Goal: Task Accomplishment & Management: Use online tool/utility

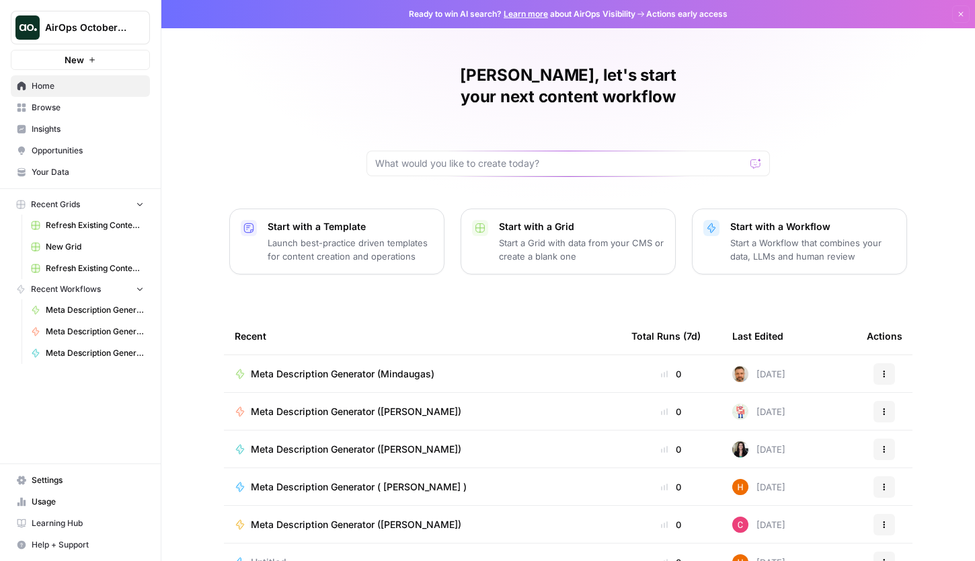
scroll to position [58, 0]
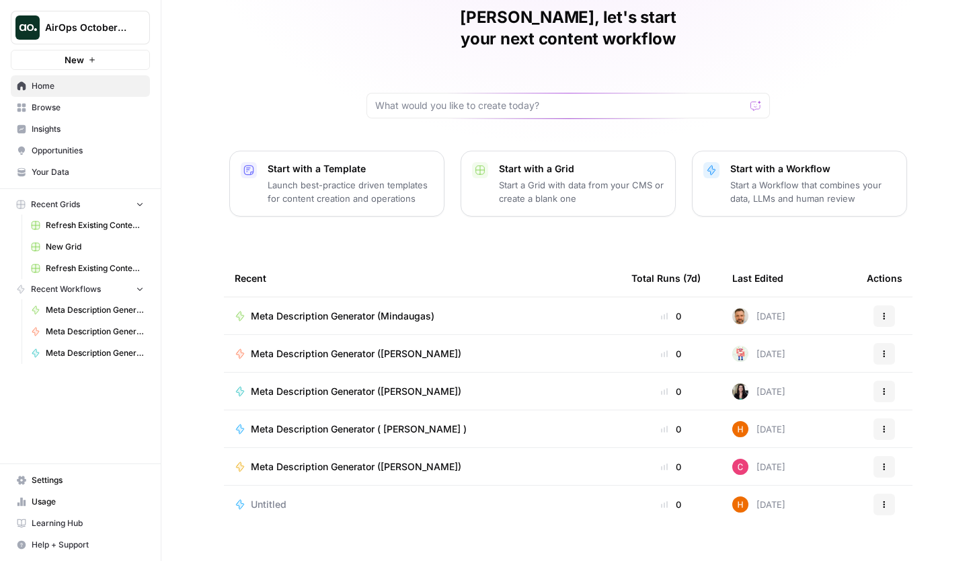
click at [375, 309] on span "Meta Description Generator (Mindaugas)" at bounding box center [343, 315] width 184 height 13
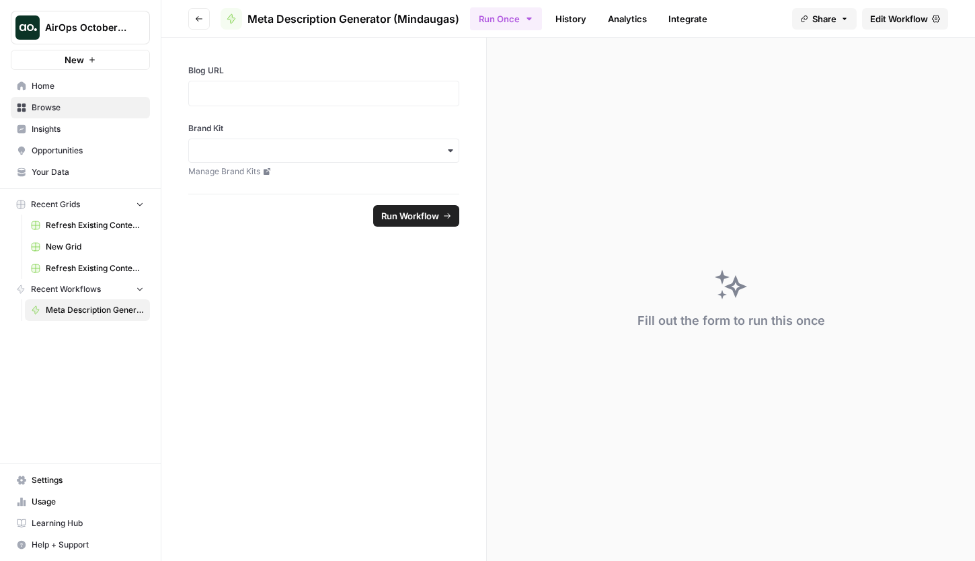
click at [54, 98] on link "Browse" at bounding box center [80, 108] width 139 height 22
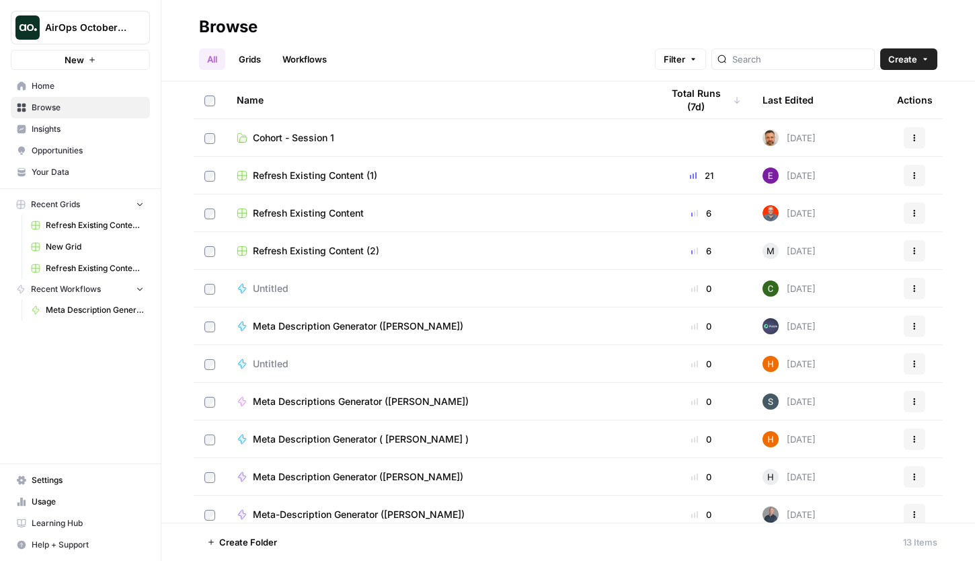
click at [408, 134] on link "Cohort - Session 1" at bounding box center [438, 137] width 403 height 13
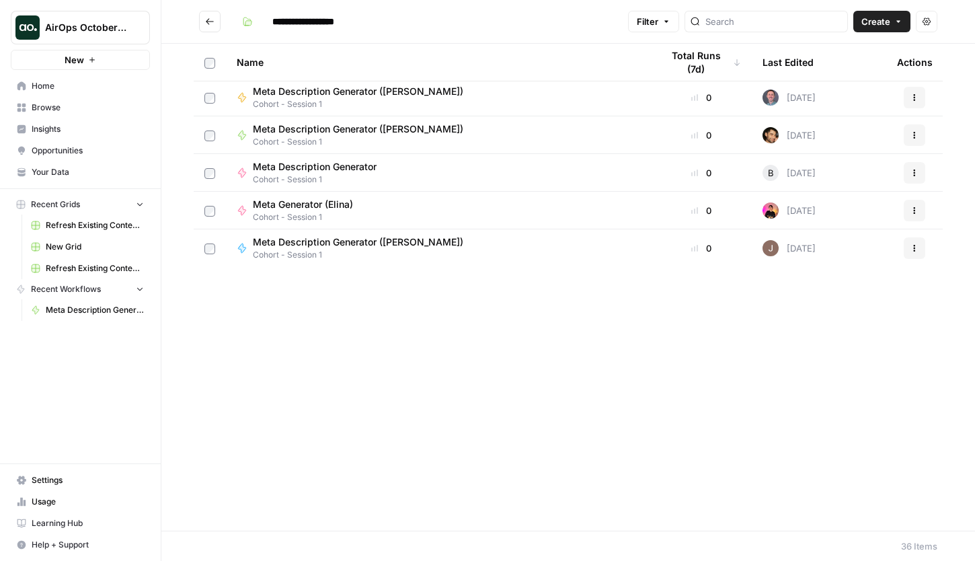
scroll to position [169, 0]
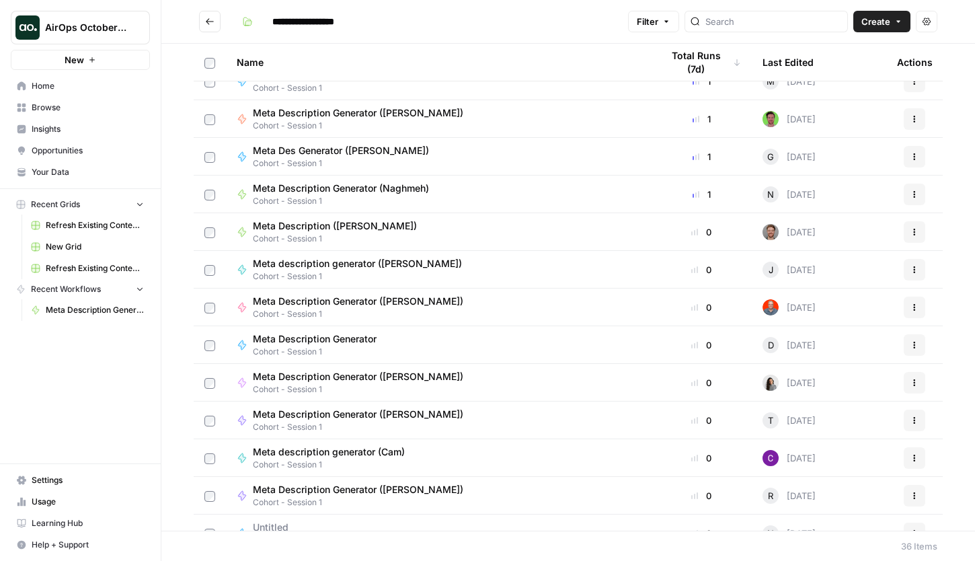
click at [833, 21] on icon "button" at bounding box center [898, 21] width 8 height 8
click at [833, 69] on span "Workflow" at bounding box center [855, 71] width 75 height 13
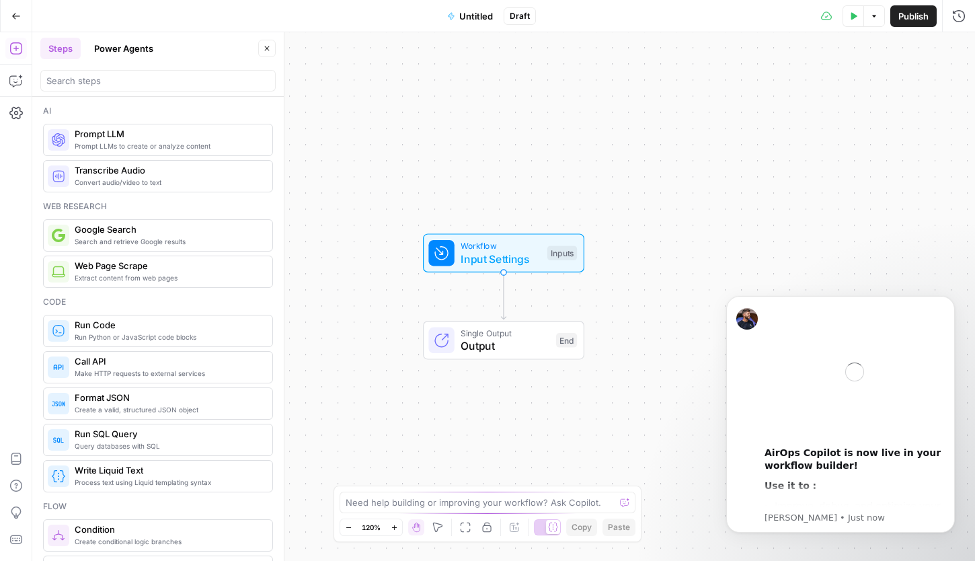
click at [473, 19] on span "Untitled" at bounding box center [476, 15] width 34 height 13
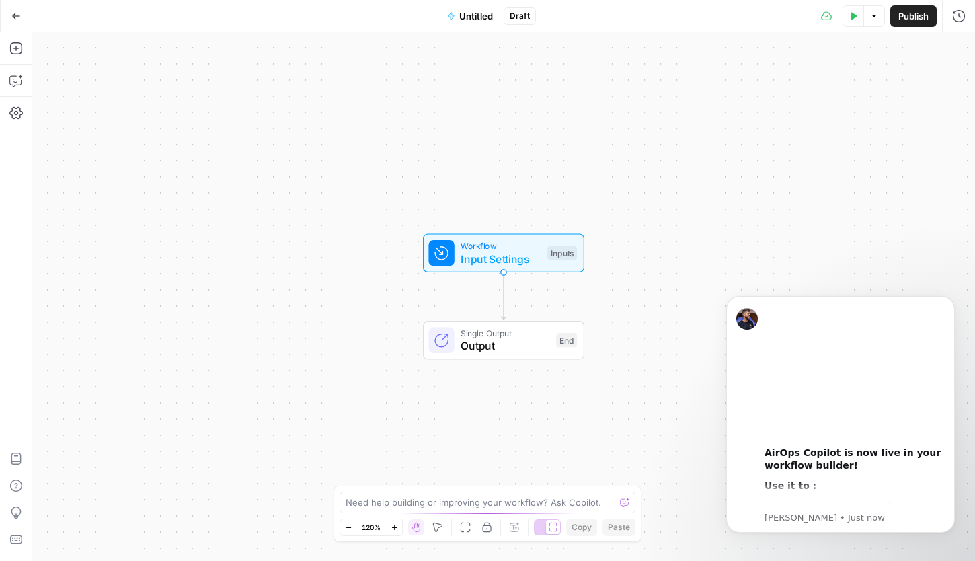
click at [473, 19] on span "Untitled" at bounding box center [476, 15] width 34 height 13
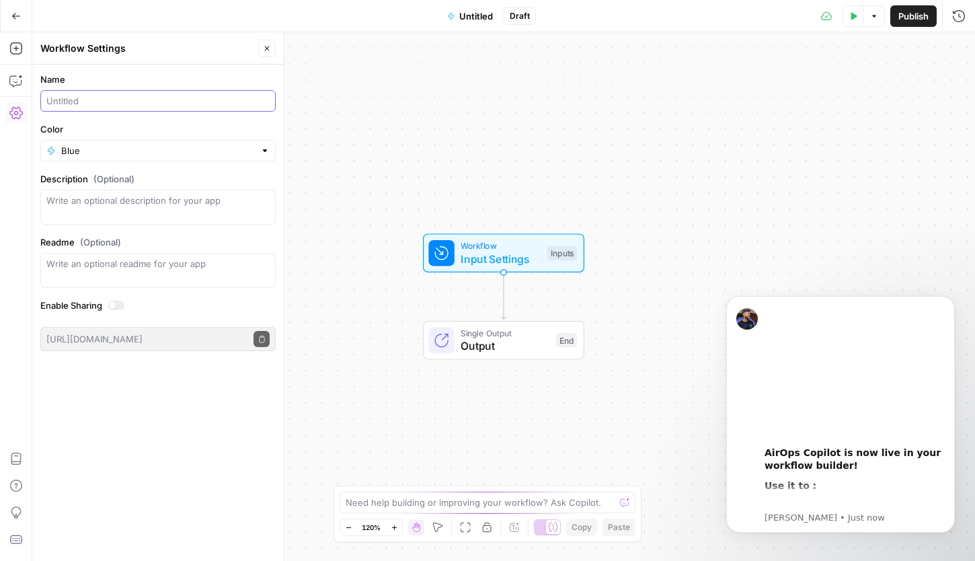
click at [115, 106] on input "Name" at bounding box center [157, 100] width 223 height 13
click at [833, 303] on icon "Dismiss notification" at bounding box center [950, 299] width 7 height 7
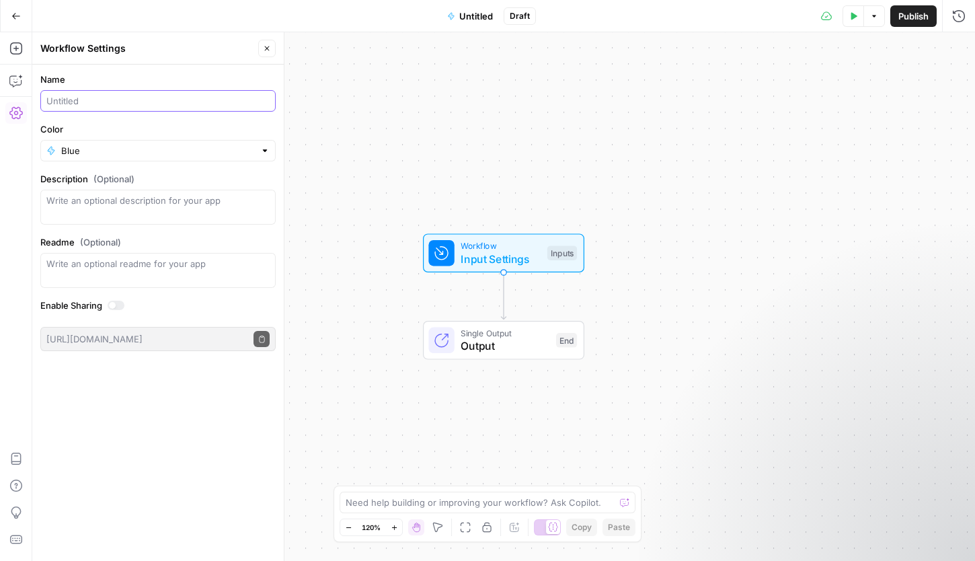
click at [205, 100] on input "Name" at bounding box center [157, 100] width 223 height 13
type input "Meta Description Generator (Shanice)"
click at [176, 161] on div "Blue" at bounding box center [157, 151] width 235 height 22
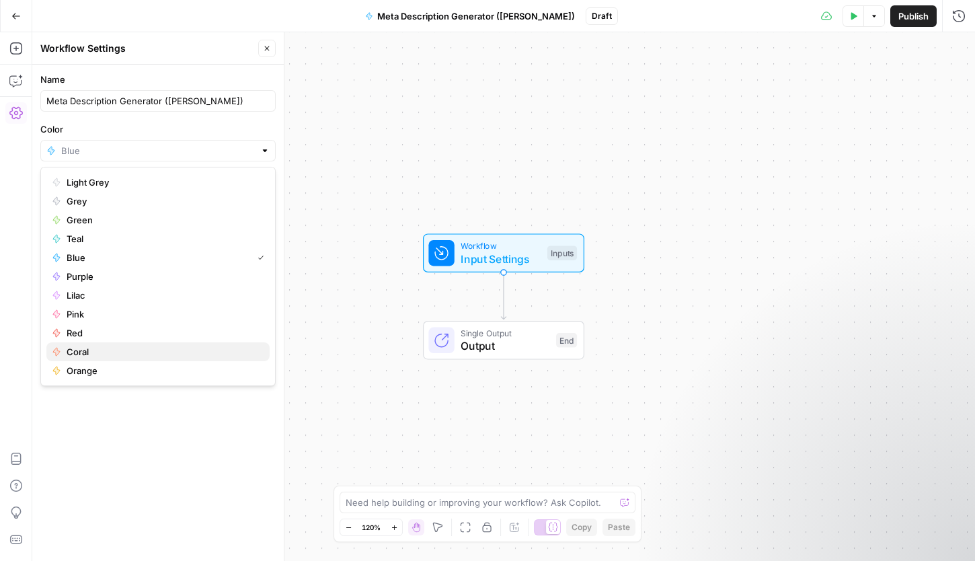
click at [102, 354] on span "Coral" at bounding box center [163, 351] width 192 height 13
type input "Coral"
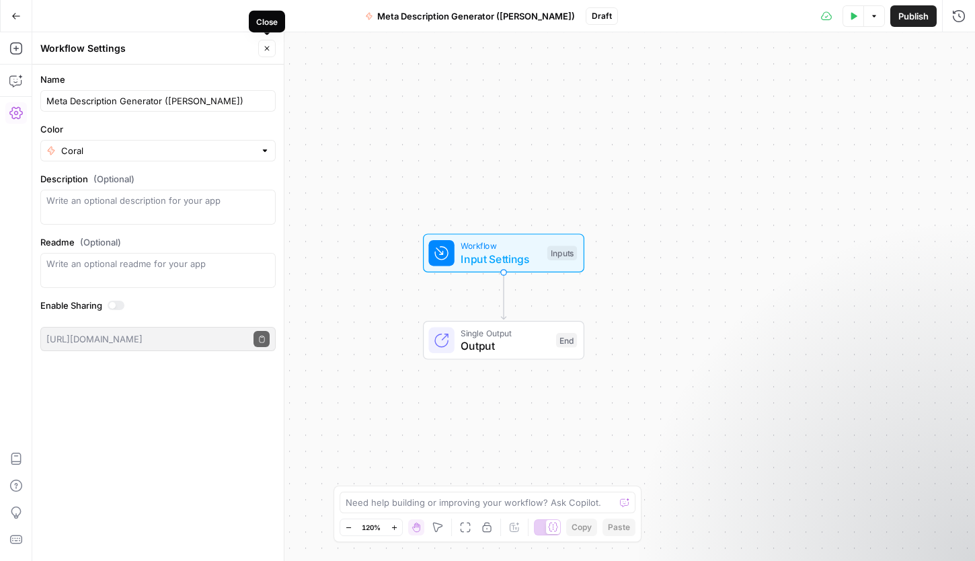
click at [266, 50] on icon "button" at bounding box center [267, 48] width 5 height 5
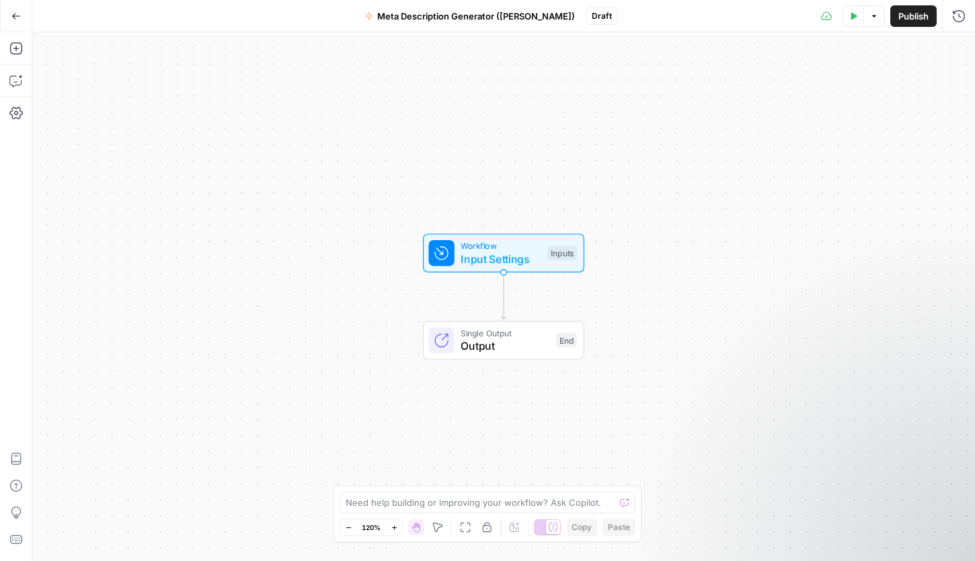
click at [833, 9] on span "Publish" at bounding box center [913, 15] width 30 height 13
click at [680, 187] on div "Workflow Input Settings Inputs Single Output Output End" at bounding box center [503, 296] width 943 height 529
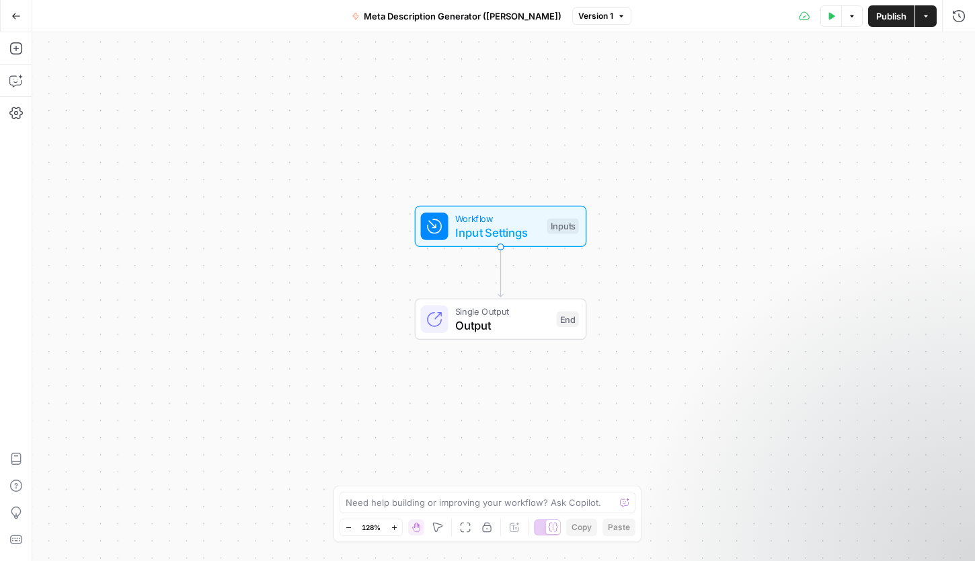
click at [475, 230] on span "Input Settings" at bounding box center [497, 232] width 85 height 17
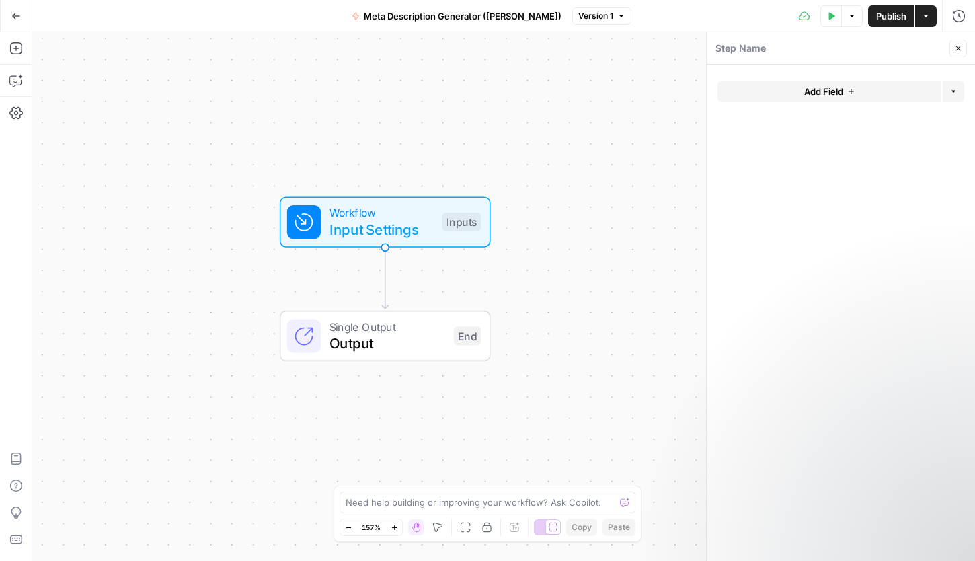
click at [833, 91] on icon "button" at bounding box center [851, 91] width 8 height 8
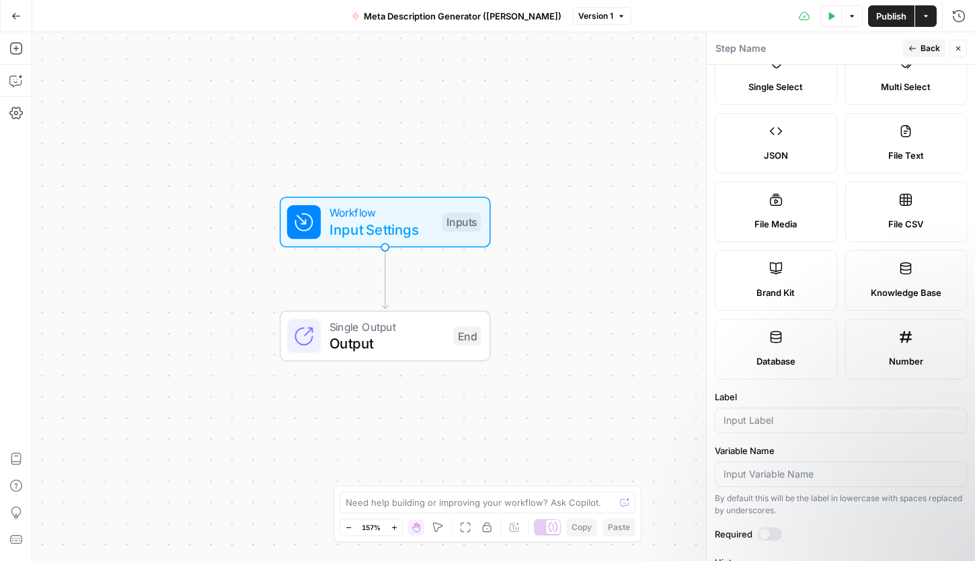
scroll to position [132, 0]
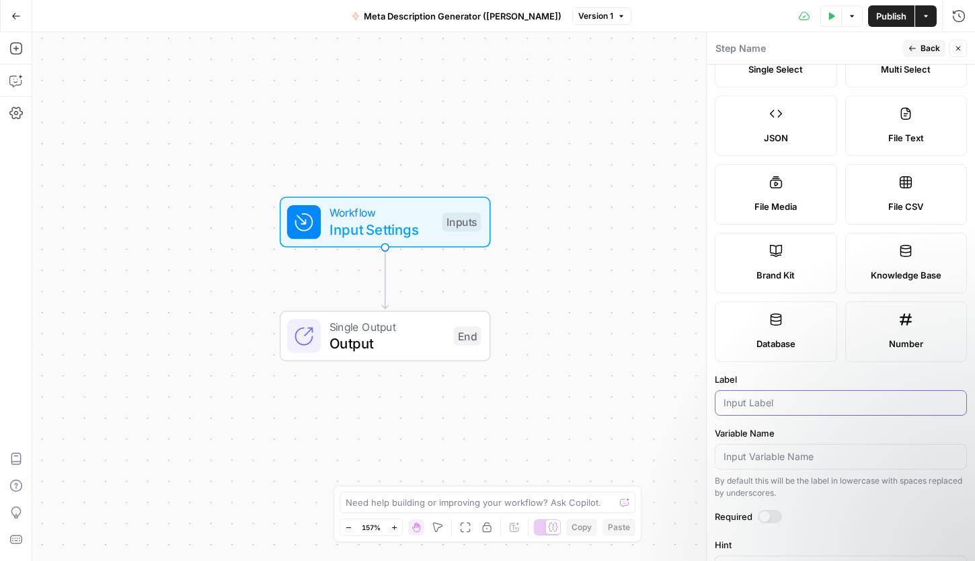
click at [781, 403] on input "Label" at bounding box center [841, 402] width 235 height 13
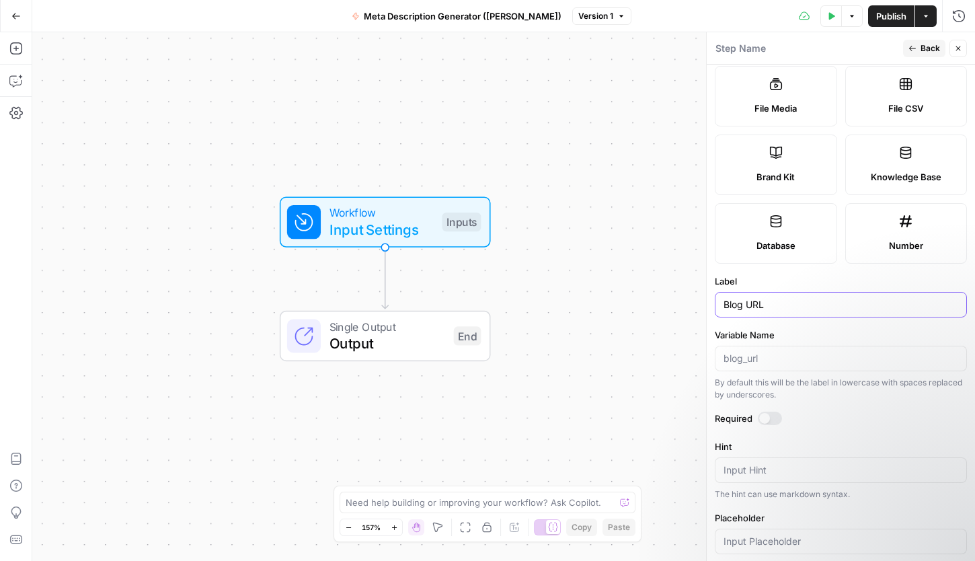
scroll to position [321, 0]
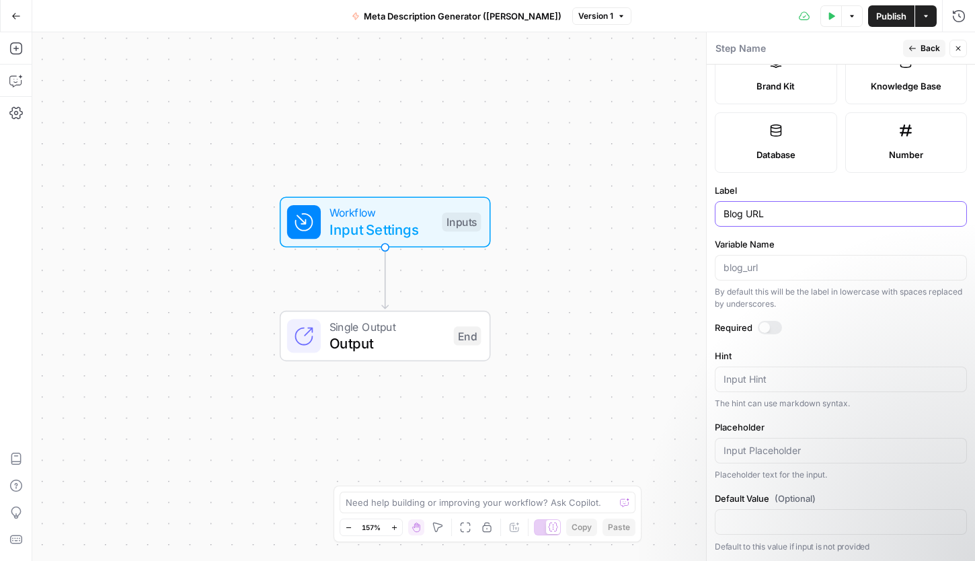
type input "Blog URL"
click at [763, 270] on input "Variable Name" at bounding box center [841, 267] width 235 height 13
click at [767, 318] on form "Input type Short Text Long Text Single Select Multi Select JSON File Text File …" at bounding box center [841, 313] width 268 height 496
click at [767, 325] on div at bounding box center [764, 327] width 11 height 11
click at [773, 384] on textarea "Hint" at bounding box center [841, 379] width 235 height 13
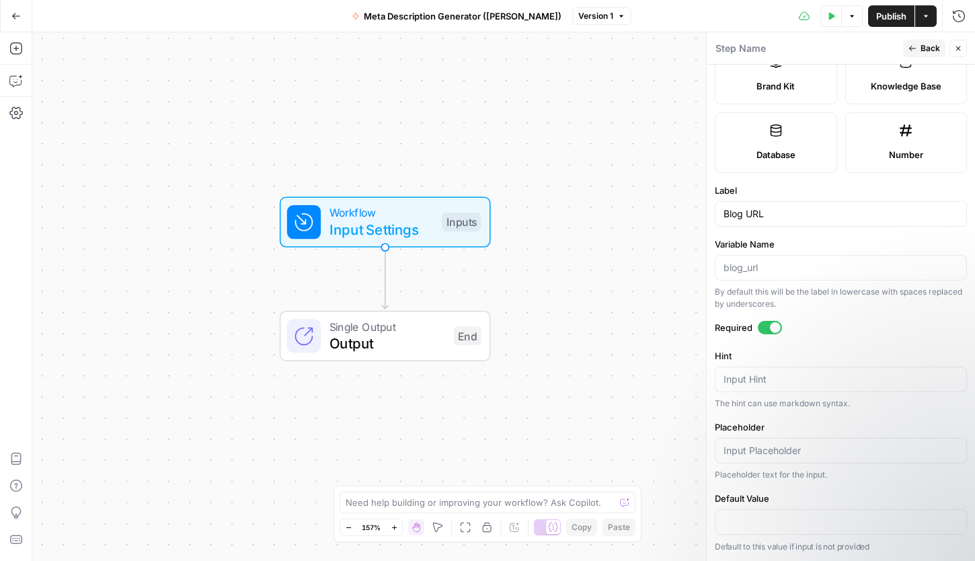
click at [833, 50] on span "Back" at bounding box center [930, 48] width 19 height 12
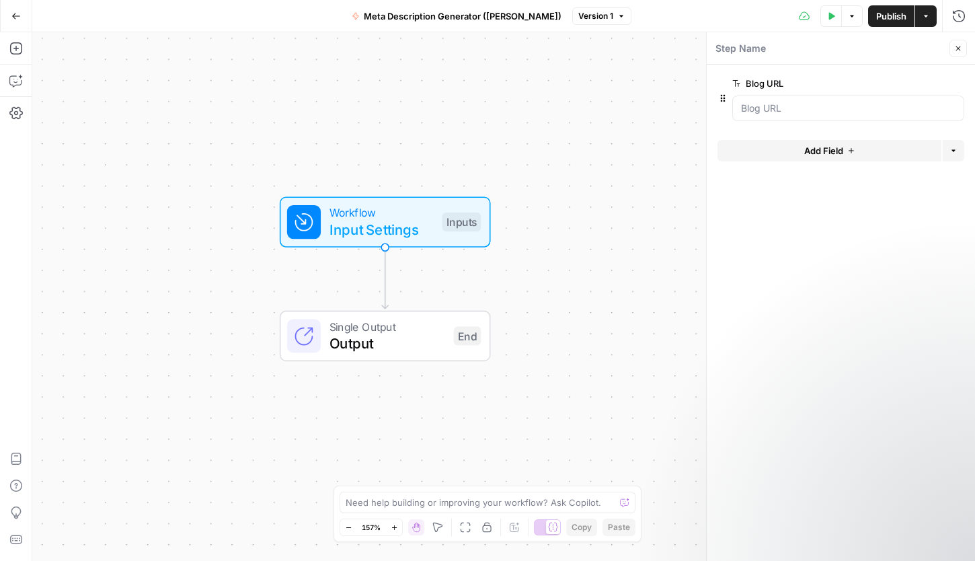
click at [810, 157] on span "Add Field" at bounding box center [823, 150] width 39 height 13
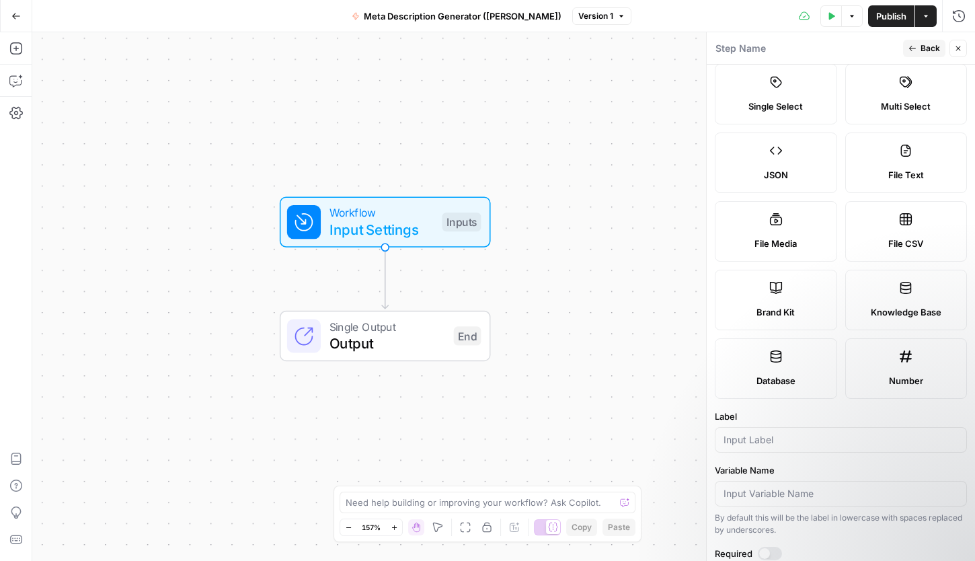
scroll to position [108, 0]
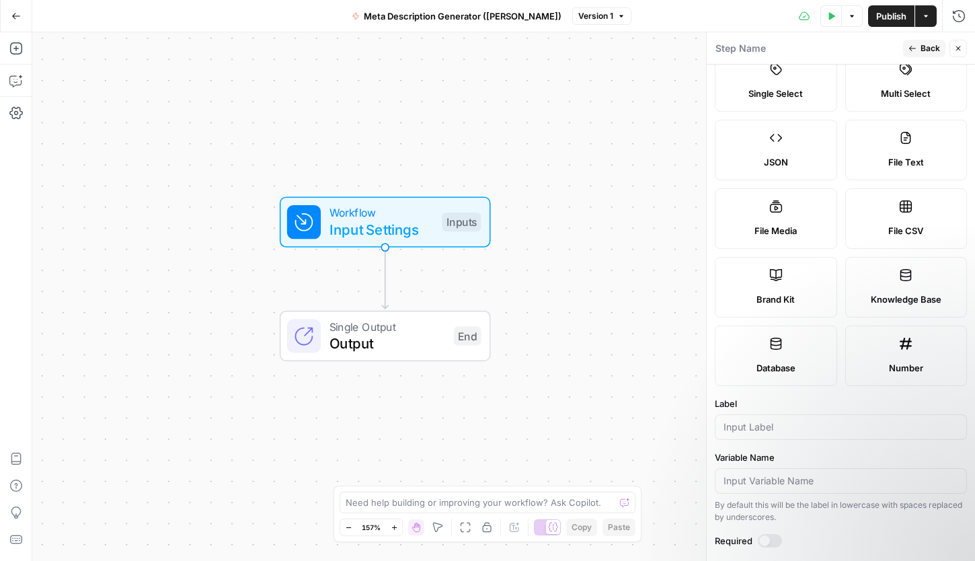
click at [806, 286] on label "Brand Kit" at bounding box center [776, 287] width 122 height 61
type input "Brand Kit"
type input "brand_kit"
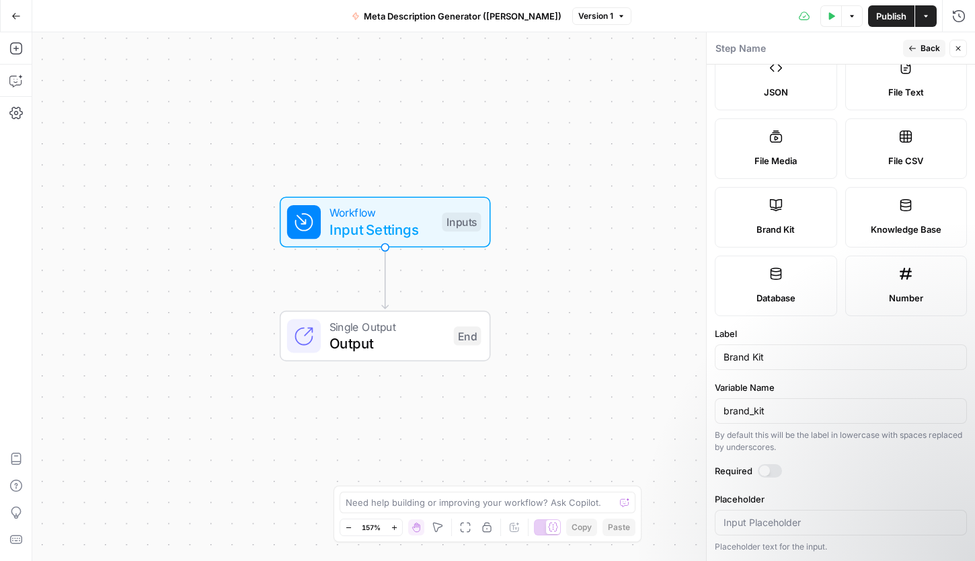
click at [769, 467] on div at bounding box center [770, 470] width 24 height 13
click at [833, 46] on span "Back" at bounding box center [930, 48] width 19 height 12
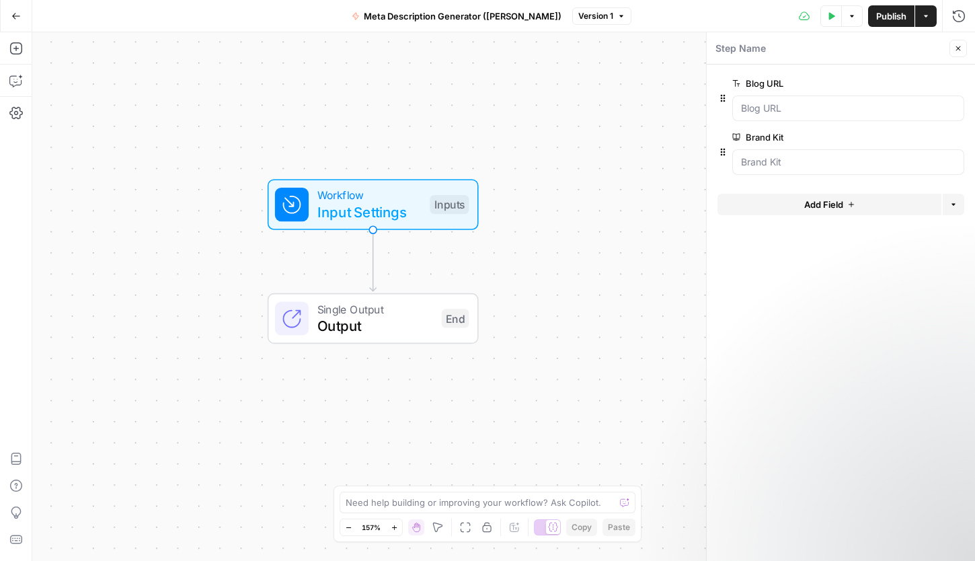
click at [827, 13] on icon "button" at bounding box center [831, 16] width 8 height 8
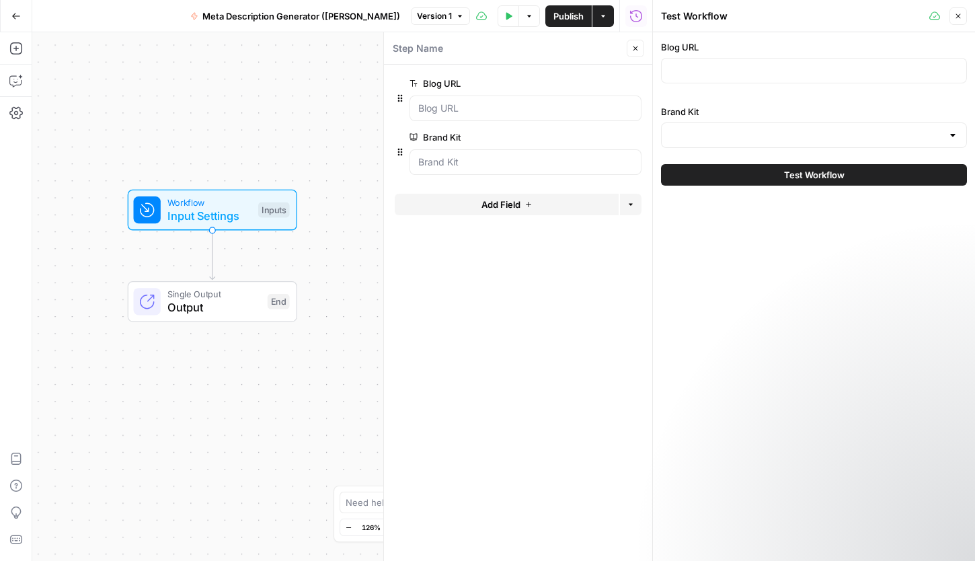
click at [740, 61] on div at bounding box center [814, 71] width 306 height 26
click at [722, 114] on label "Brand Kit" at bounding box center [814, 111] width 306 height 13
click at [722, 128] on input "Brand Kit" at bounding box center [806, 134] width 272 height 13
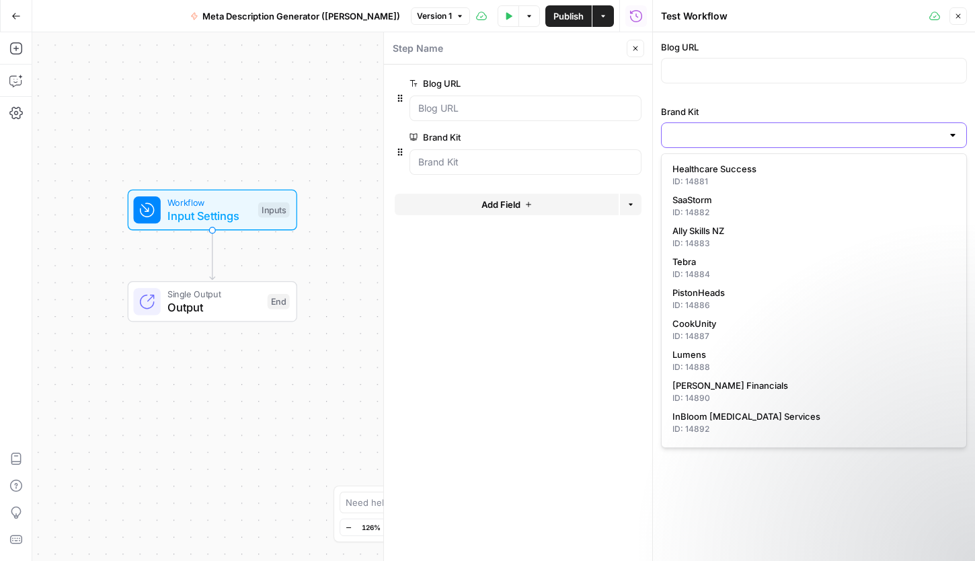
click at [722, 135] on input "Brand Kit" at bounding box center [806, 134] width 272 height 13
click at [721, 87] on div "Blog URL" at bounding box center [814, 64] width 306 height 48
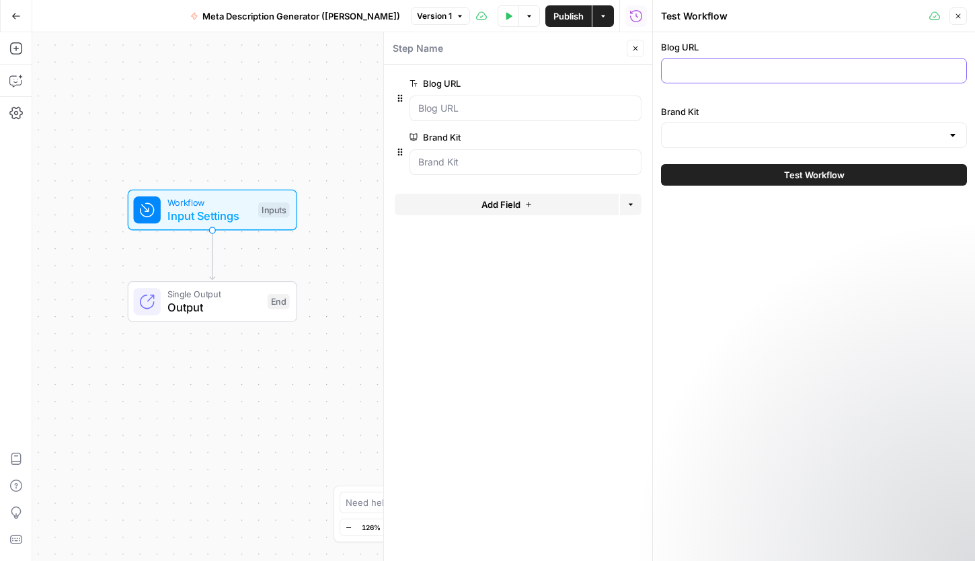
click at [713, 69] on input "Blog URL" at bounding box center [814, 70] width 288 height 13
paste input "https://www.airops.com/blog/content-engineering-growth-org"
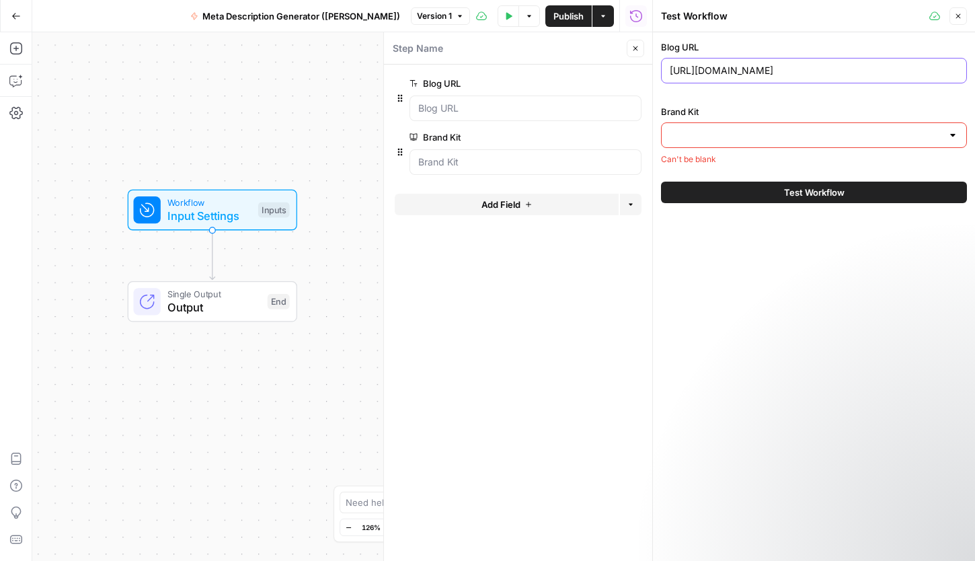
type input "https://www.airops.com/blog/content-engineering-growth-org"
click at [714, 134] on input "Brand Kit" at bounding box center [806, 134] width 272 height 13
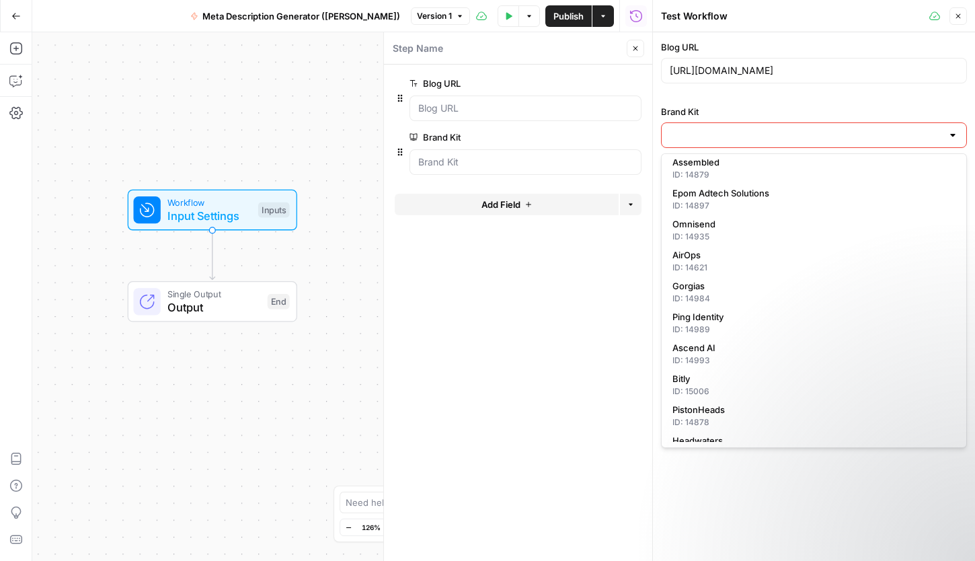
scroll to position [302, 0]
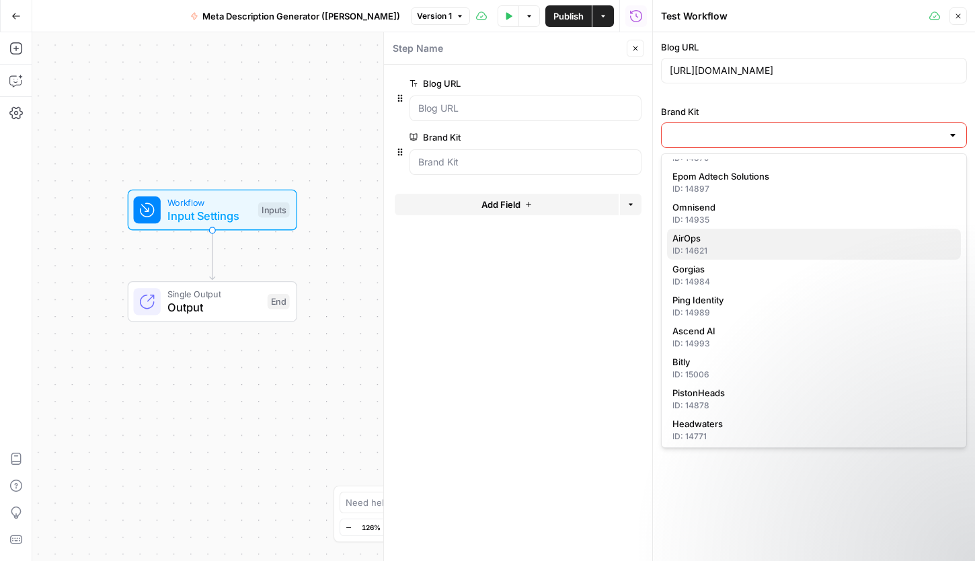
click at [753, 249] on div "ID: 14621" at bounding box center [813, 251] width 283 height 12
type input "AirOps"
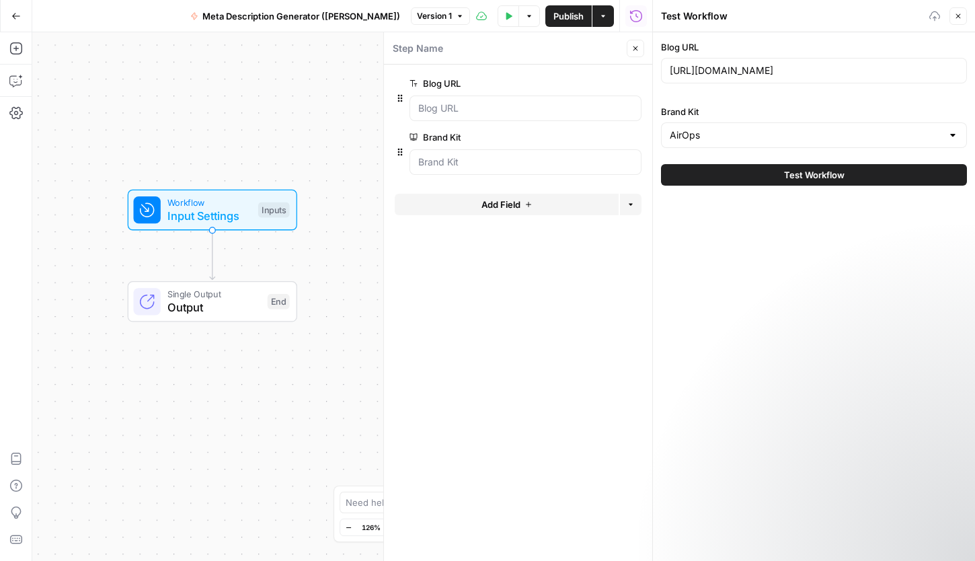
click at [778, 363] on div "Blog URL https://www.airops.com/blog/content-engineering-growth-org Brand Kit A…" at bounding box center [814, 296] width 322 height 529
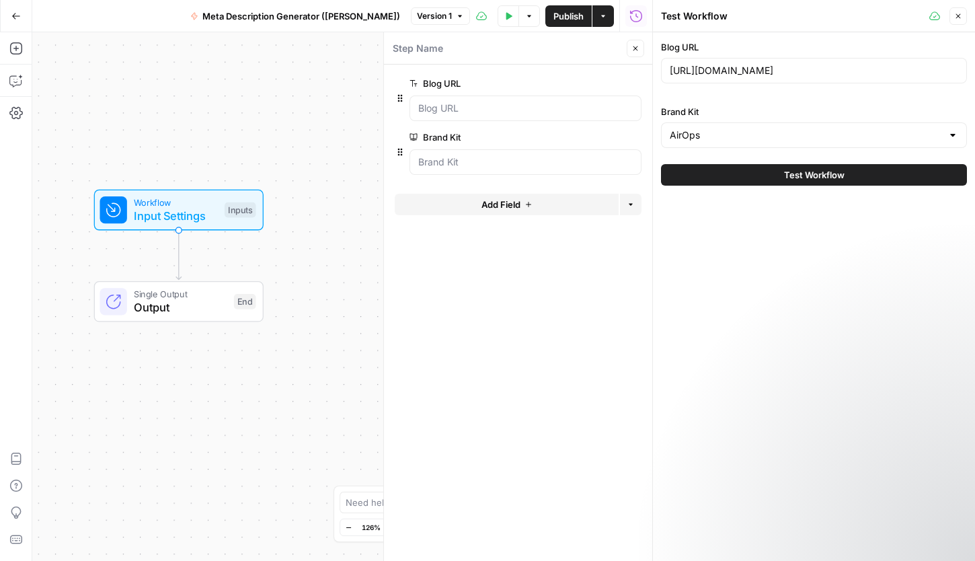
click at [829, 181] on span "Test Workflow" at bounding box center [814, 174] width 61 height 13
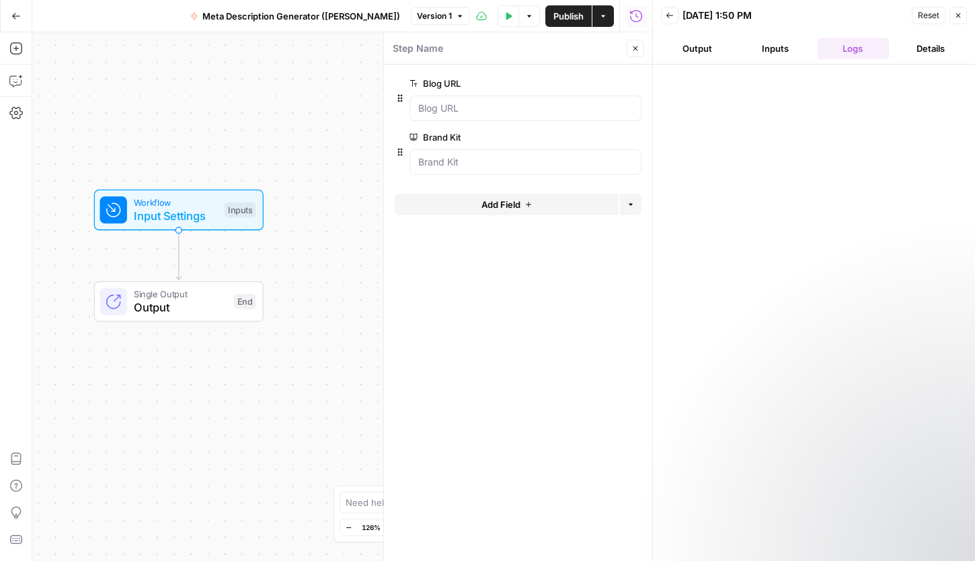
click at [833, 15] on icon "button" at bounding box center [958, 15] width 8 height 8
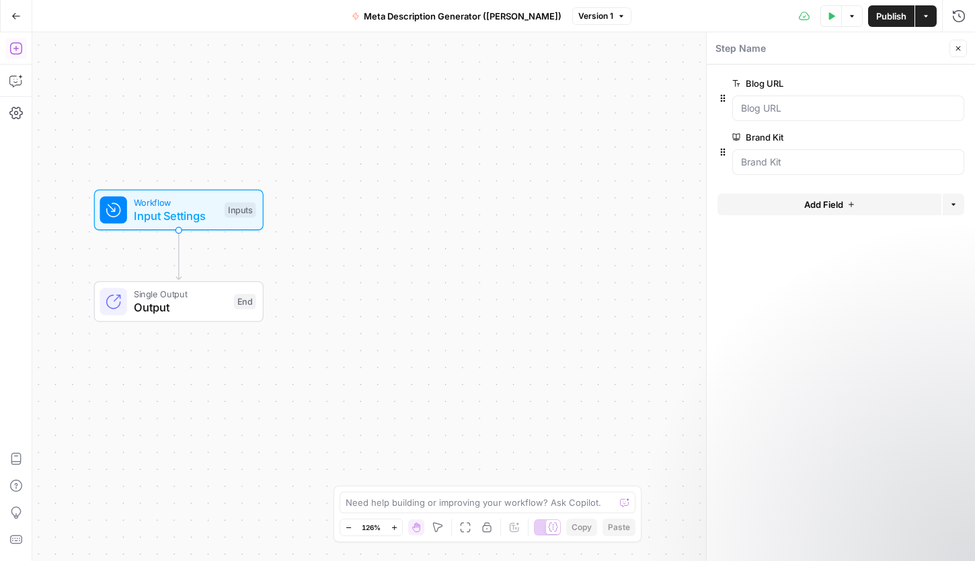
click at [19, 52] on icon "button" at bounding box center [15, 48] width 13 height 13
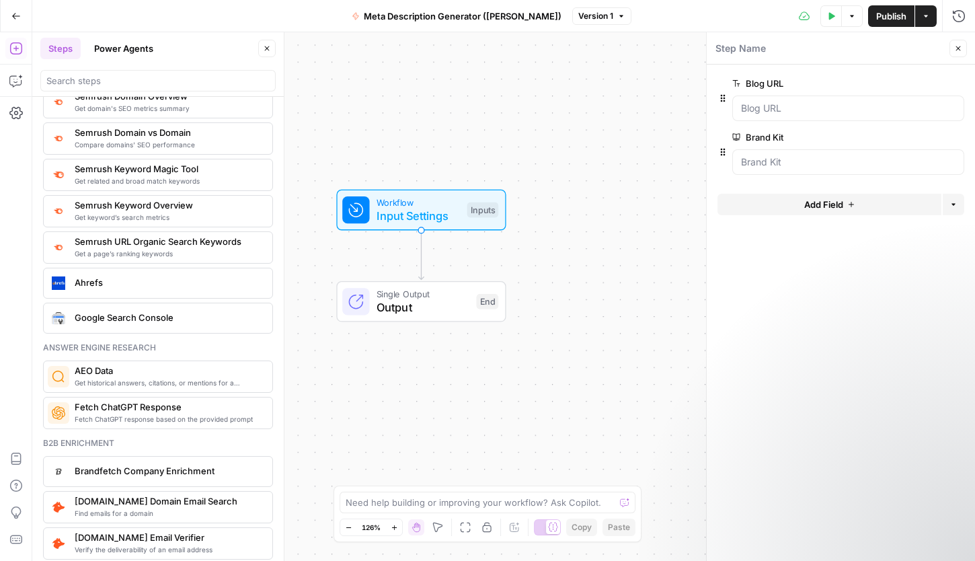
scroll to position [1487, 0]
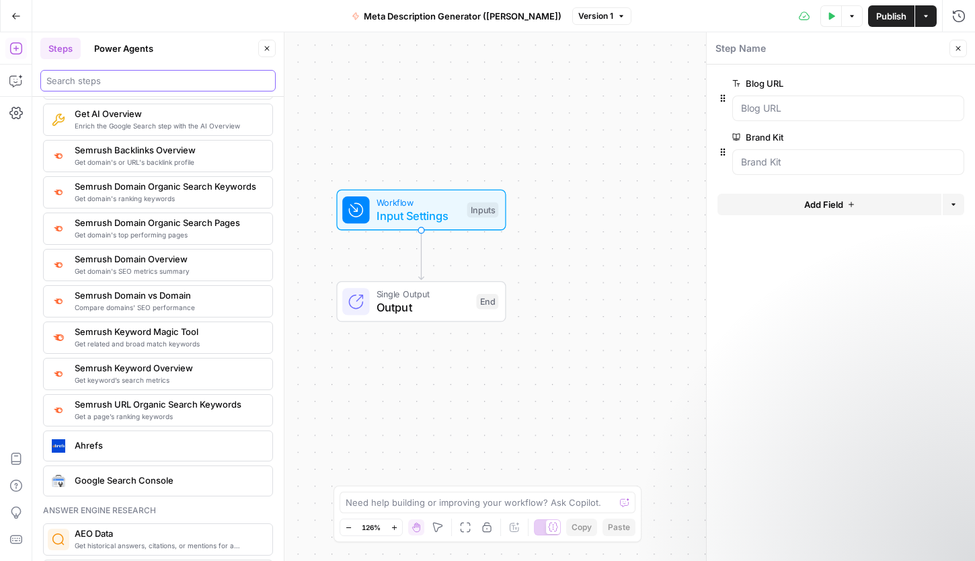
click at [94, 75] on input "search" at bounding box center [157, 80] width 223 height 13
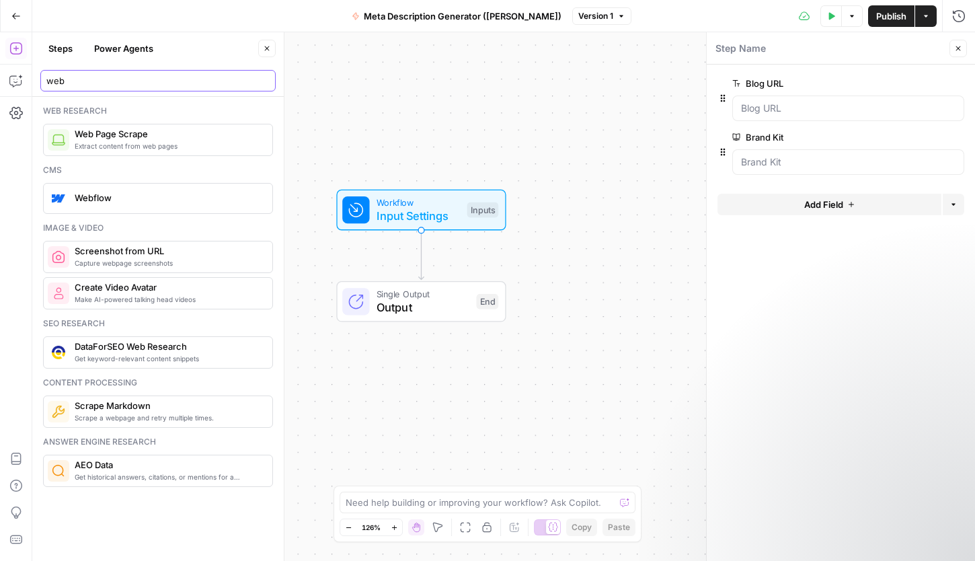
type input "web"
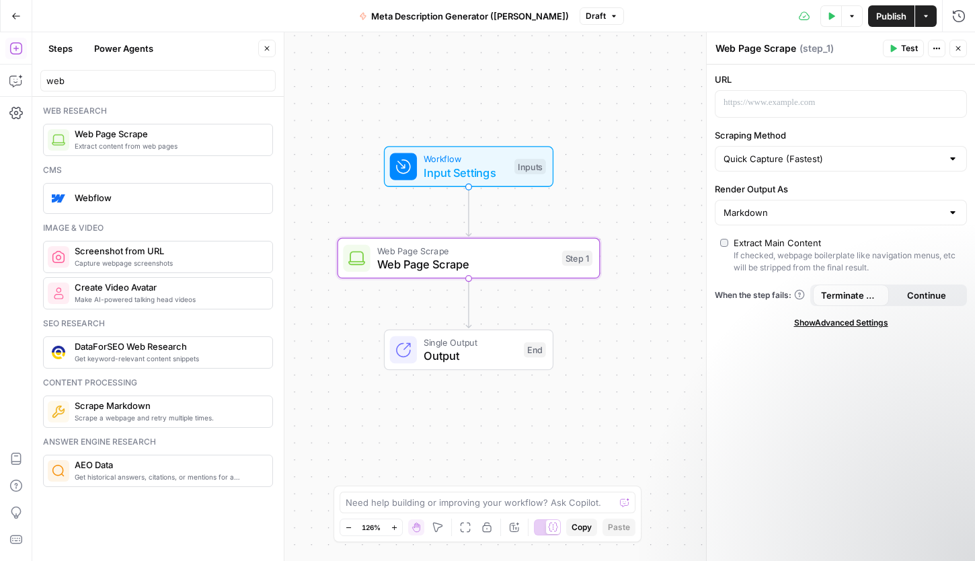
click at [427, 166] on span "Input Settings" at bounding box center [466, 172] width 84 height 17
click at [453, 166] on span "Input Settings" at bounding box center [466, 172] width 84 height 17
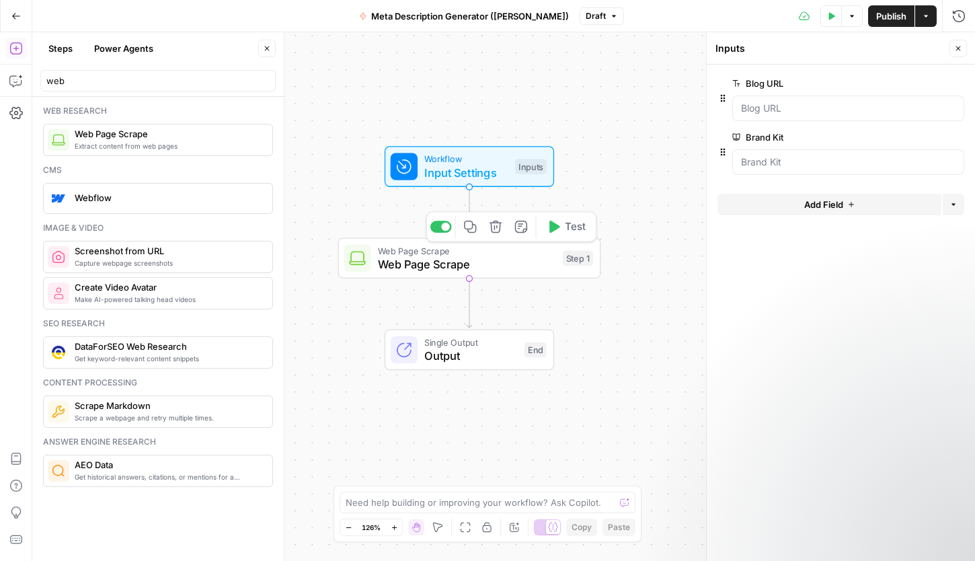
click at [418, 272] on span "Web Page Scrape" at bounding box center [467, 264] width 178 height 17
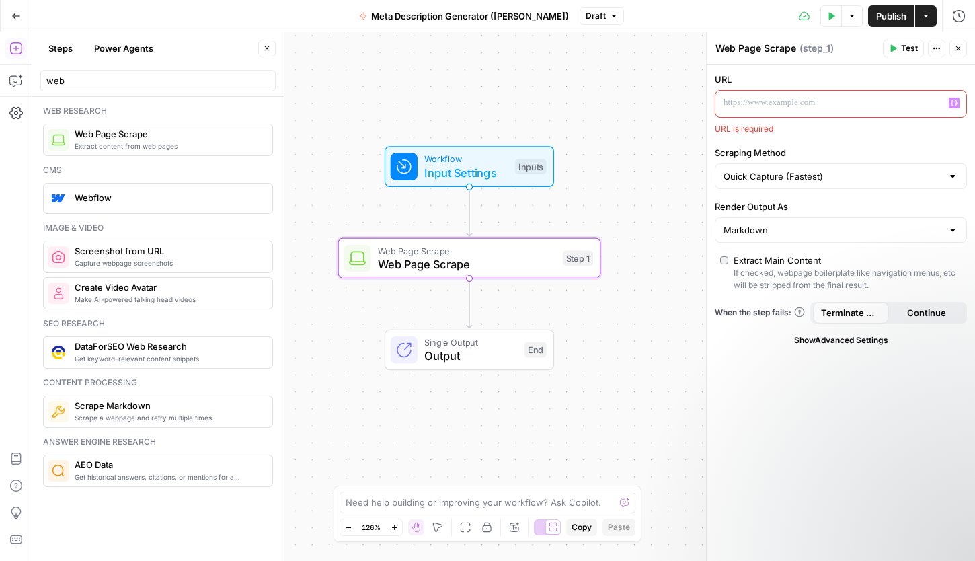
click at [833, 97] on p at bounding box center [830, 102] width 213 height 13
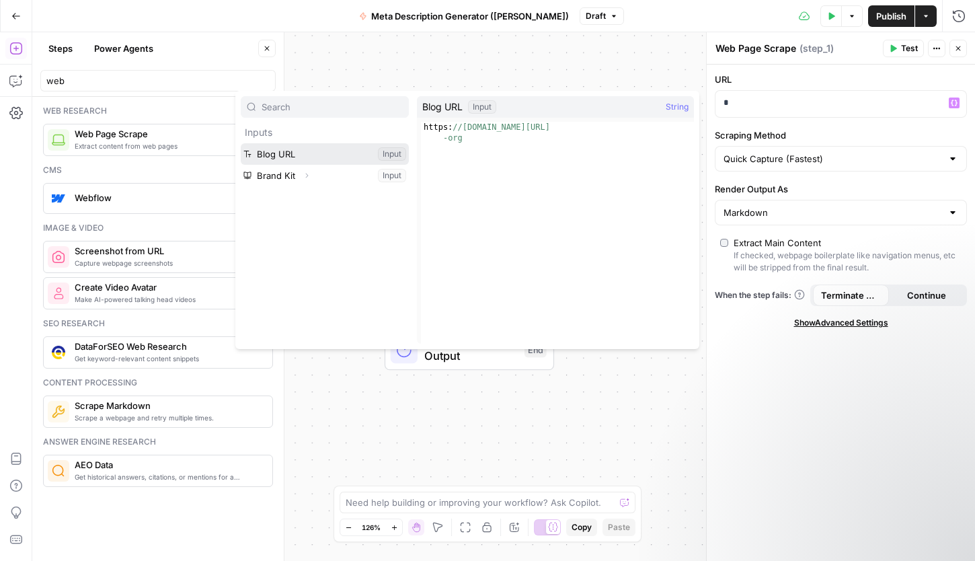
click at [388, 157] on button "Select variable Blog URL" at bounding box center [325, 154] width 168 height 22
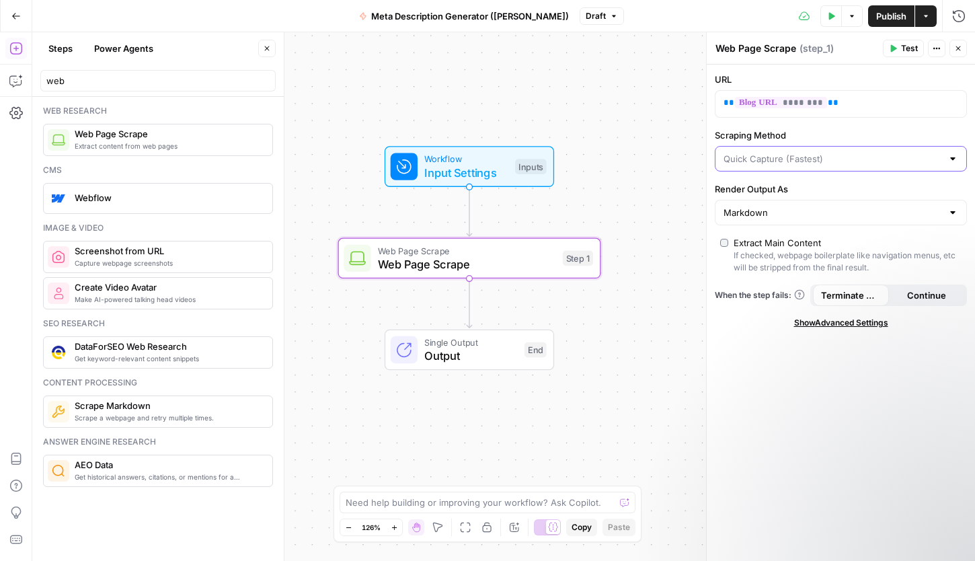
click at [736, 153] on input "Scraping Method" at bounding box center [833, 158] width 219 height 13
type input "Quick Capture (Fastest)"
click at [833, 133] on label "Scraping Method" at bounding box center [841, 134] width 252 height 13
click at [833, 152] on input "Quick Capture (Fastest)" at bounding box center [833, 158] width 219 height 13
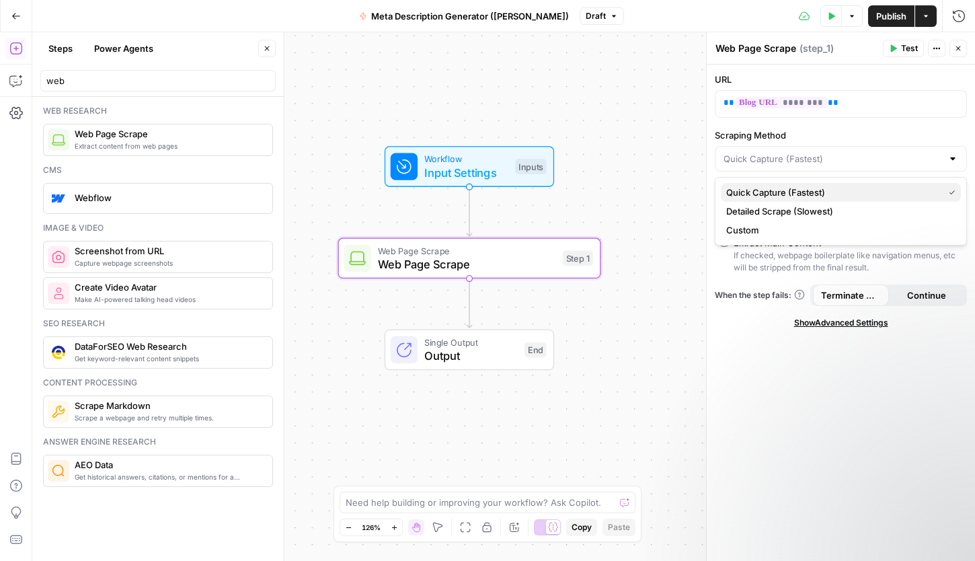
click at [774, 183] on button "Quick Capture (Fastest)" at bounding box center [841, 192] width 240 height 19
type input "Quick Capture (Fastest)"
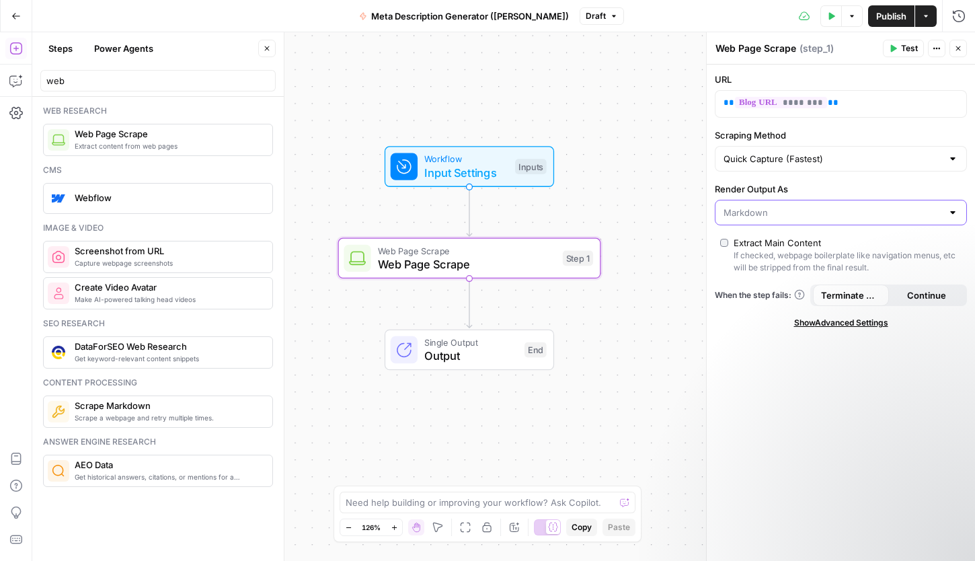
click at [774, 216] on input "Render Output As" at bounding box center [833, 212] width 219 height 13
click at [775, 368] on div "URL ** ******** ** Scraping Method Quick Capture (Fastest) Render Output As Ext…" at bounding box center [841, 313] width 268 height 496
click at [833, 50] on span "Test" at bounding box center [909, 48] width 17 height 12
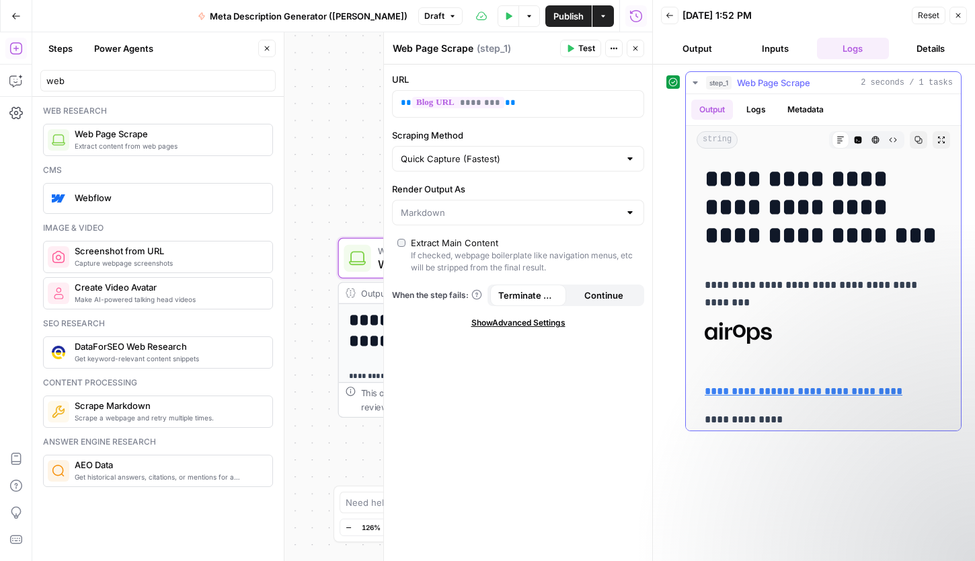
click at [755, 106] on button "Logs" at bounding box center [756, 110] width 36 height 20
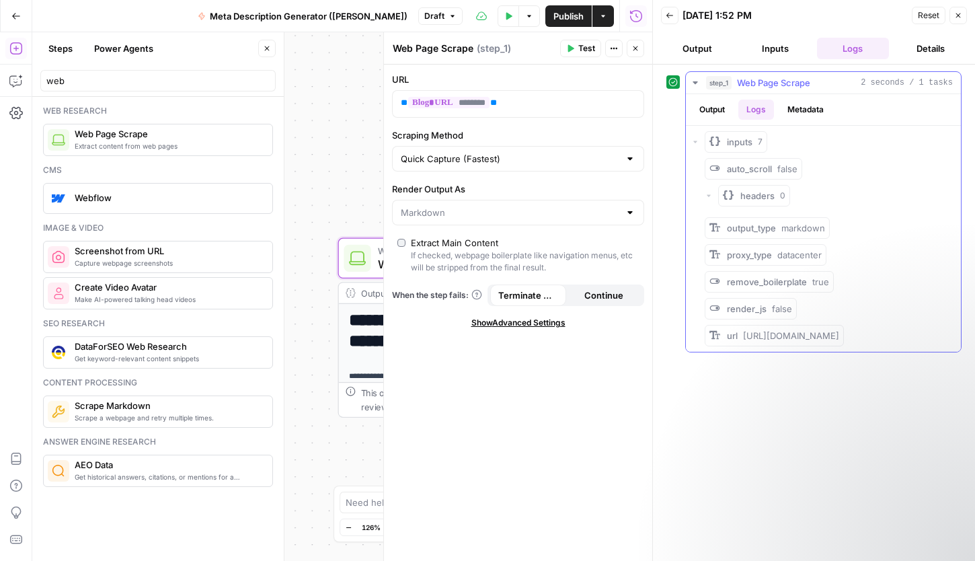
click at [795, 106] on button "Metadata" at bounding box center [805, 110] width 52 height 20
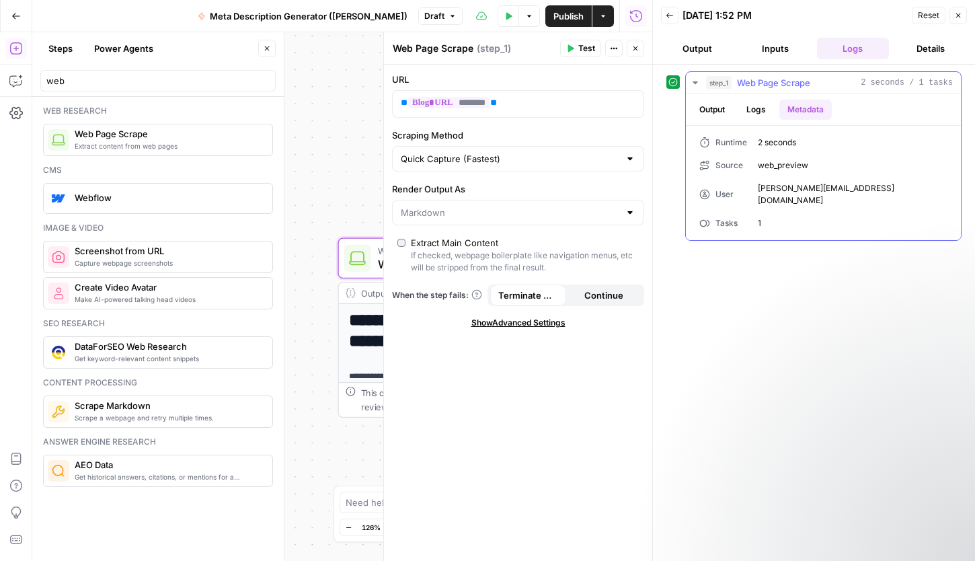
click at [724, 109] on button "Output" at bounding box center [712, 110] width 42 height 20
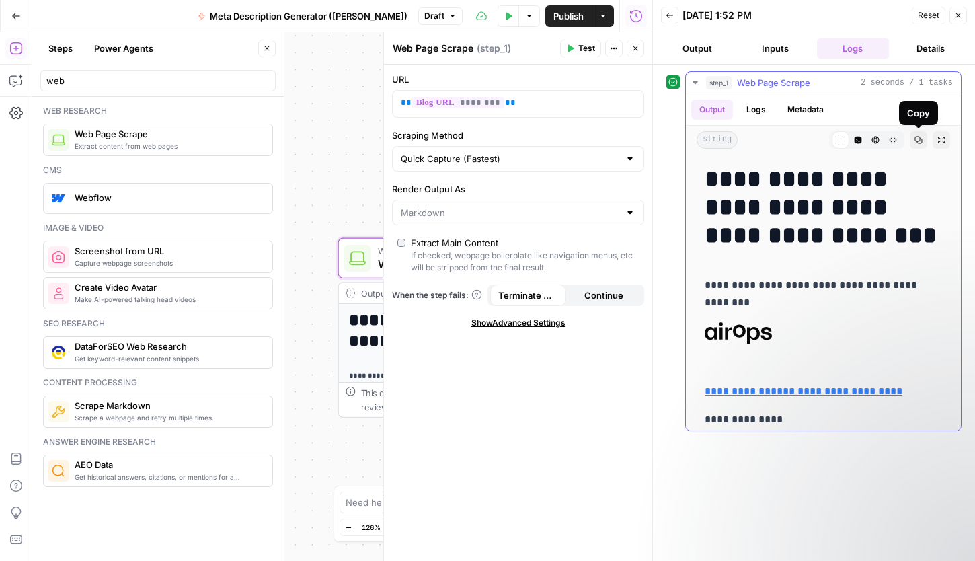
click at [833, 137] on button "Copy" at bounding box center [918, 139] width 17 height 17
click at [833, 15] on button "Close" at bounding box center [957, 15] width 17 height 17
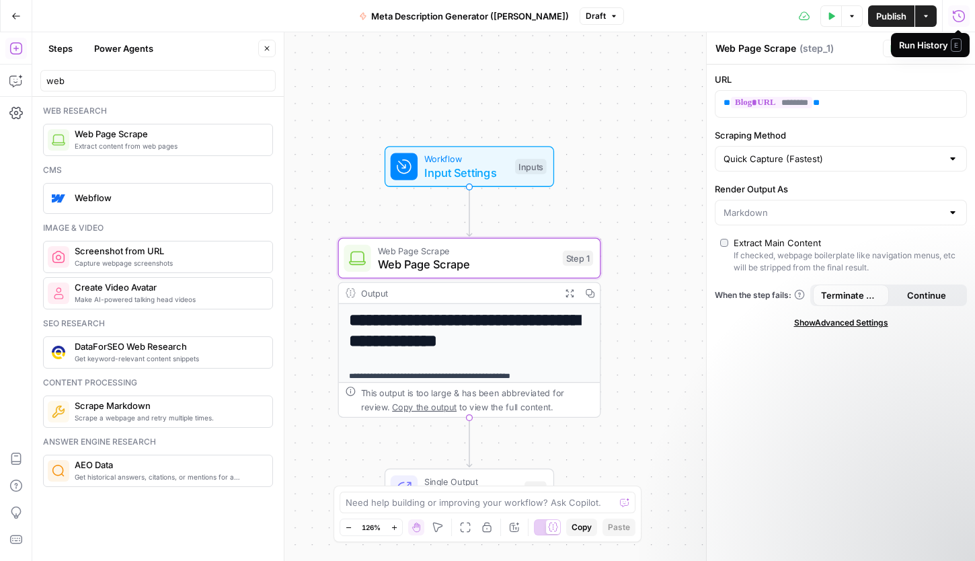
click at [833, 17] on icon "button" at bounding box center [958, 15] width 13 height 13
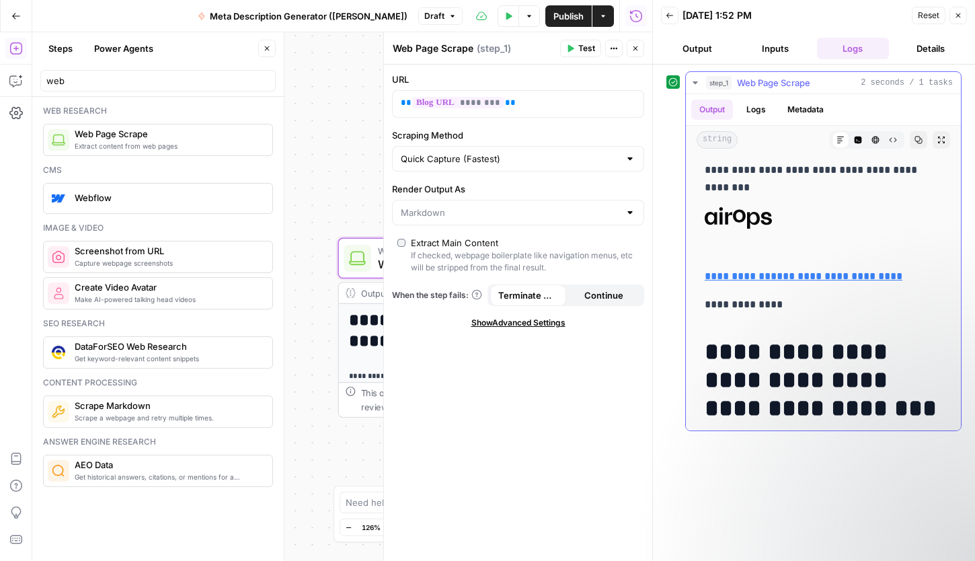
scroll to position [116, 0]
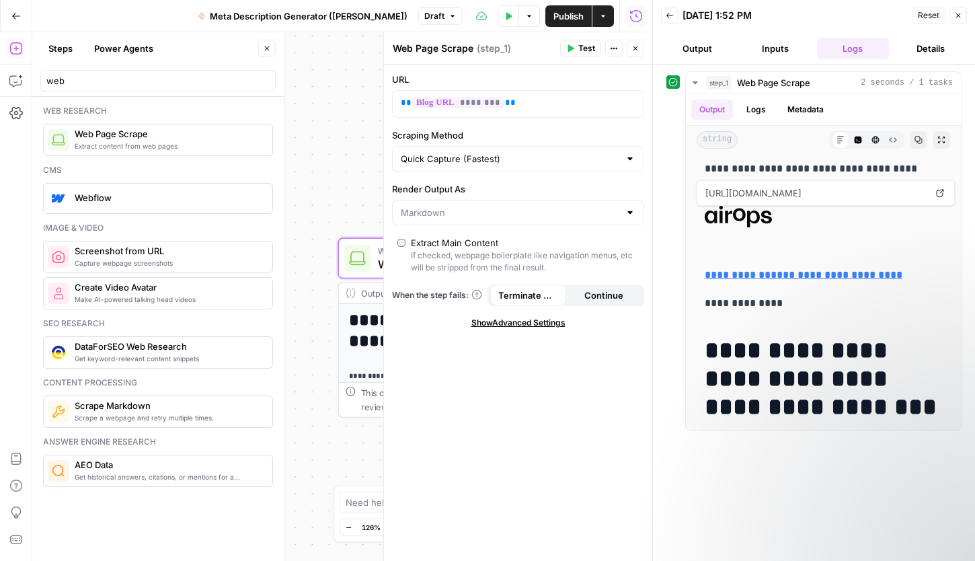
click at [833, 46] on button "Logs" at bounding box center [853, 49] width 73 height 22
click at [673, 83] on icon at bounding box center [672, 81] width 9 height 9
click at [690, 84] on icon "button" at bounding box center [695, 82] width 11 height 11
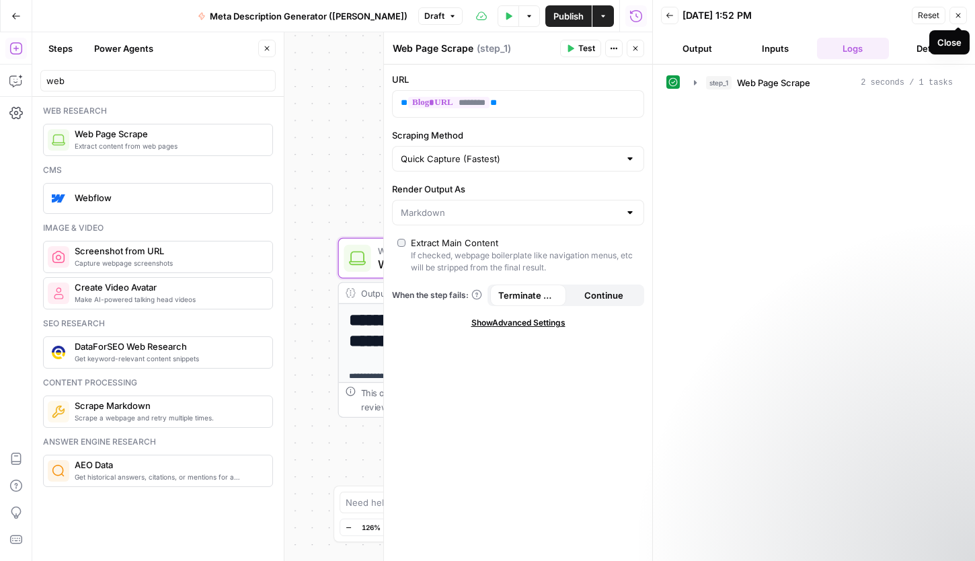
click at [833, 17] on icon "button" at bounding box center [958, 15] width 5 height 5
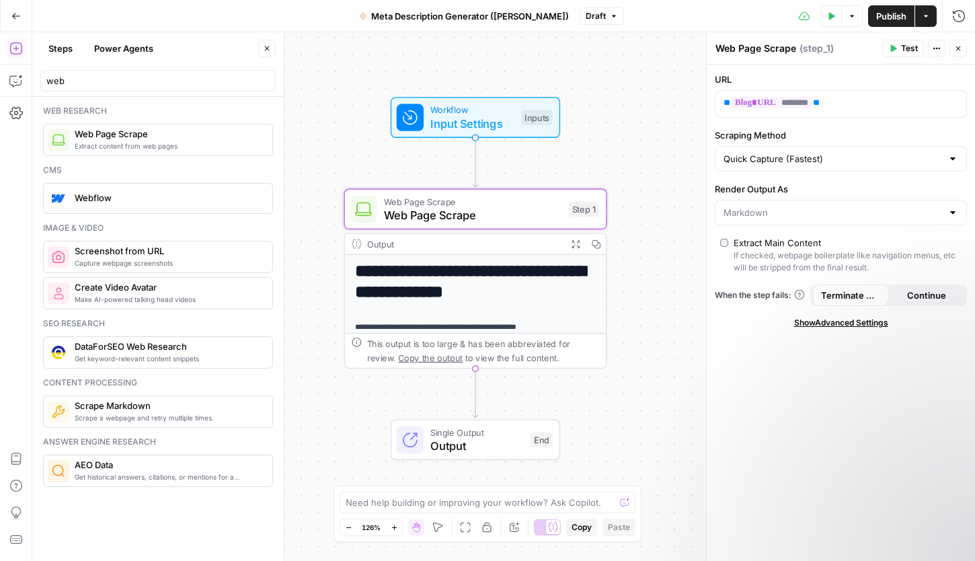
click at [833, 47] on icon "button" at bounding box center [958, 48] width 8 height 8
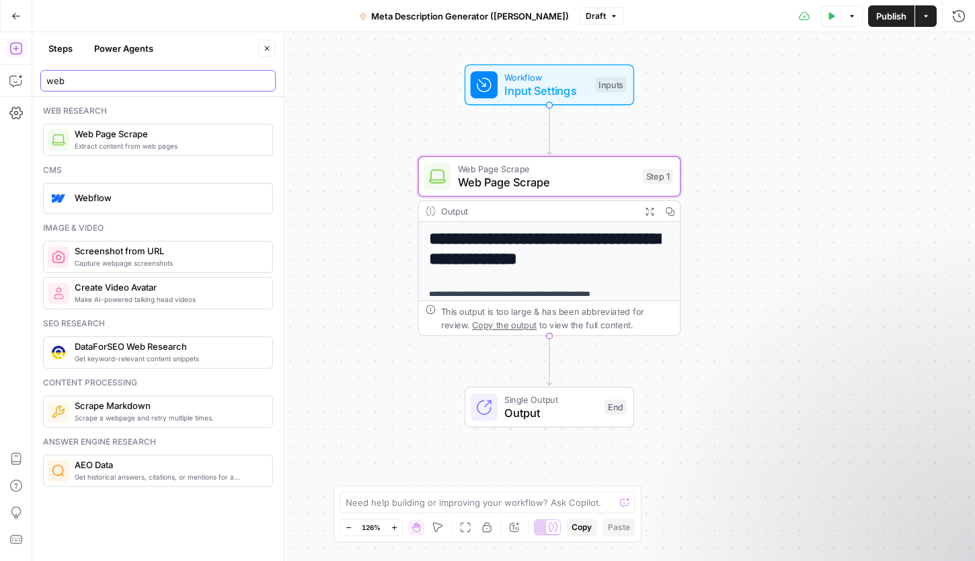
click at [85, 75] on input "web" at bounding box center [157, 80] width 223 height 13
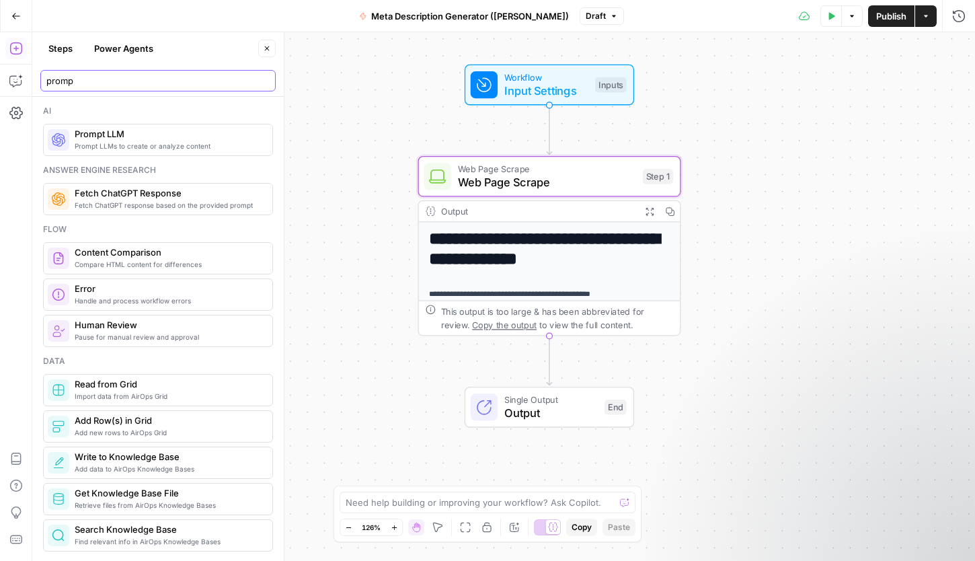
type input "promp"
click at [87, 145] on span "Prompt LLMs to create or analyze content" at bounding box center [168, 146] width 187 height 11
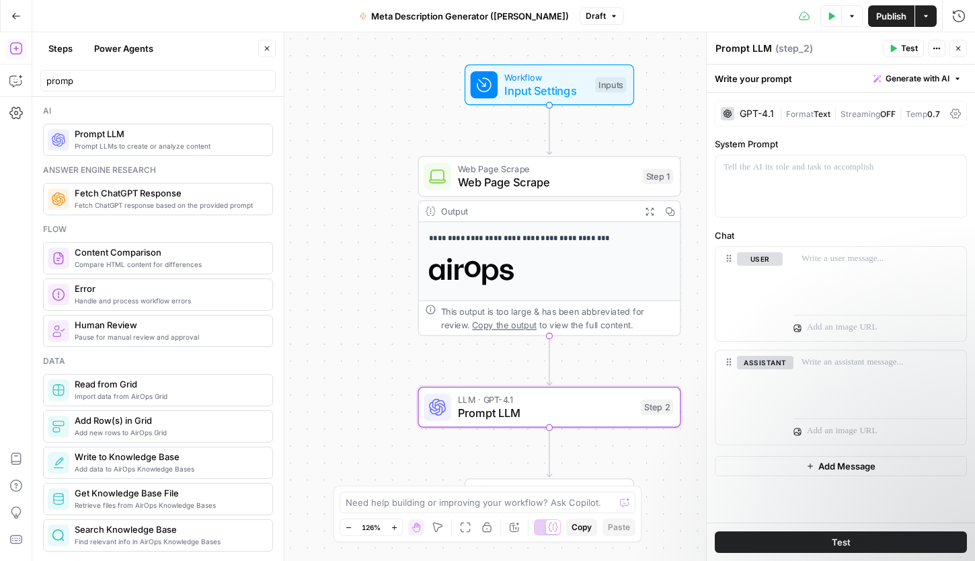
scroll to position [25, 0]
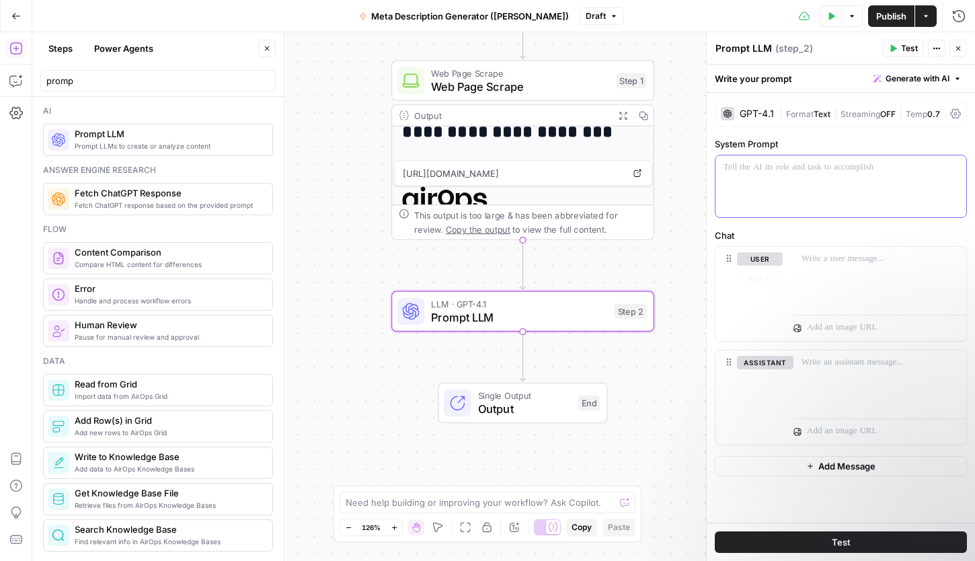
click at [833, 178] on div at bounding box center [840, 186] width 251 height 62
click at [738, 114] on div "GPT-4.1" at bounding box center [747, 113] width 53 height 13
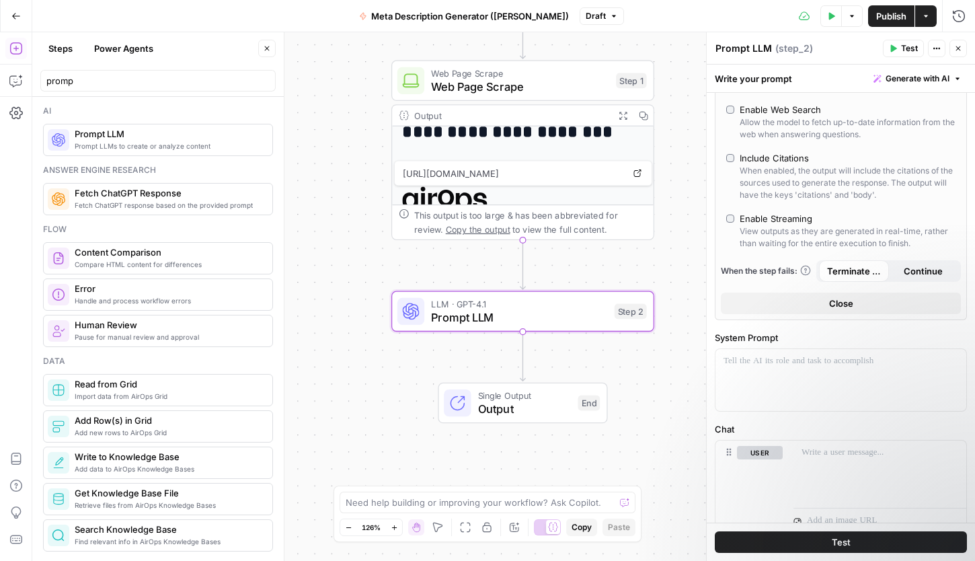
scroll to position [0, 0]
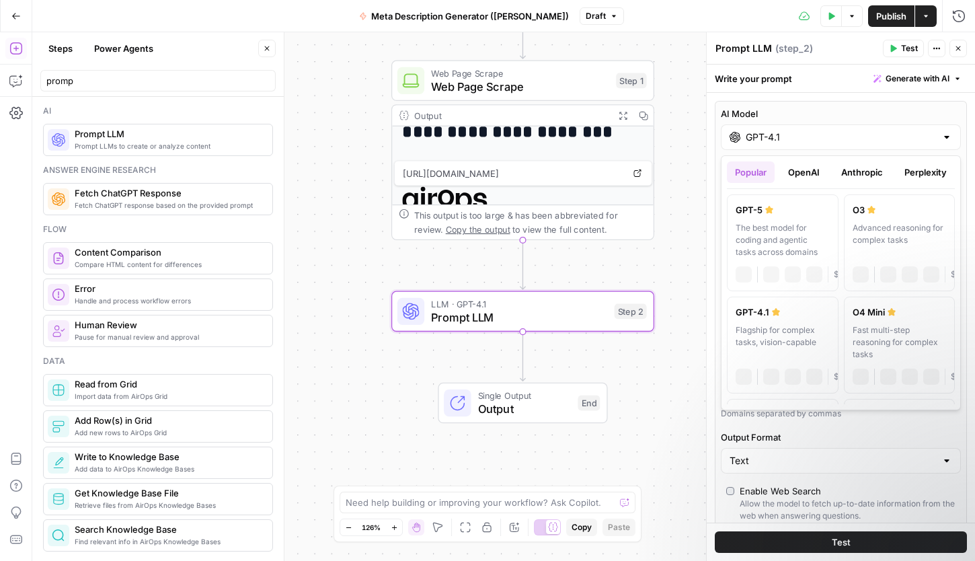
click at [777, 140] on input "GPT-4.1" at bounding box center [841, 136] width 190 height 13
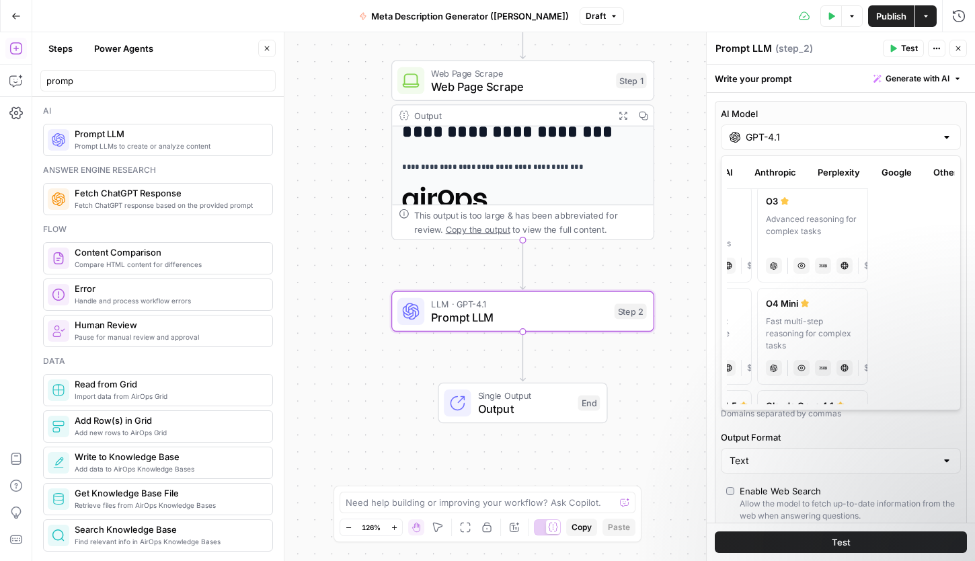
scroll to position [0, 97]
click at [833, 174] on button "Google" at bounding box center [886, 172] width 46 height 22
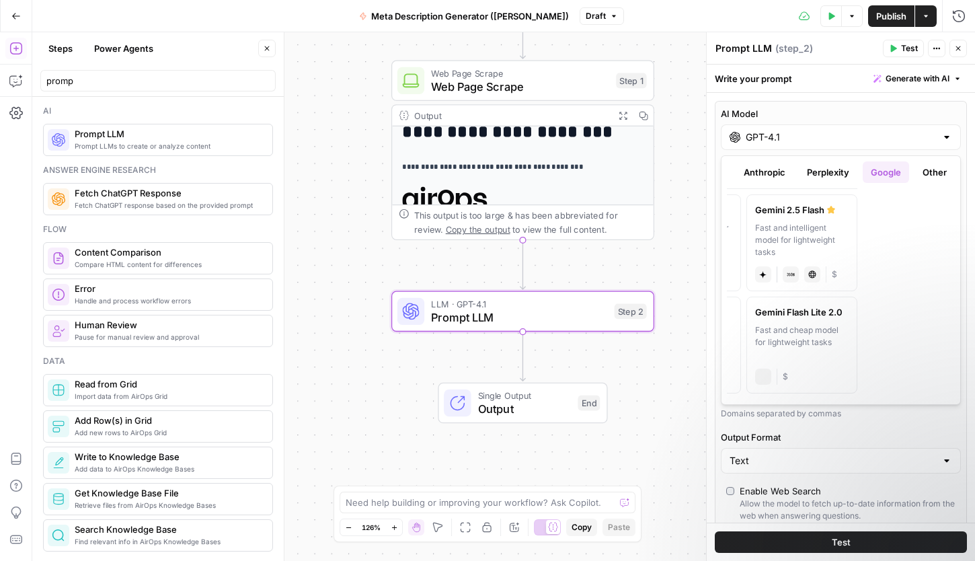
scroll to position [0, 0]
click at [833, 175] on button "Other" at bounding box center [934, 172] width 40 height 22
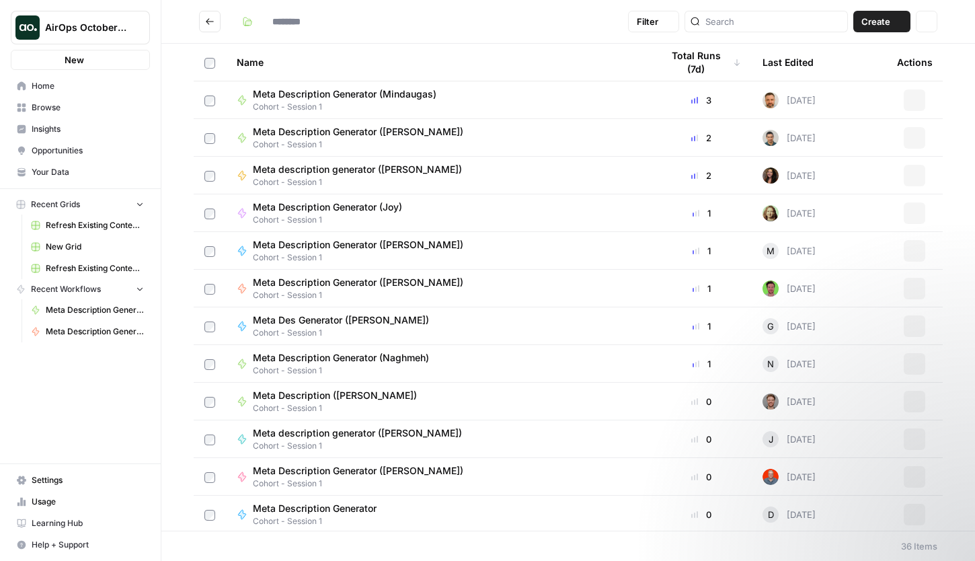
type input "**********"
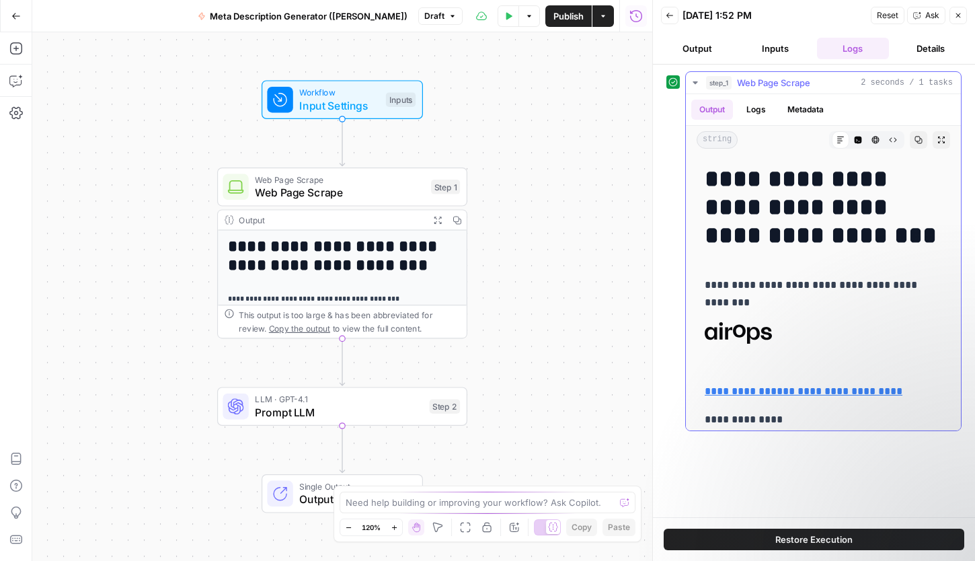
scroll to position [48, 0]
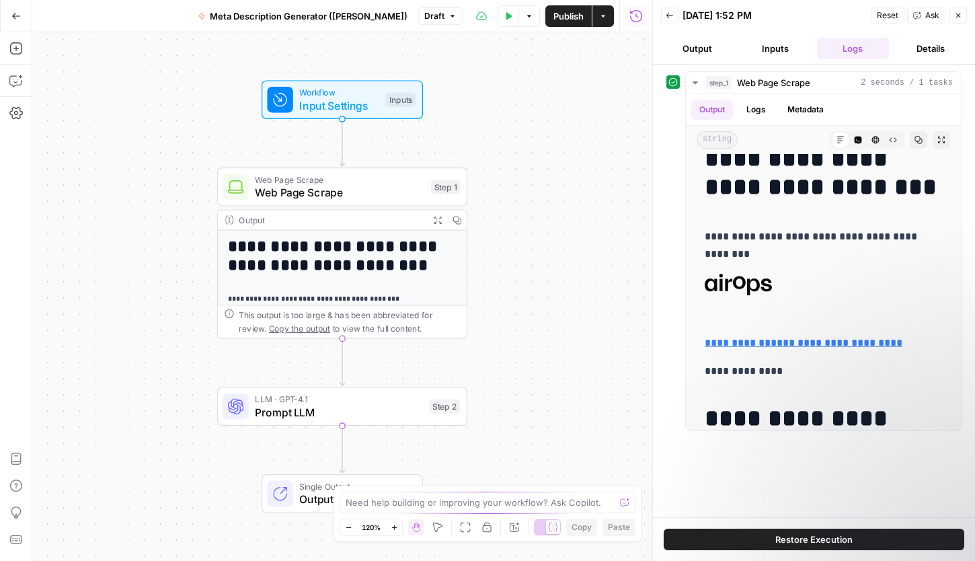
click at [366, 404] on span "Prompt LLM" at bounding box center [339, 412] width 168 height 16
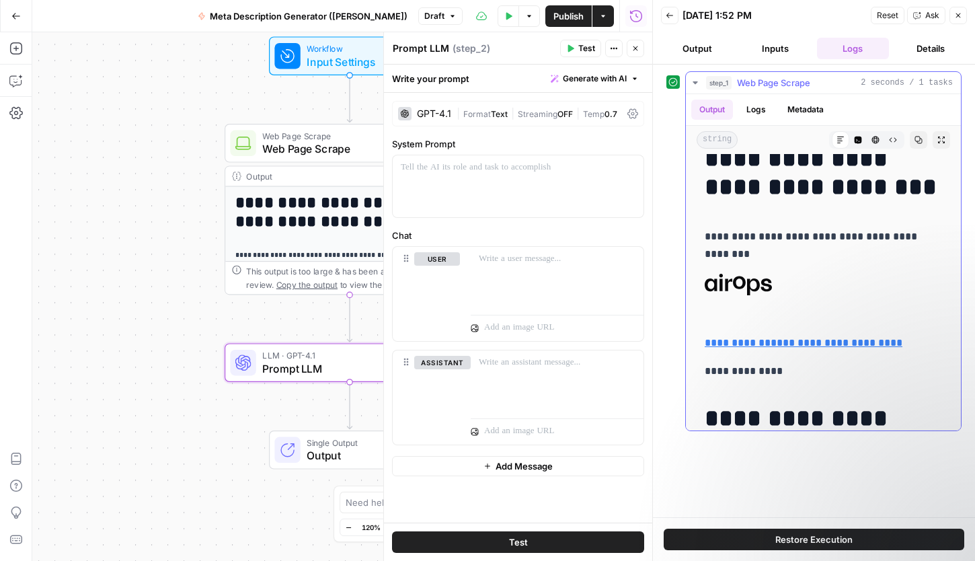
click at [693, 80] on icon "button" at bounding box center [695, 82] width 11 height 11
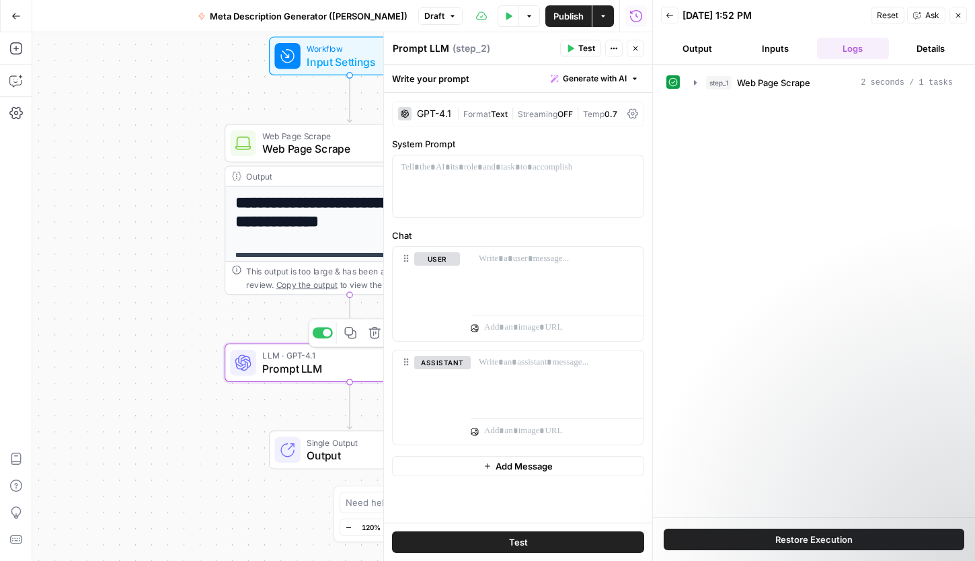
click at [289, 366] on span "Prompt LLM" at bounding box center [346, 368] width 168 height 16
click at [417, 116] on div "GPT-4.1" at bounding box center [434, 113] width 34 height 9
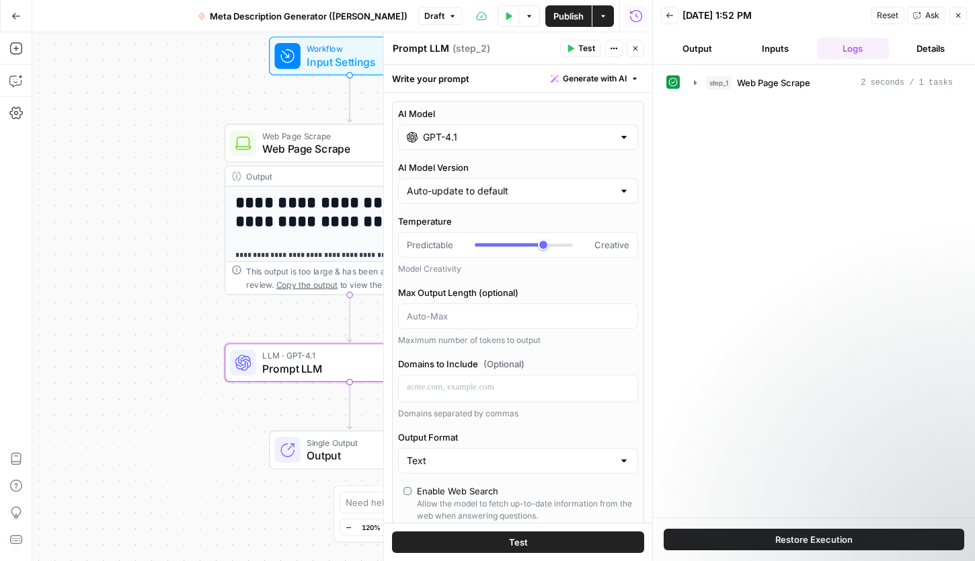
click at [475, 139] on input "GPT-4.1" at bounding box center [518, 136] width 190 height 13
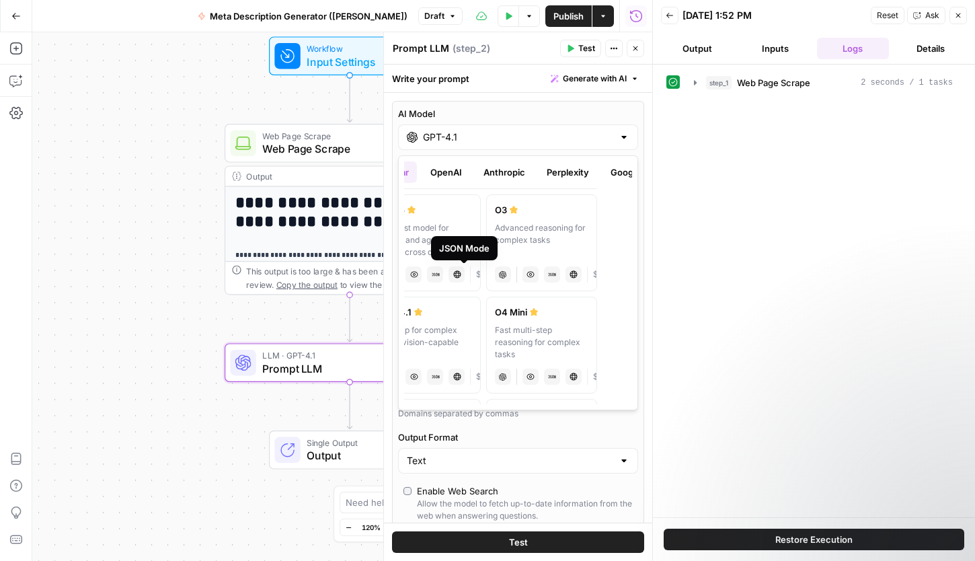
scroll to position [0, 36]
click at [474, 273] on label "GPT-5 The best model for coding and agentic tasks across domains chat Vision Ca…" at bounding box center [424, 242] width 112 height 97
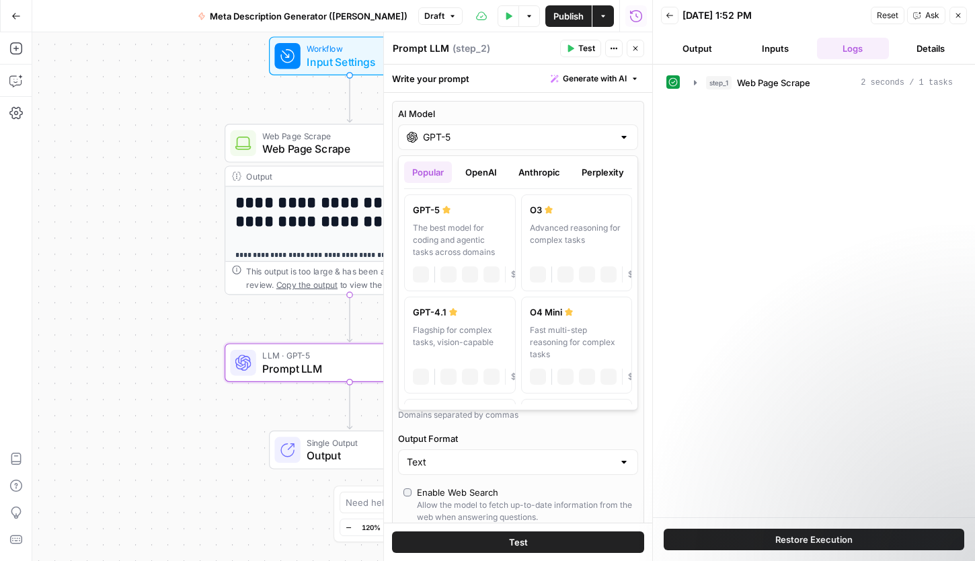
click at [489, 146] on div "GPT-5" at bounding box center [518, 137] width 240 height 26
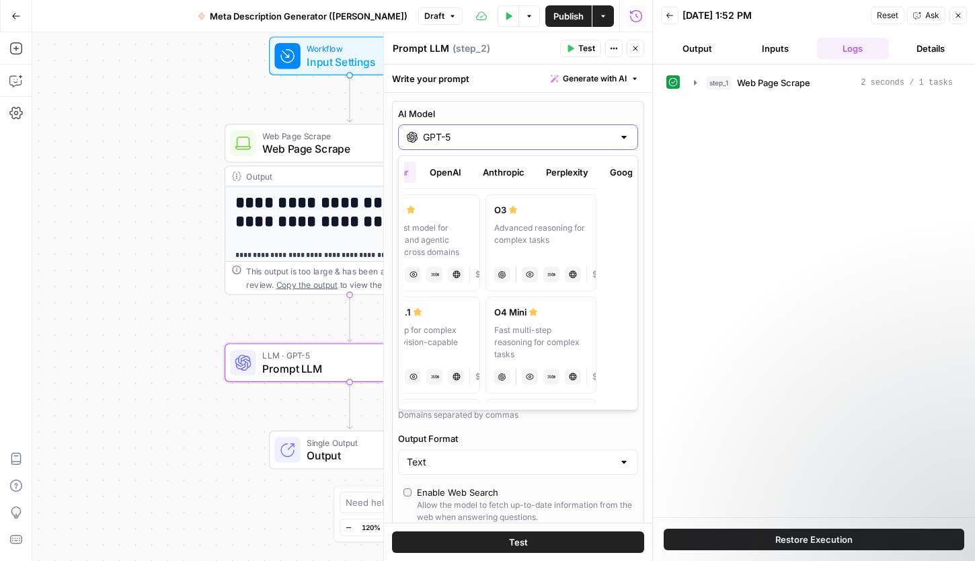
scroll to position [0, 40]
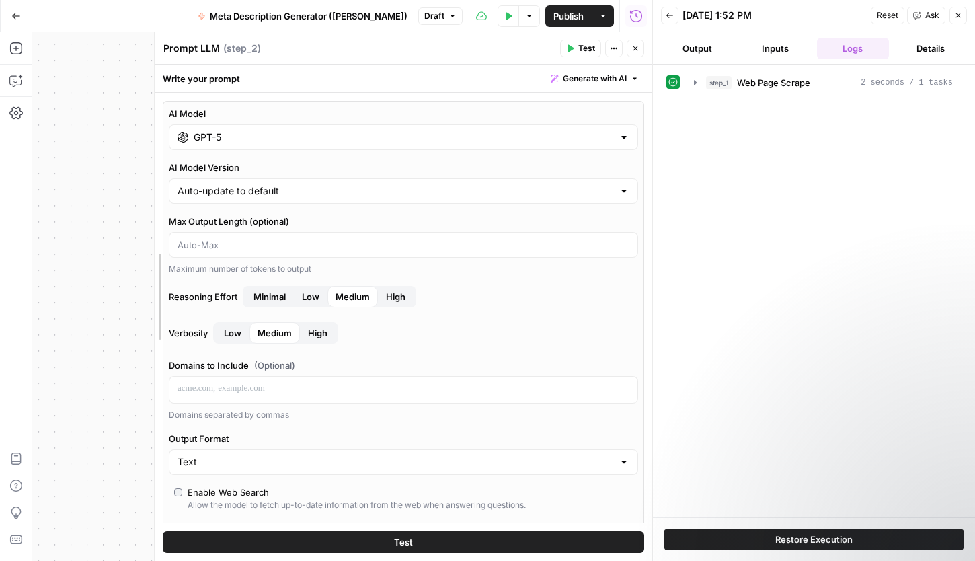
drag, startPoint x: 386, startPoint y: 274, endPoint x: 153, endPoint y: 333, distance: 239.9
click at [284, 143] on div "GPT-5" at bounding box center [401, 137] width 473 height 26
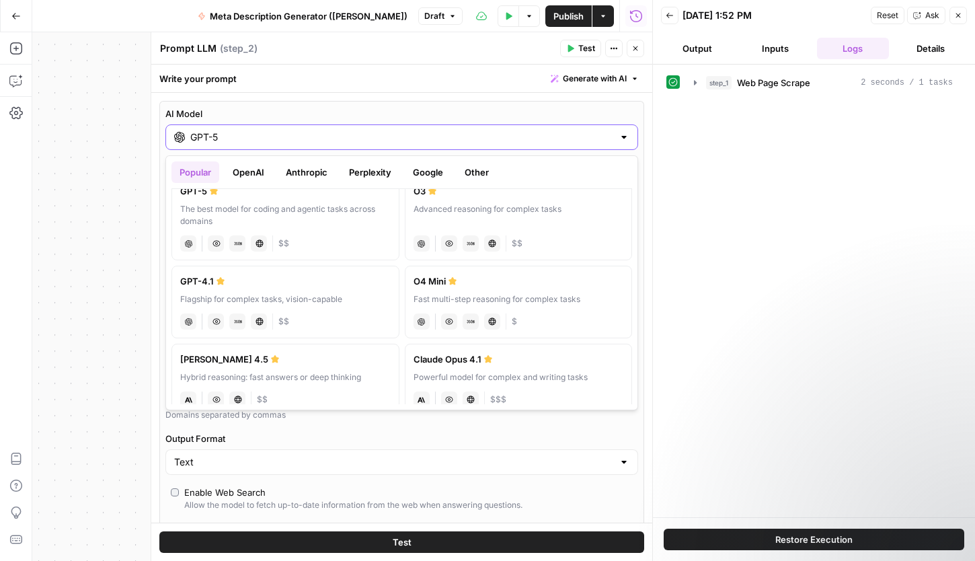
scroll to position [0, 0]
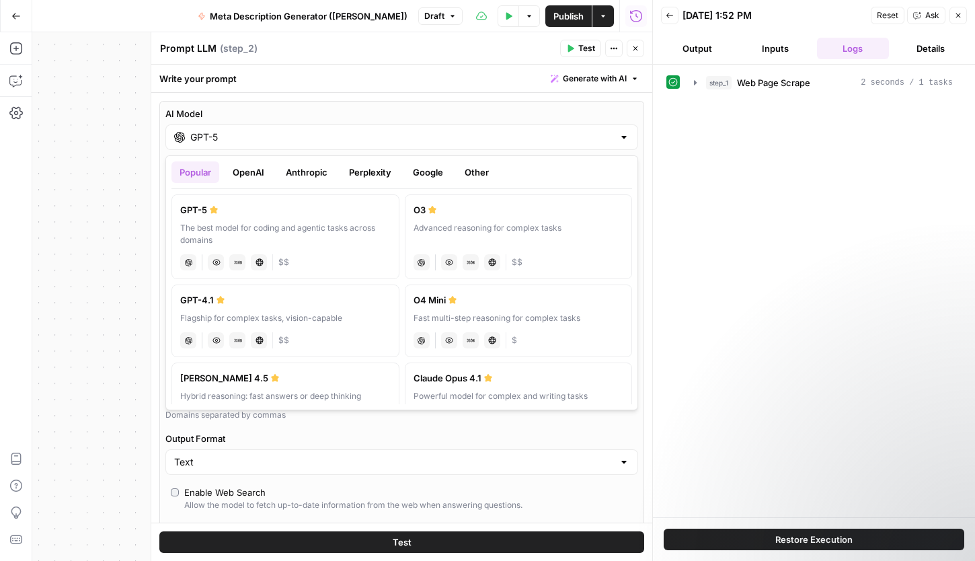
click at [325, 334] on div "chat Vision Capabilities JSON Mode Live Web Research $$" at bounding box center [285, 338] width 210 height 19
type input "GPT-4.1"
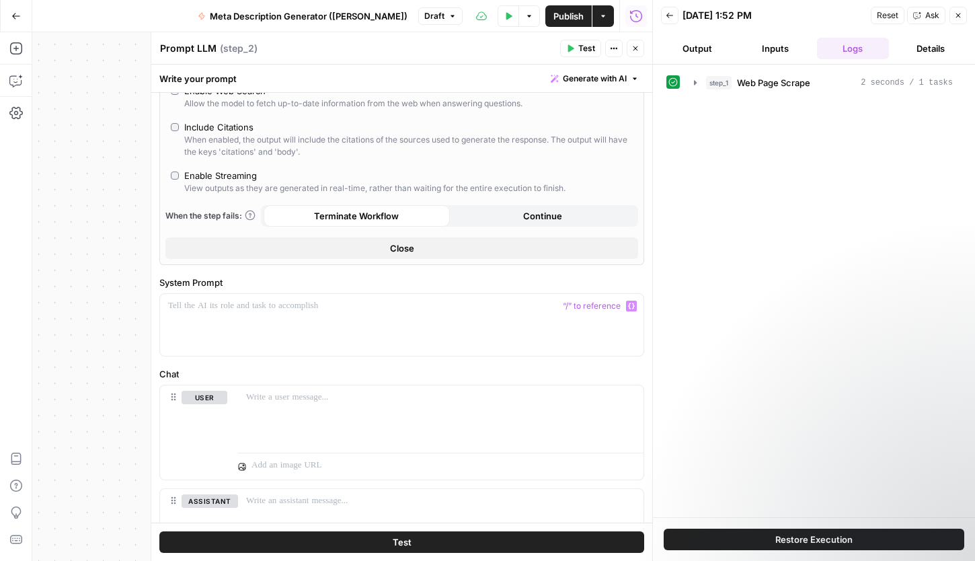
scroll to position [300, 0]
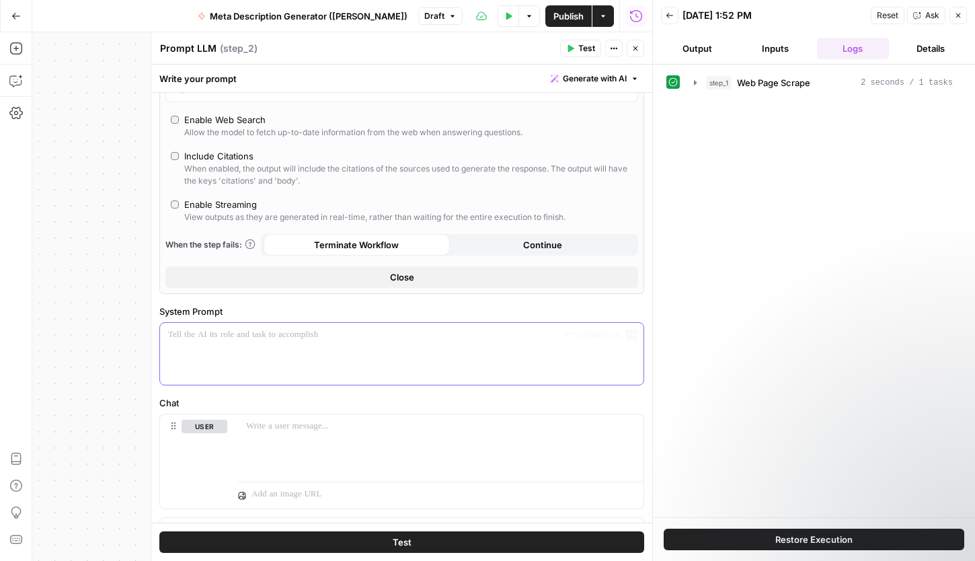
click at [269, 356] on div at bounding box center [401, 354] width 483 height 62
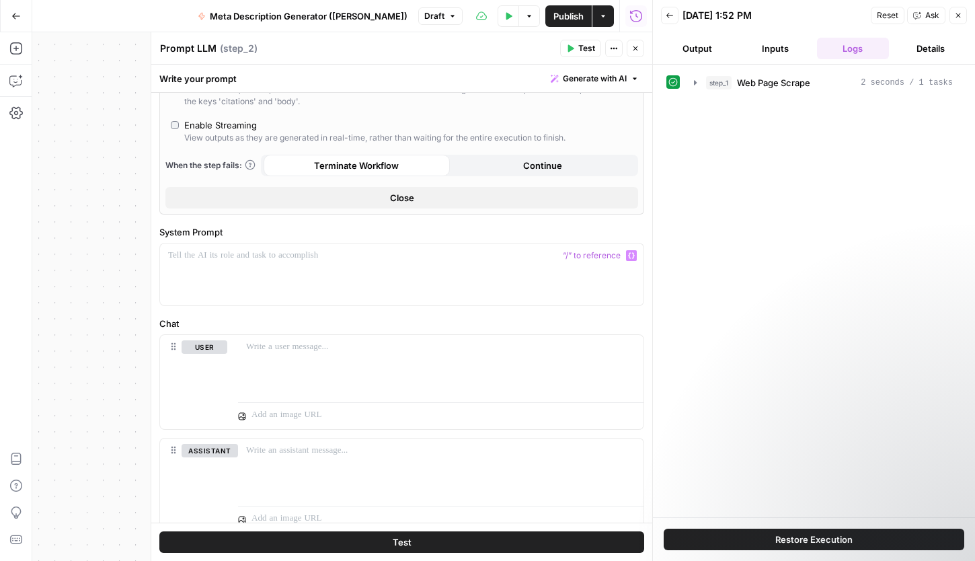
scroll to position [380, 0]
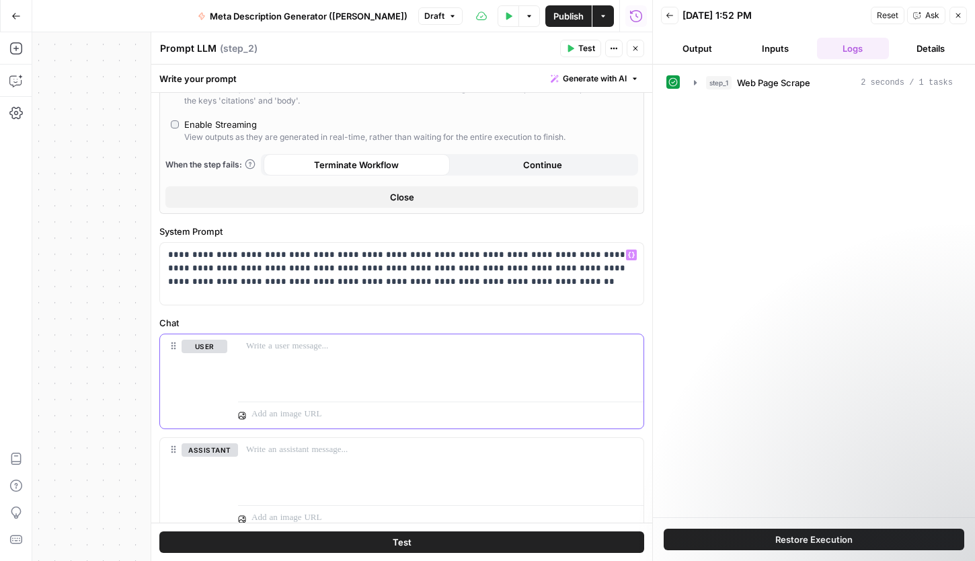
click at [268, 352] on p at bounding box center [440, 346] width 389 height 13
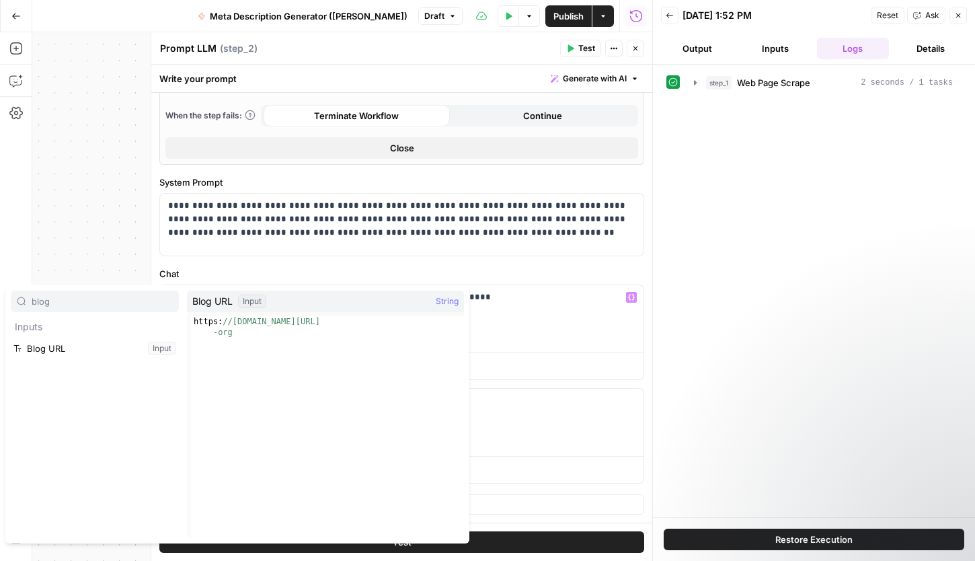
type input "blog"
click at [83, 352] on button "Select variable Blog URL" at bounding box center [95, 349] width 168 height 22
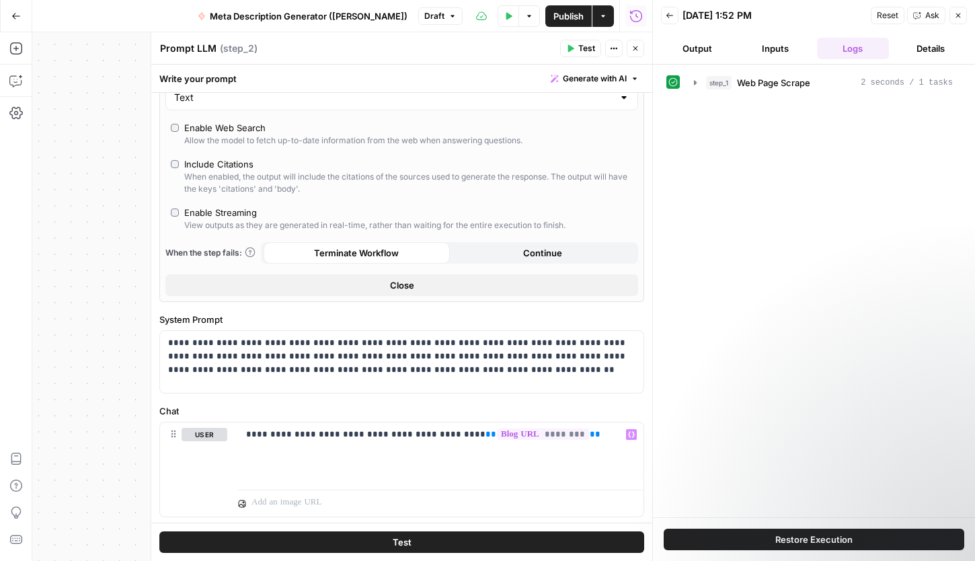
scroll to position [269, 0]
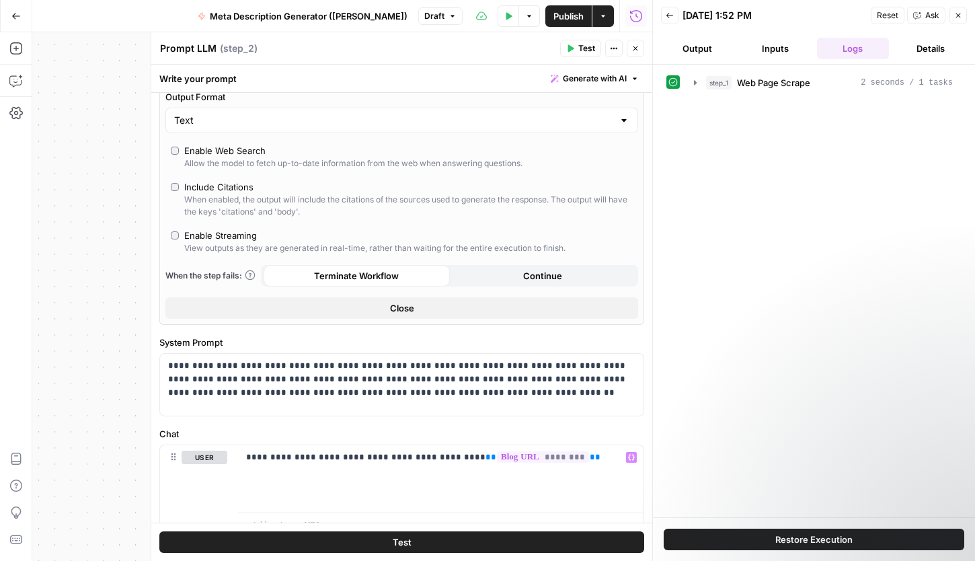
click at [195, 46] on textarea "Prompt LLM" at bounding box center [188, 48] width 56 height 13
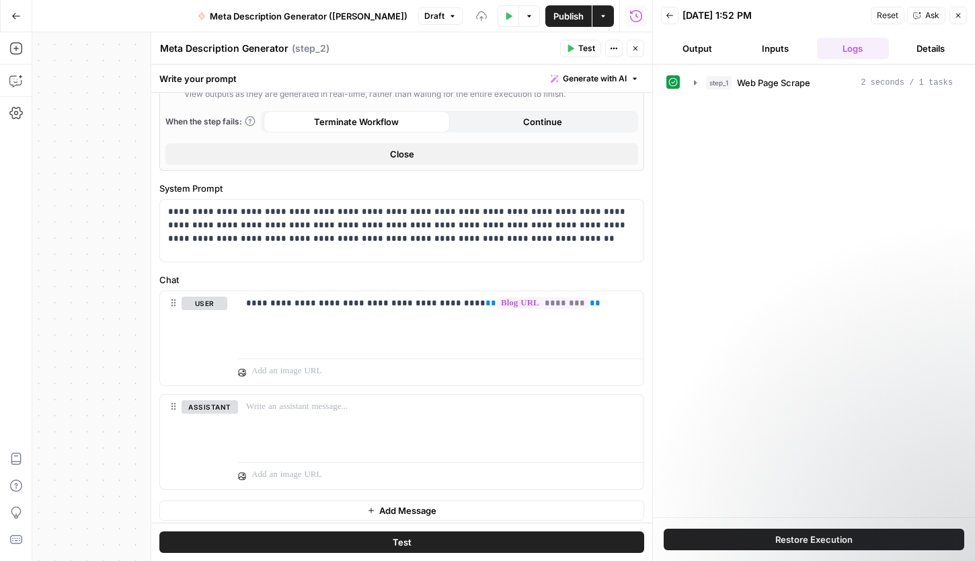
scroll to position [429, 0]
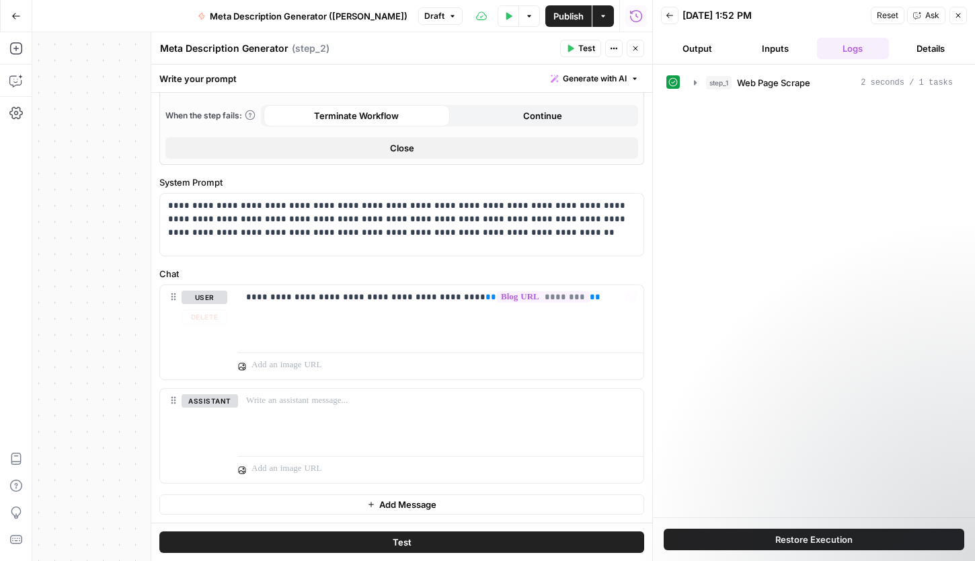
type textarea "Meta Description Generator"
click at [372, 208] on p "**********" at bounding box center [401, 219] width 467 height 40
click at [697, 81] on icon "button" at bounding box center [695, 82] width 11 height 11
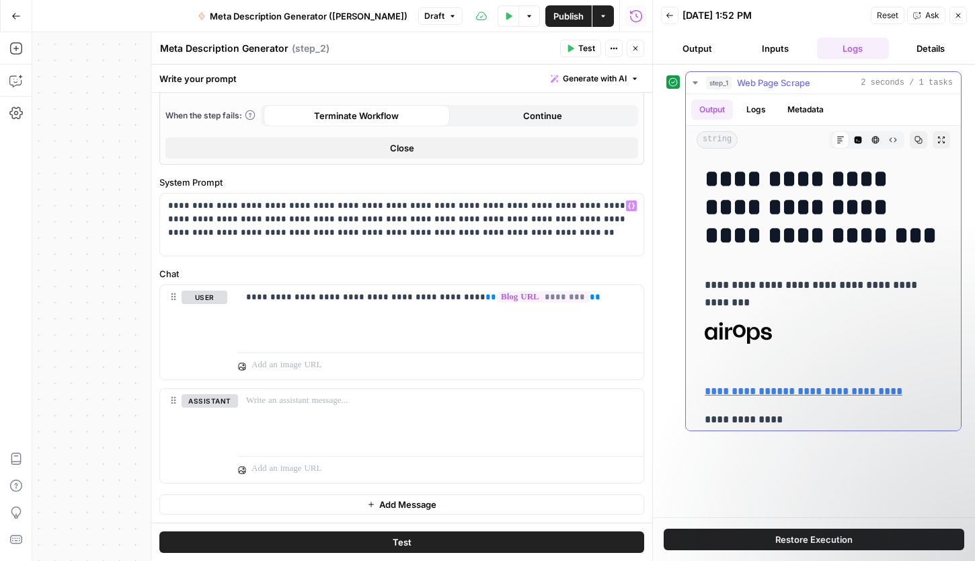
click at [693, 81] on icon "button" at bounding box center [695, 82] width 11 height 11
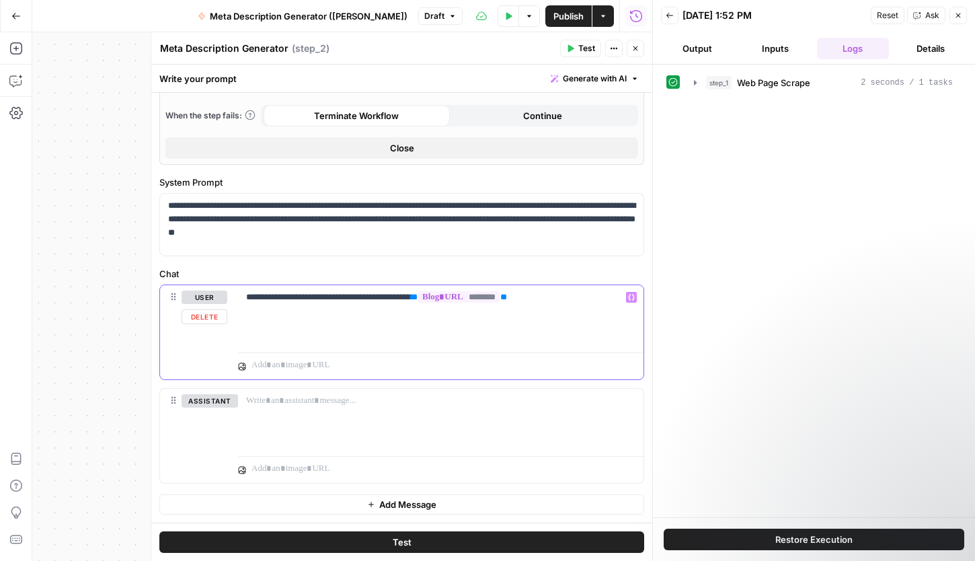
click at [565, 297] on p "**********" at bounding box center [440, 296] width 389 height 13
click at [436, 302] on p "**********" at bounding box center [440, 296] width 389 height 13
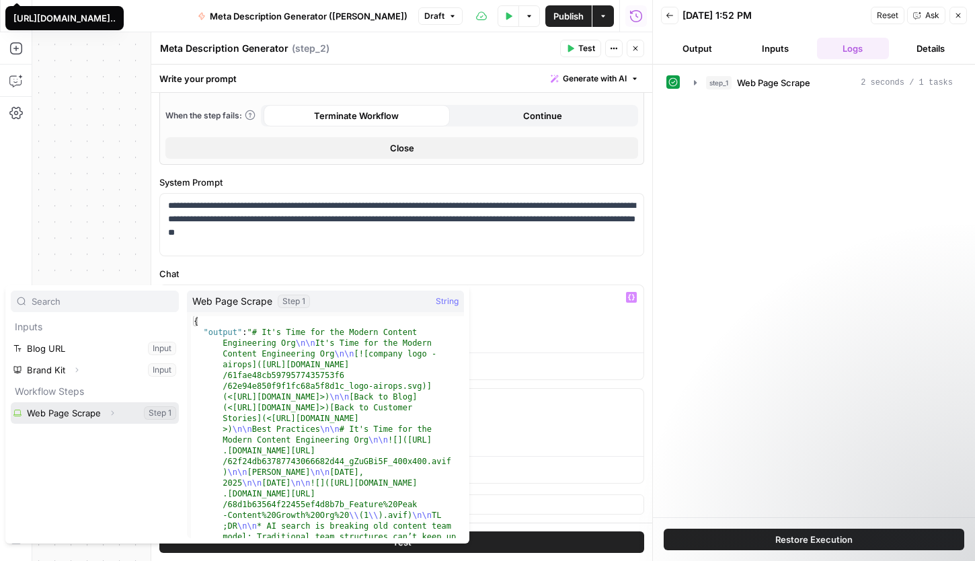
click at [58, 416] on button "Select variable Web Page Scrape" at bounding box center [95, 413] width 168 height 22
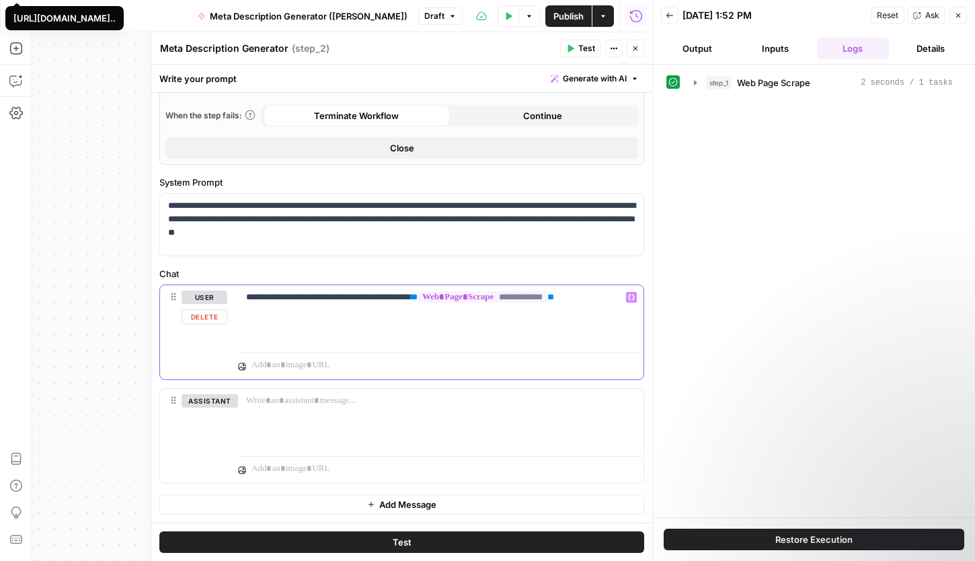
click at [428, 331] on div "**********" at bounding box center [440, 316] width 405 height 62
click at [420, 321] on div "**********" at bounding box center [440, 316] width 405 height 62
click at [436, 316] on div "**********" at bounding box center [440, 316] width 405 height 62
click at [418, 321] on div "**********" at bounding box center [440, 316] width 405 height 62
click at [695, 81] on icon "button" at bounding box center [695, 82] width 3 height 5
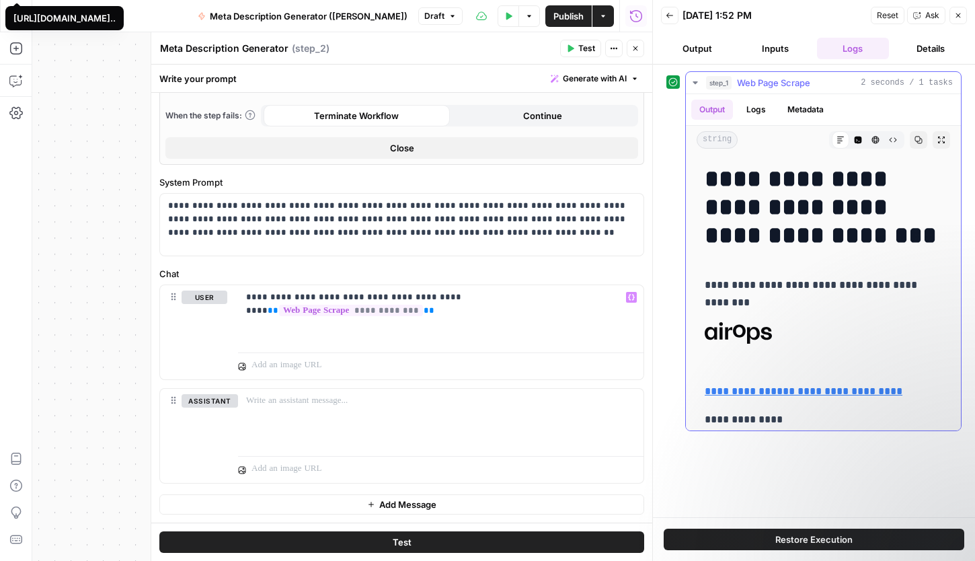
click at [695, 81] on icon "button" at bounding box center [695, 82] width 5 height 3
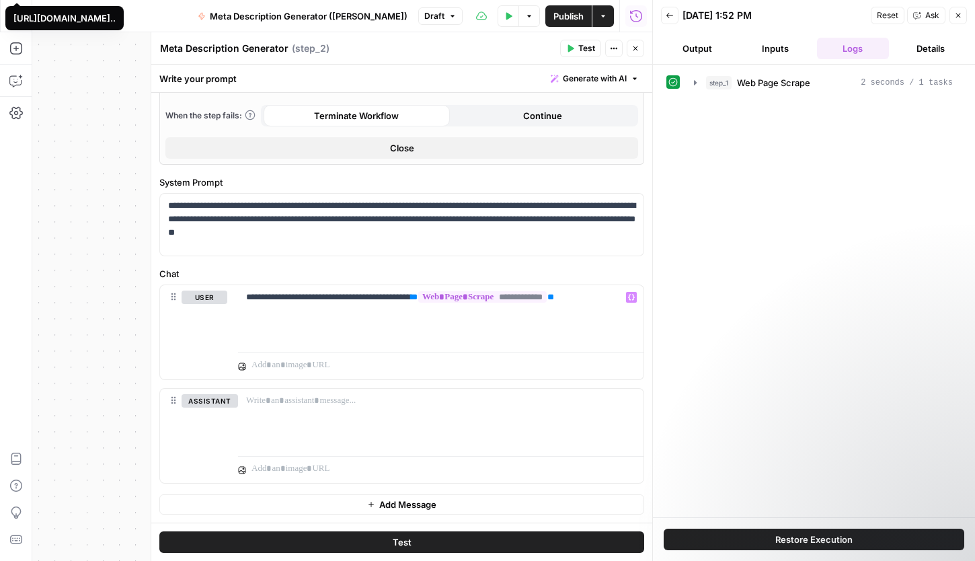
click at [588, 48] on span "Test" at bounding box center [586, 48] width 17 height 12
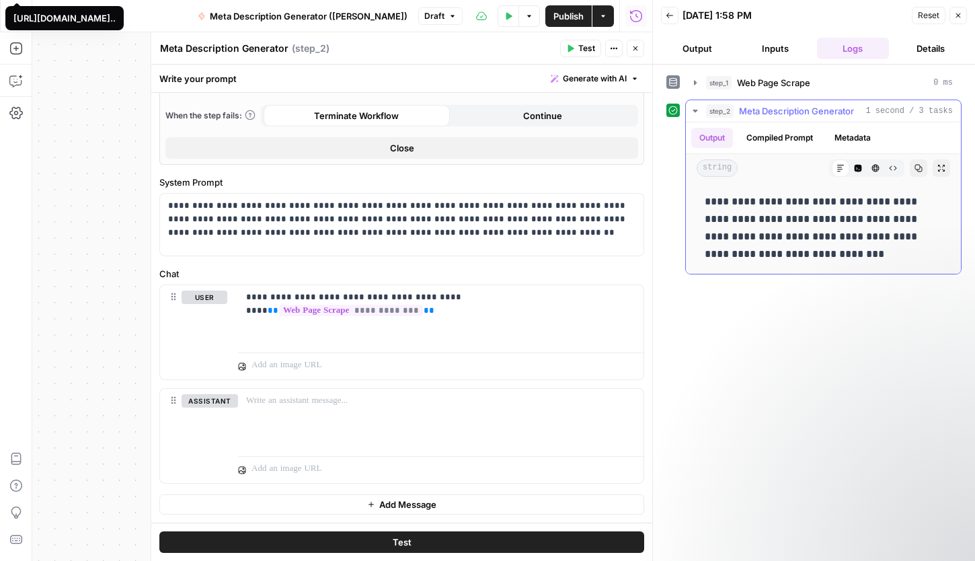
click at [791, 141] on button "Compiled Prompt" at bounding box center [779, 138] width 83 height 20
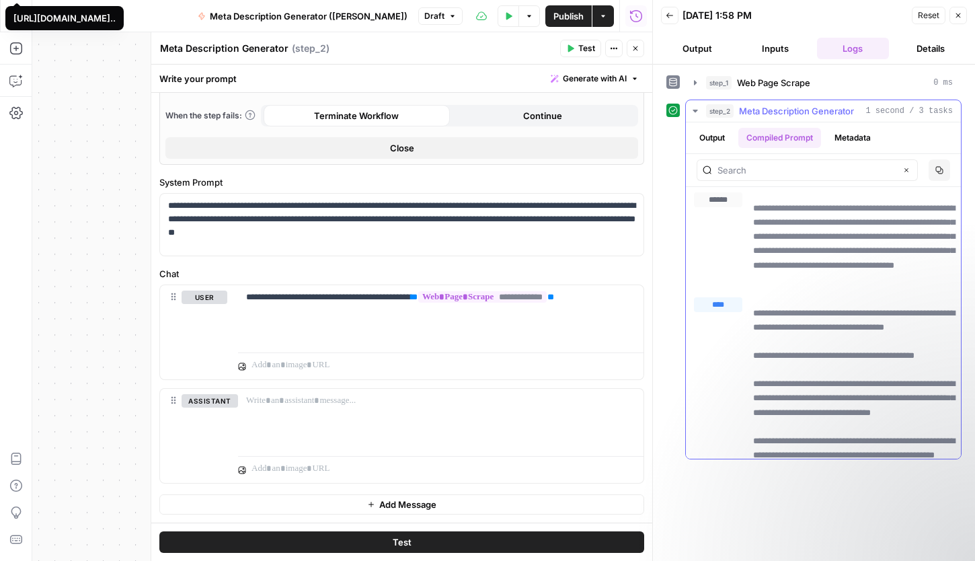
click at [833, 137] on button "Metadata" at bounding box center [852, 138] width 52 height 20
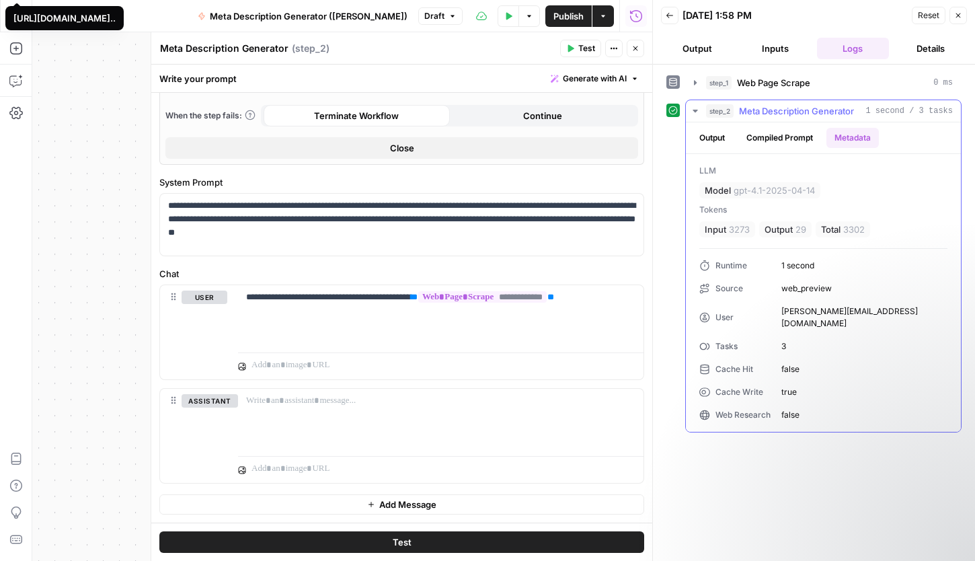
click at [728, 139] on button "Output" at bounding box center [712, 138] width 42 height 20
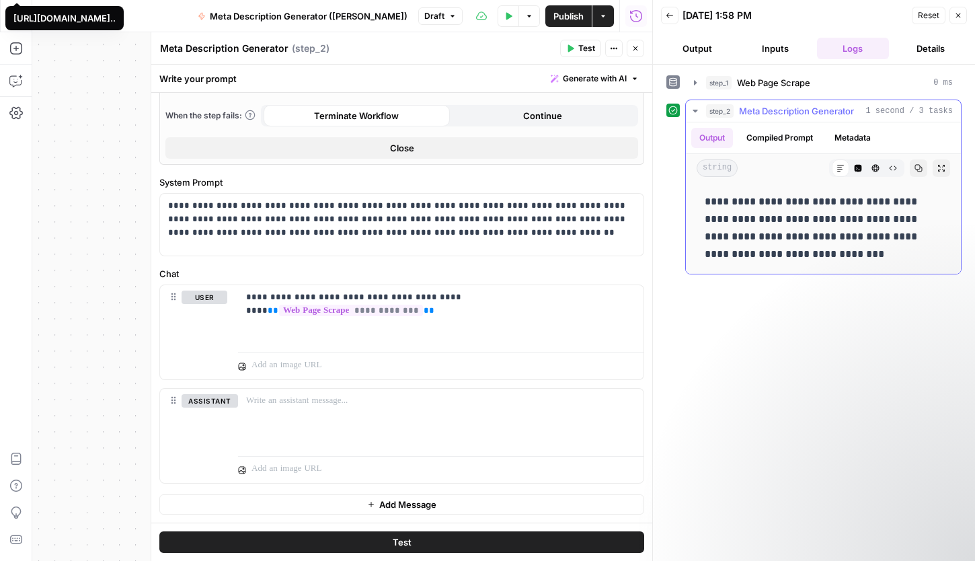
click at [833, 142] on button "Metadata" at bounding box center [852, 138] width 52 height 20
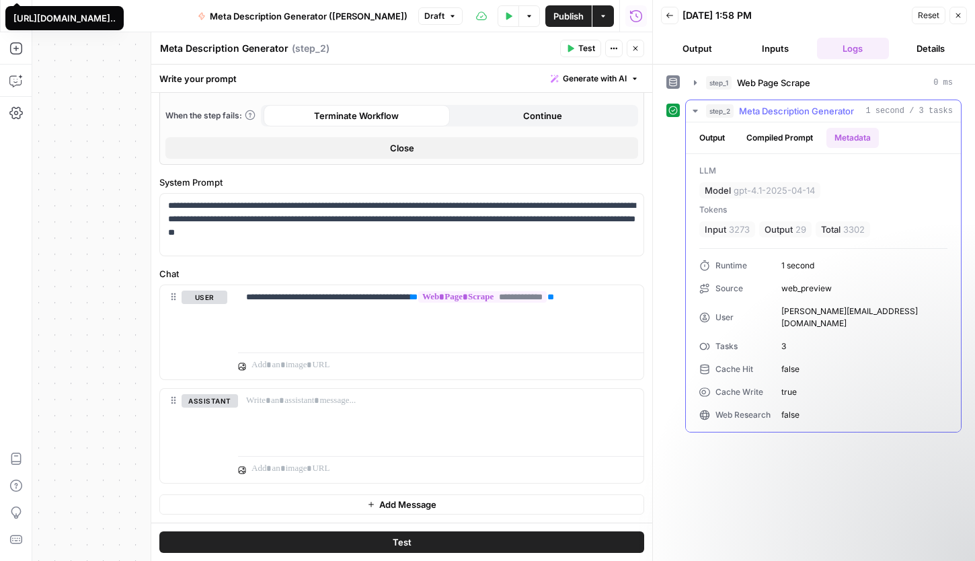
click at [724, 138] on button "Output" at bounding box center [712, 138] width 42 height 20
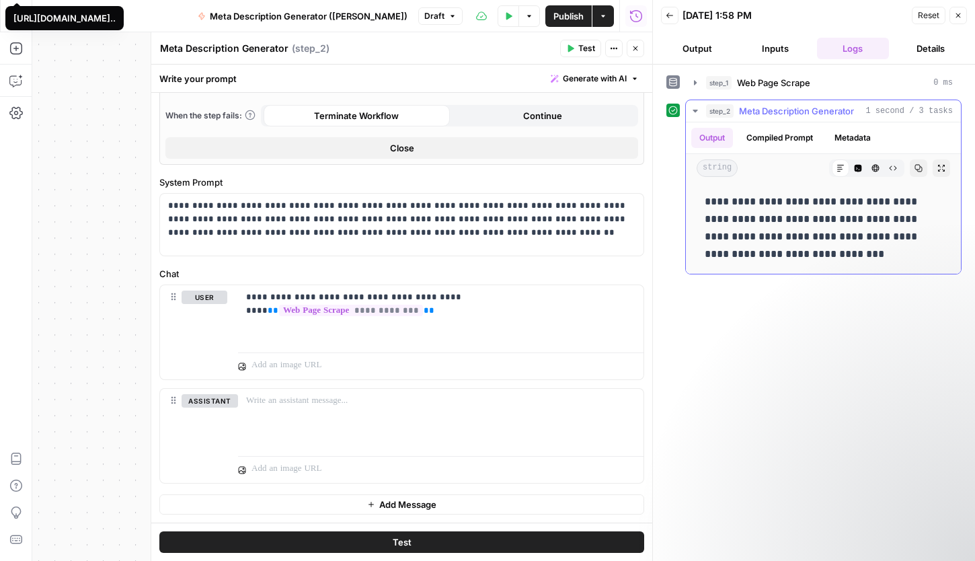
click at [760, 139] on button "Compiled Prompt" at bounding box center [779, 138] width 83 height 20
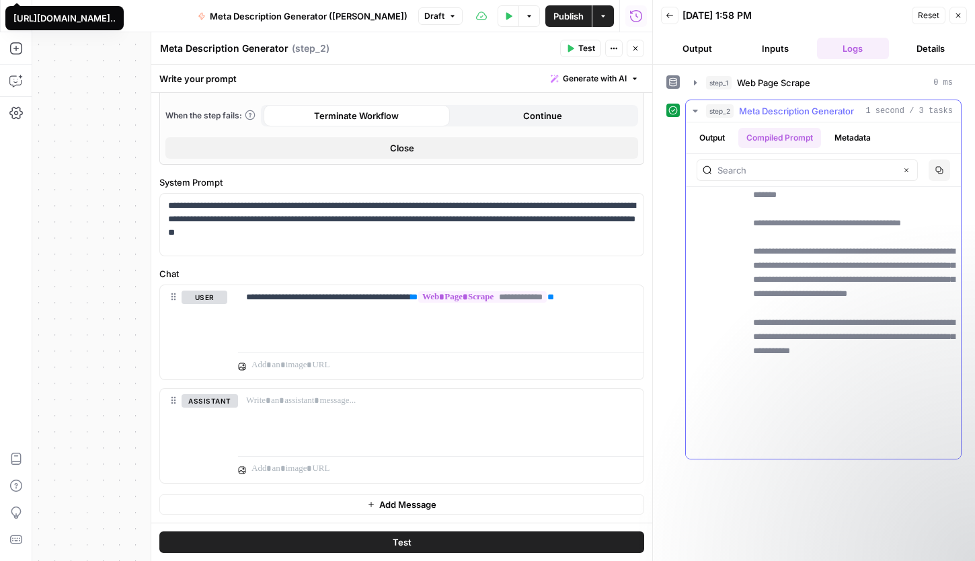
scroll to position [5818, 0]
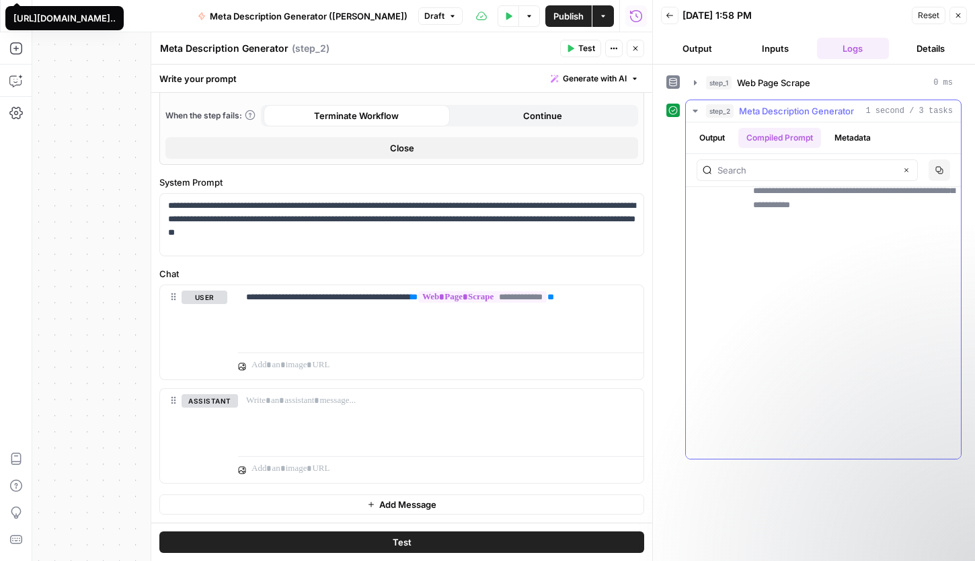
click at [833, 134] on button "Metadata" at bounding box center [852, 138] width 52 height 20
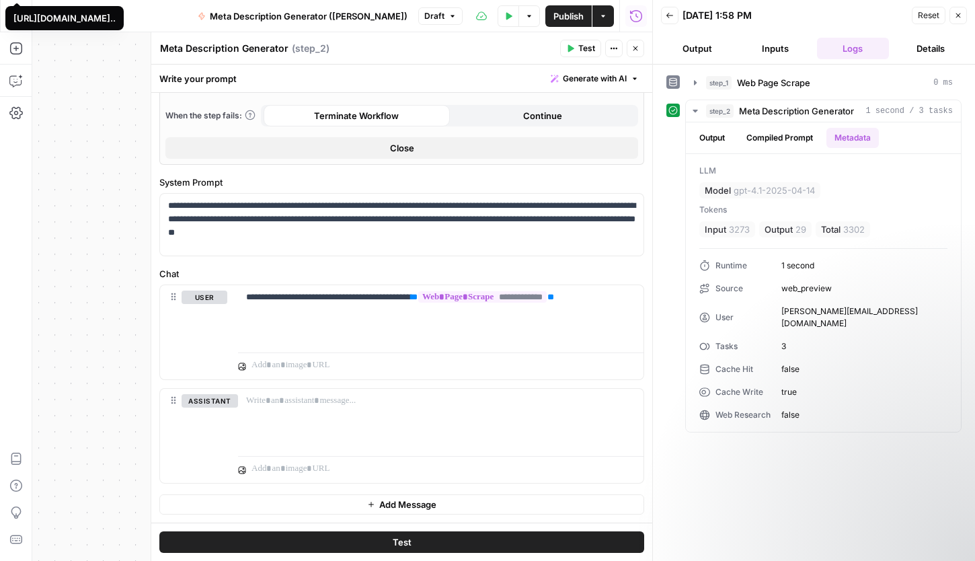
click at [661, 298] on div "step_1 Web Page Scrape 0 ms step_2 Meta Description Generator 1 second / 3 task…" at bounding box center [814, 313] width 322 height 496
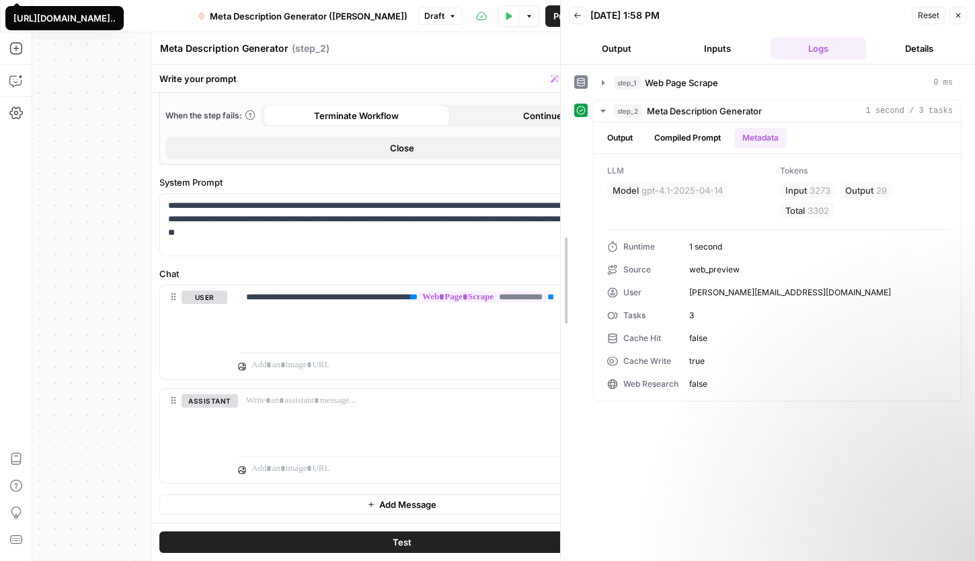
drag, startPoint x: 658, startPoint y: 298, endPoint x: 565, endPoint y: 310, distance: 92.9
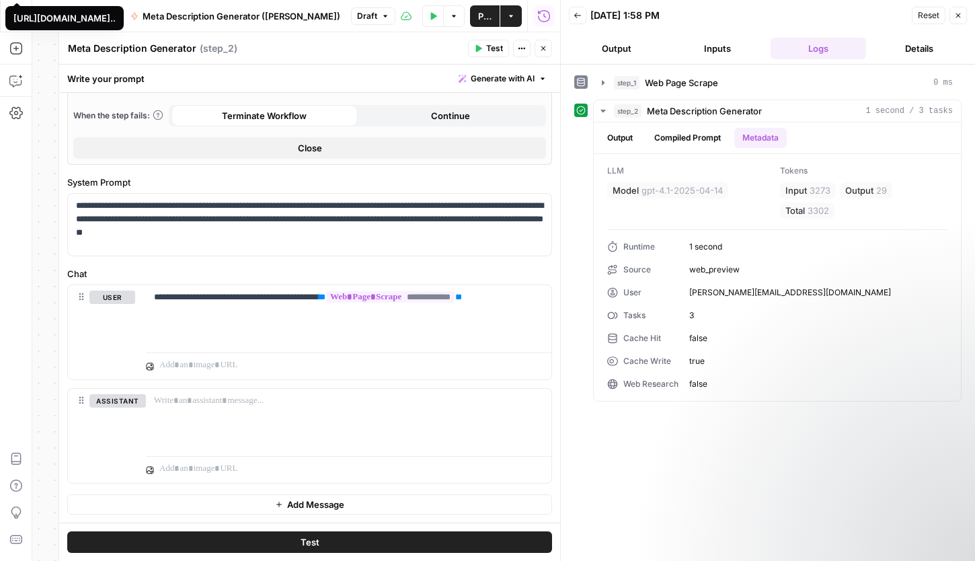
click at [833, 17] on button "Close" at bounding box center [957, 15] width 17 height 17
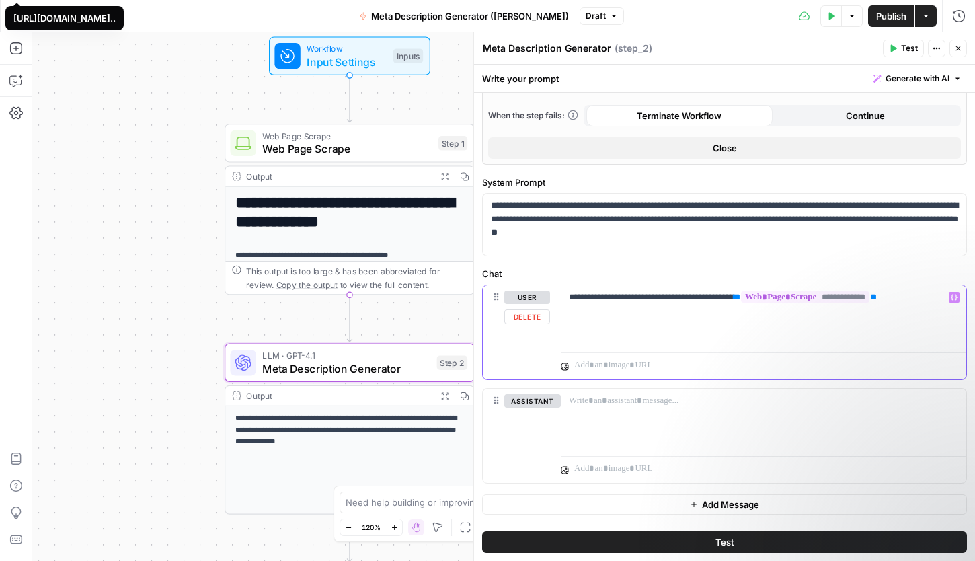
click at [652, 299] on p "**********" at bounding box center [763, 296] width 389 height 13
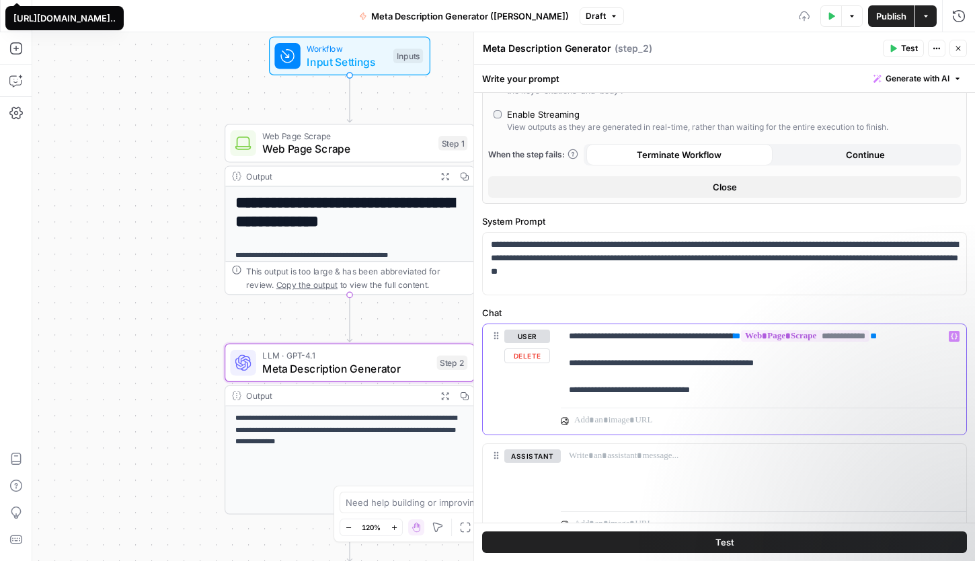
scroll to position [468, 0]
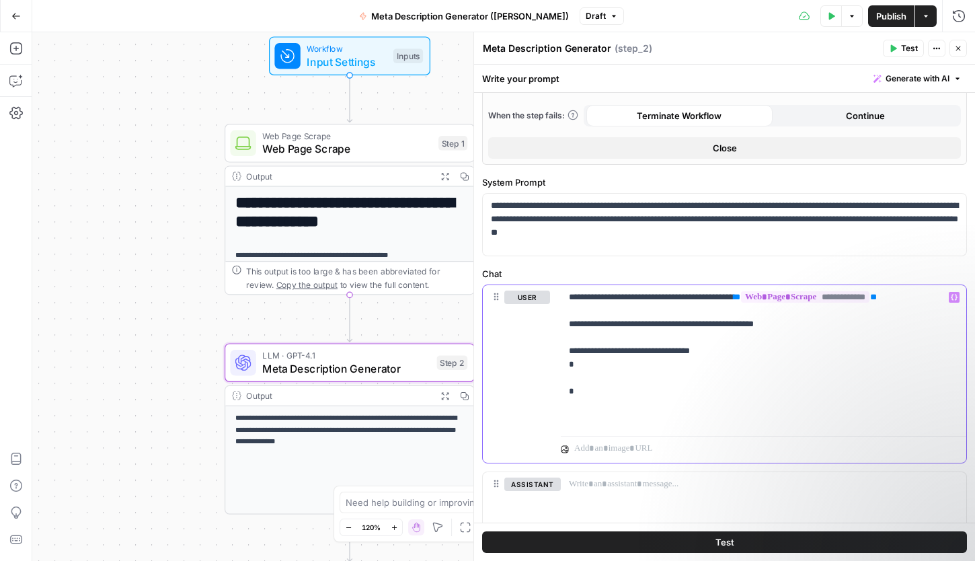
click at [696, 373] on p "**********" at bounding box center [763, 357] width 389 height 134
copy p "**********"
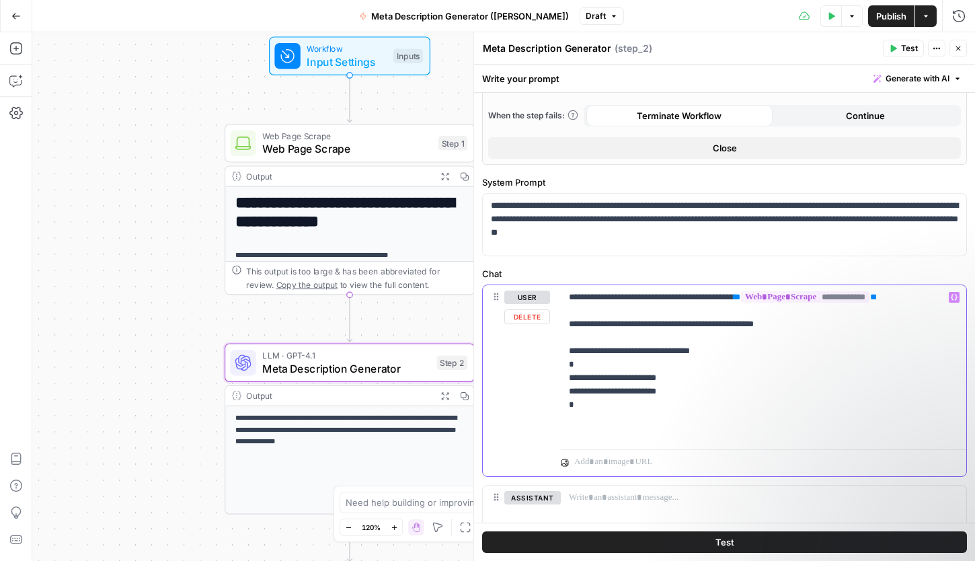
copy p "**********"
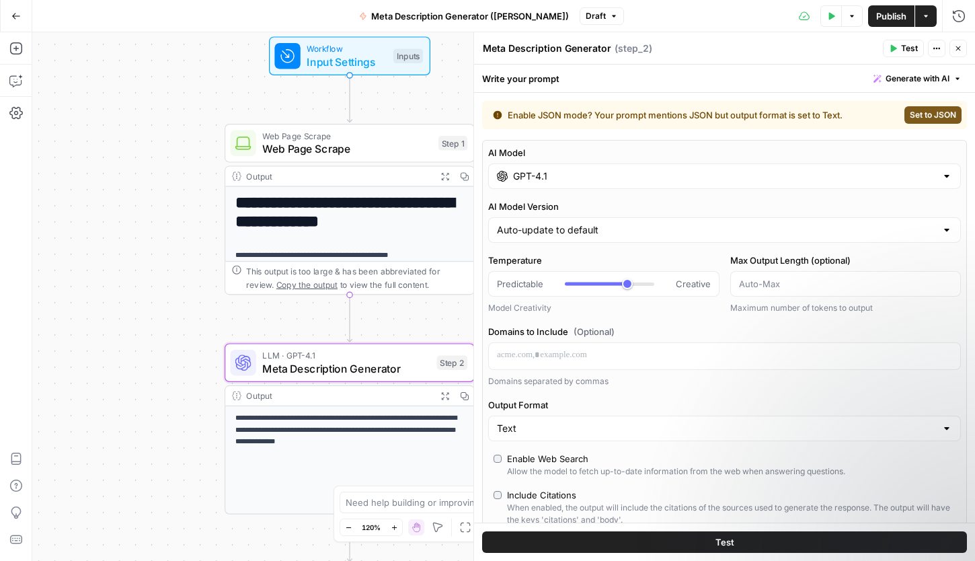
scroll to position [9, 0]
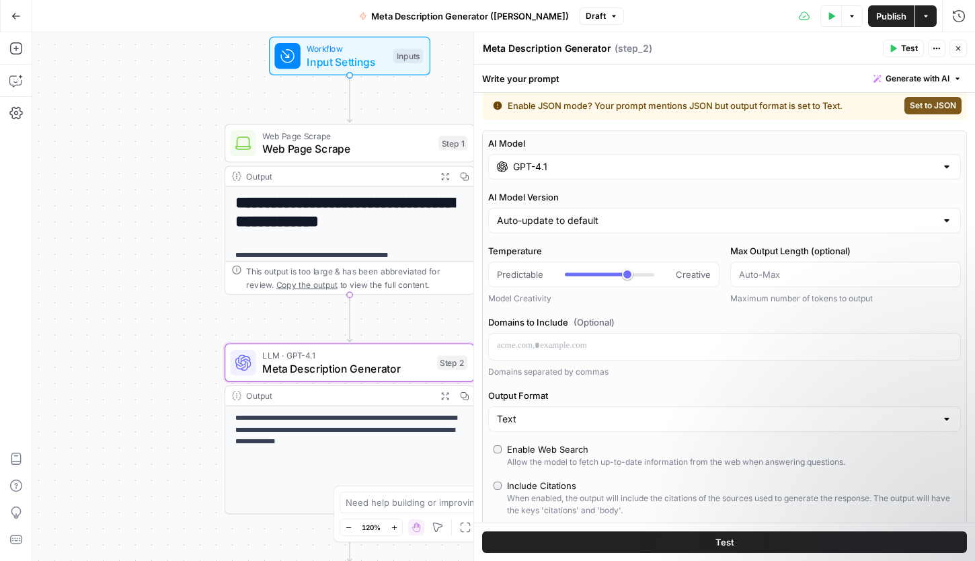
click at [531, 425] on div "Text" at bounding box center [724, 419] width 473 height 26
click at [530, 466] on span "JSON" at bounding box center [722, 471] width 444 height 13
type input "JSON"
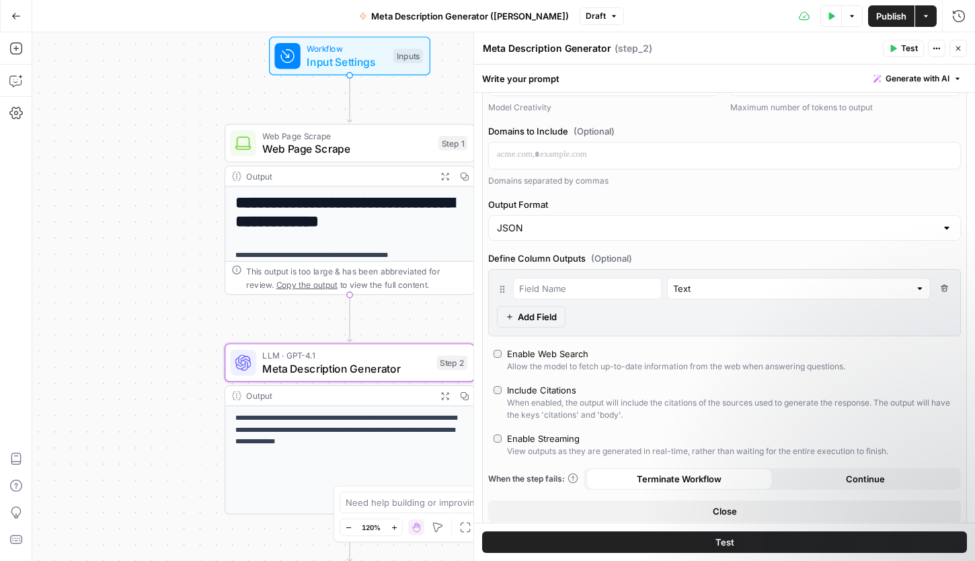
scroll to position [165, 0]
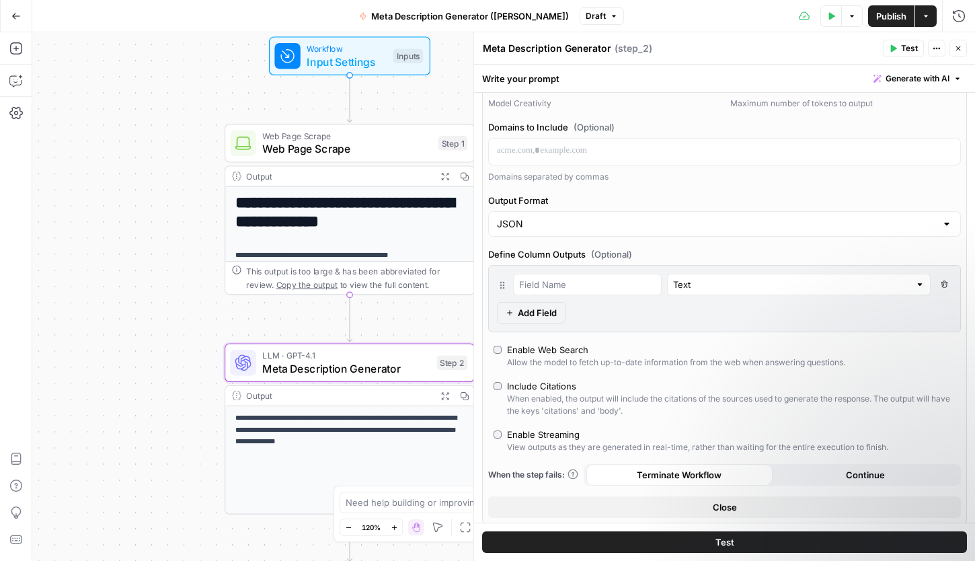
click at [584, 545] on button "Test" at bounding box center [724, 542] width 485 height 22
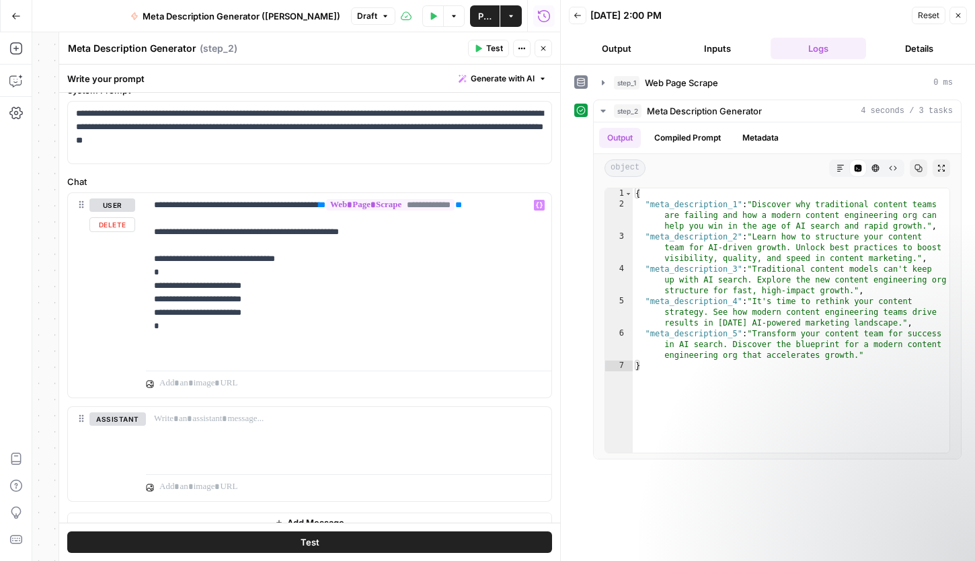
scroll to position [611, 0]
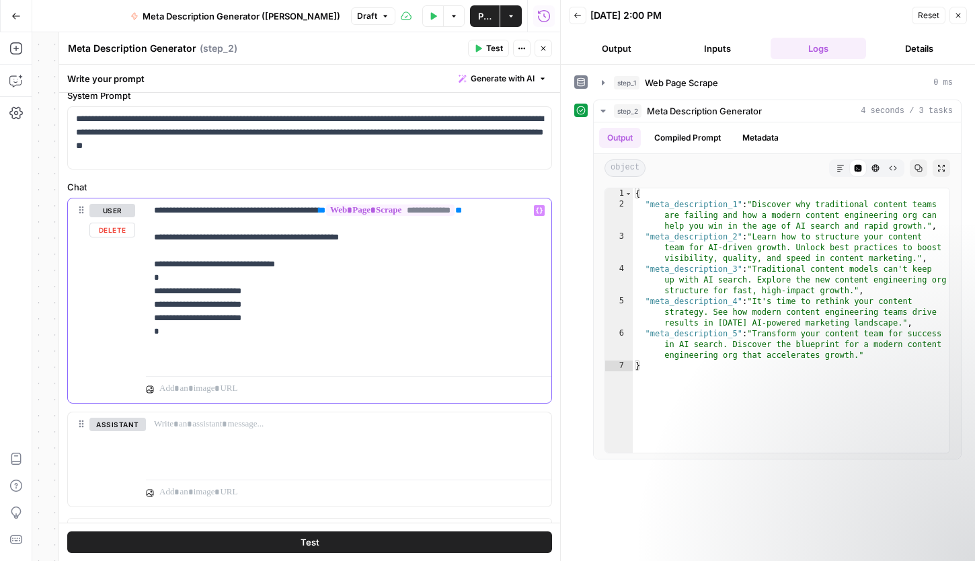
click at [259, 234] on p "**********" at bounding box center [348, 284] width 389 height 161
click at [833, 13] on button "Close" at bounding box center [957, 15] width 17 height 17
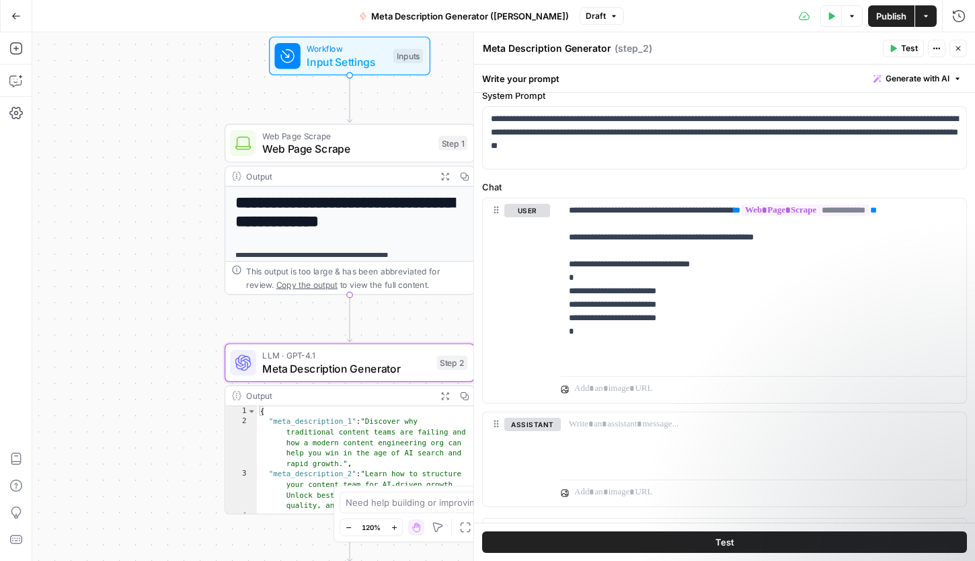
click at [833, 48] on icon "button" at bounding box center [958, 48] width 8 height 8
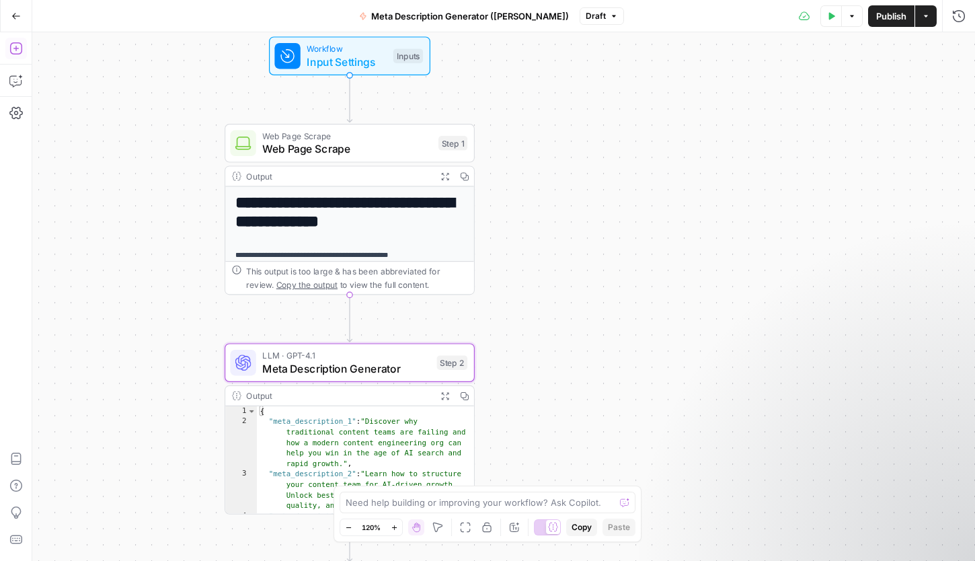
click at [19, 56] on button "Add Steps" at bounding box center [16, 49] width 22 height 22
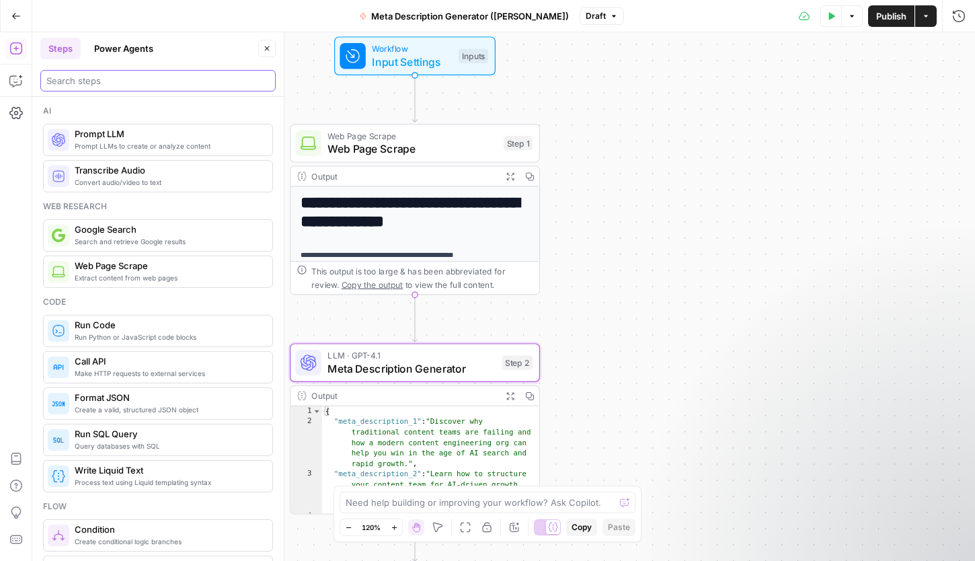
click at [229, 75] on input "search" at bounding box center [157, 80] width 223 height 13
click at [639, 280] on div "**********" at bounding box center [503, 296] width 943 height 529
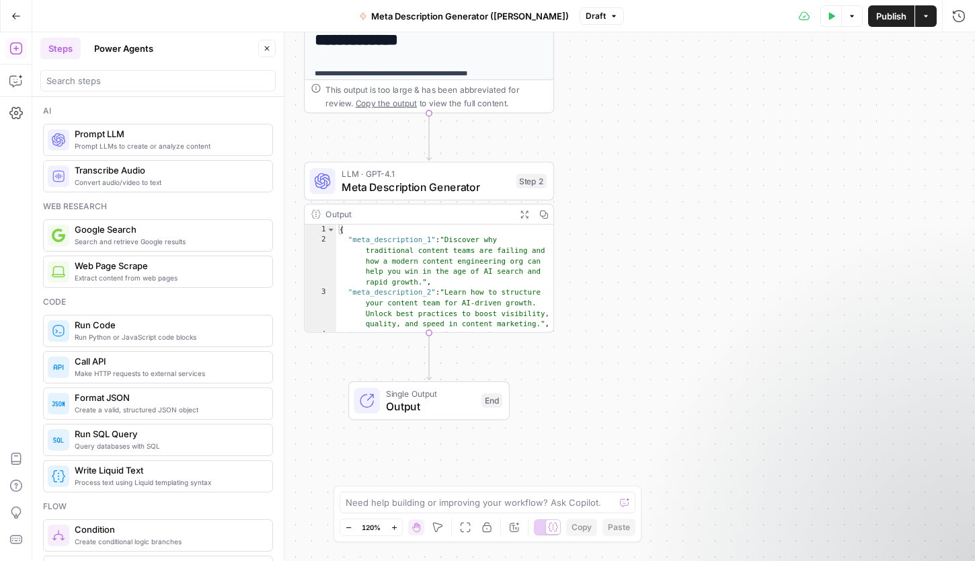
click at [418, 407] on span "Output" at bounding box center [430, 406] width 89 height 16
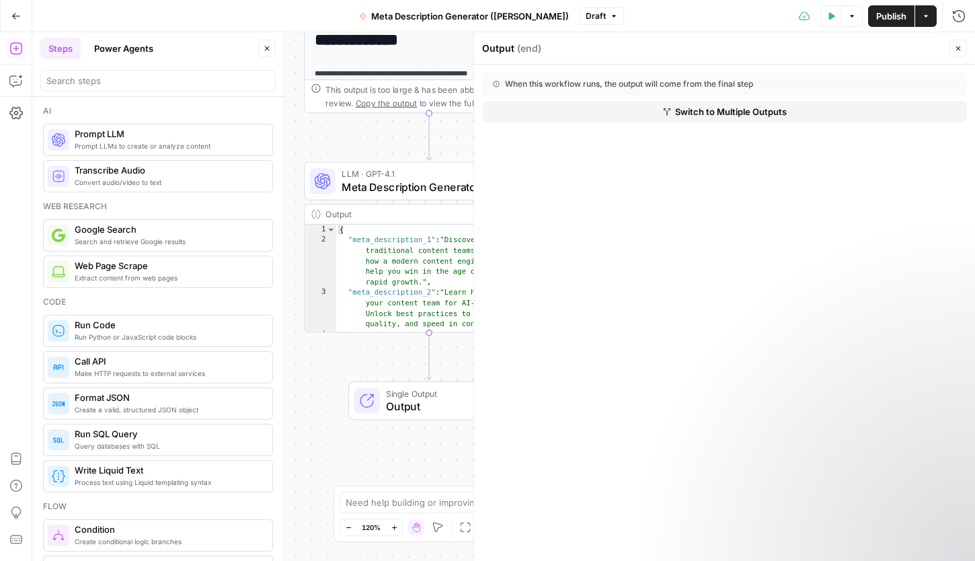
click at [694, 114] on span "Switch to Multiple Outputs" at bounding box center [731, 111] width 112 height 13
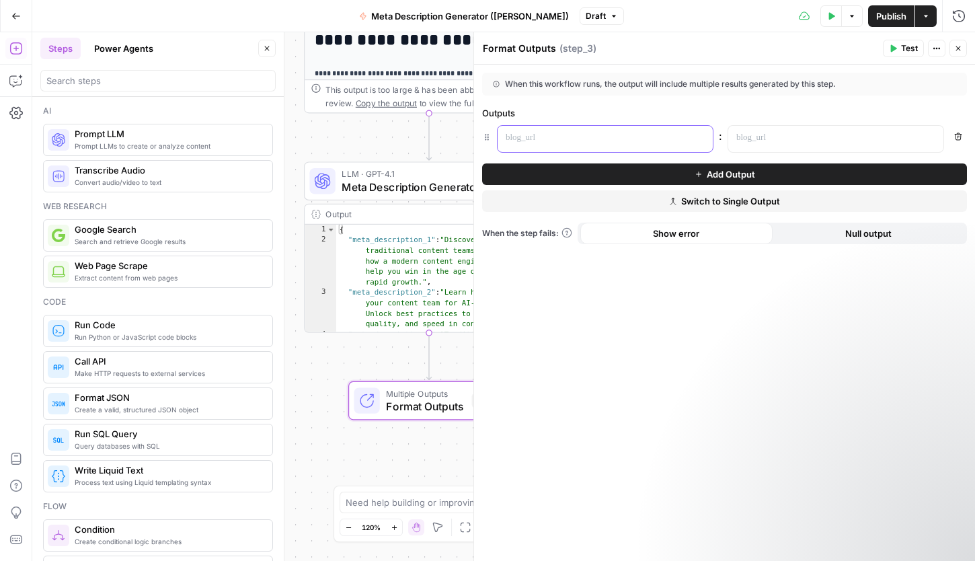
click at [613, 145] on div at bounding box center [595, 139] width 194 height 26
click at [833, 132] on p at bounding box center [825, 137] width 178 height 13
click at [790, 134] on p at bounding box center [825, 137] width 178 height 13
click at [833, 139] on icon "button" at bounding box center [931, 137] width 7 height 7
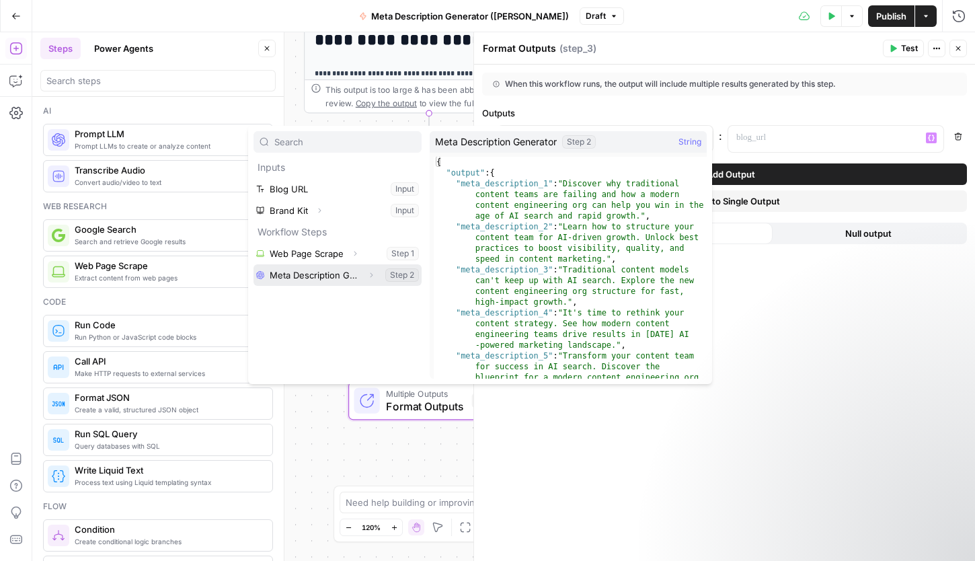
click at [344, 273] on button "Select variable Meta Description Generator" at bounding box center [337, 275] width 168 height 22
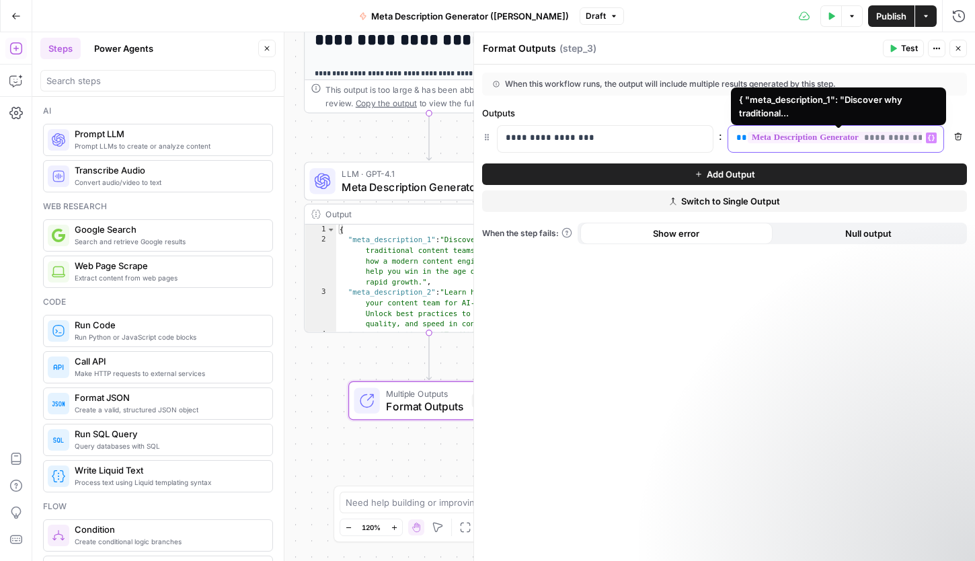
click at [833, 139] on span "**********" at bounding box center [840, 137] width 185 height 11
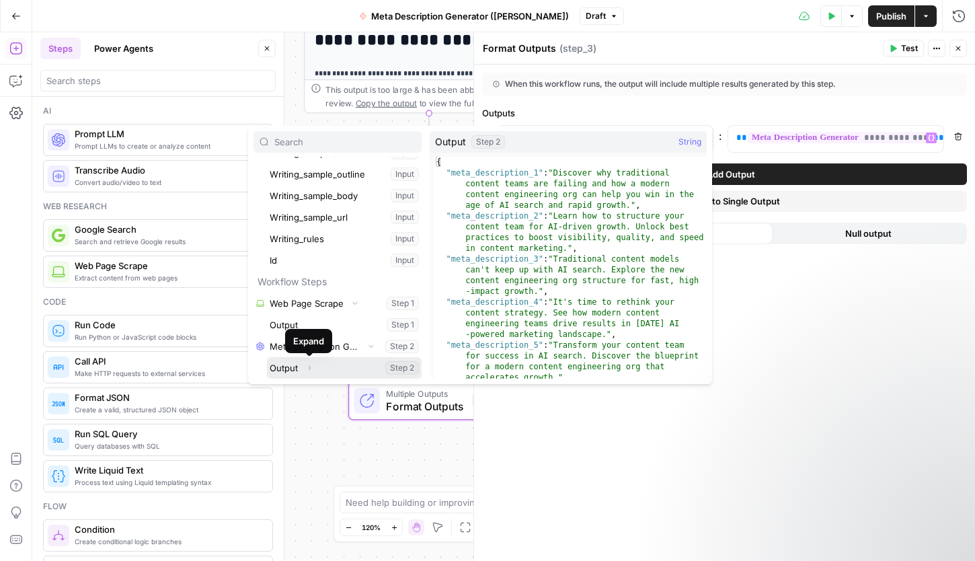
click at [309, 368] on icon "button" at bounding box center [309, 368] width 3 height 5
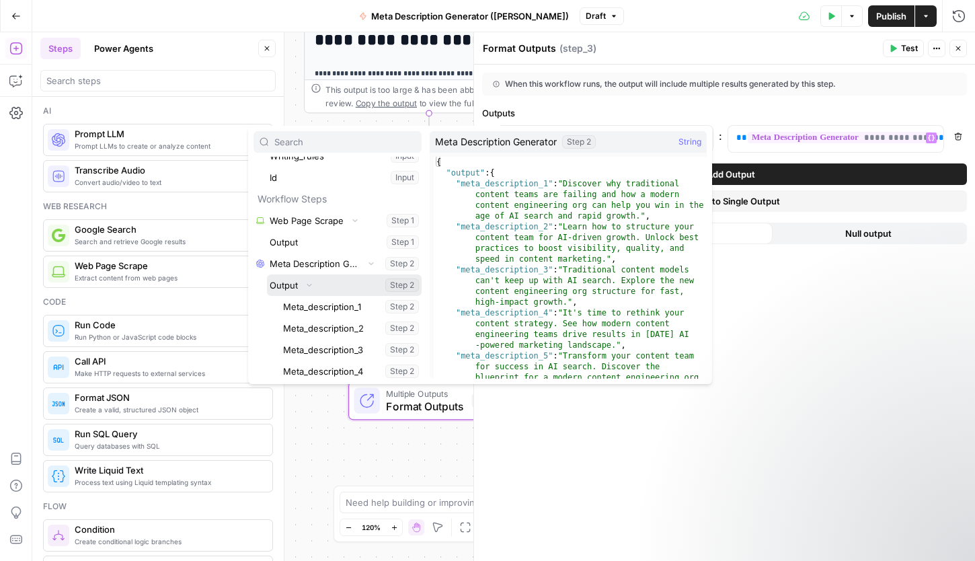
scroll to position [403, 0]
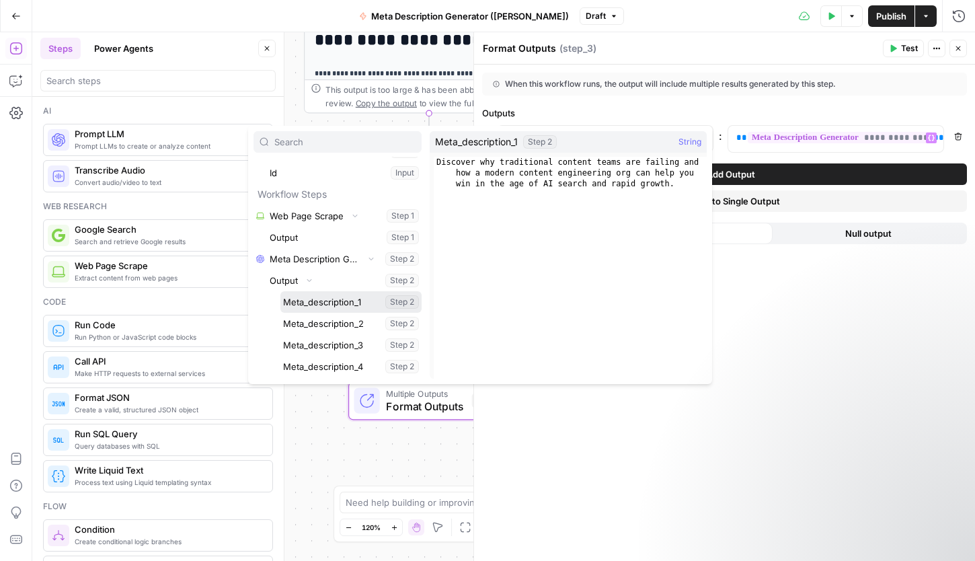
click at [331, 303] on button "Select variable Meta_description_1" at bounding box center [350, 302] width 141 height 22
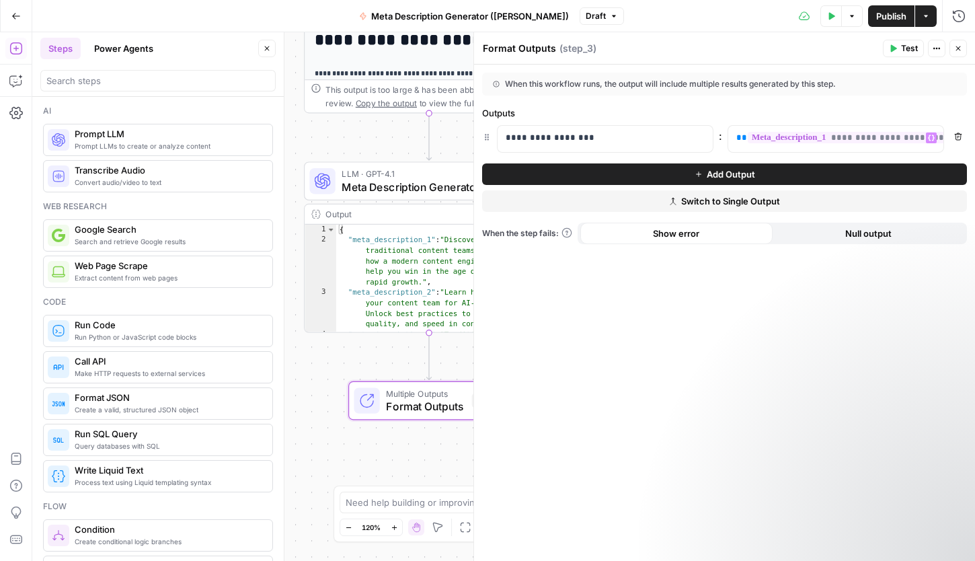
click at [769, 359] on div "**********" at bounding box center [724, 313] width 501 height 496
click at [786, 169] on button "Add Output" at bounding box center [724, 174] width 485 height 22
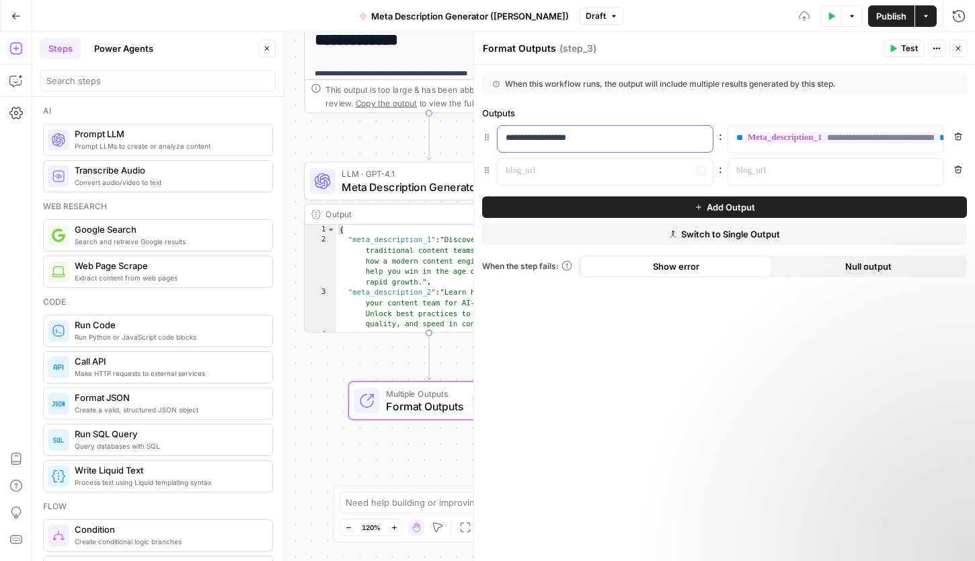
click at [616, 143] on p "**********" at bounding box center [595, 137] width 178 height 13
copy p "**********"
click at [596, 173] on p at bounding box center [595, 170] width 178 height 13
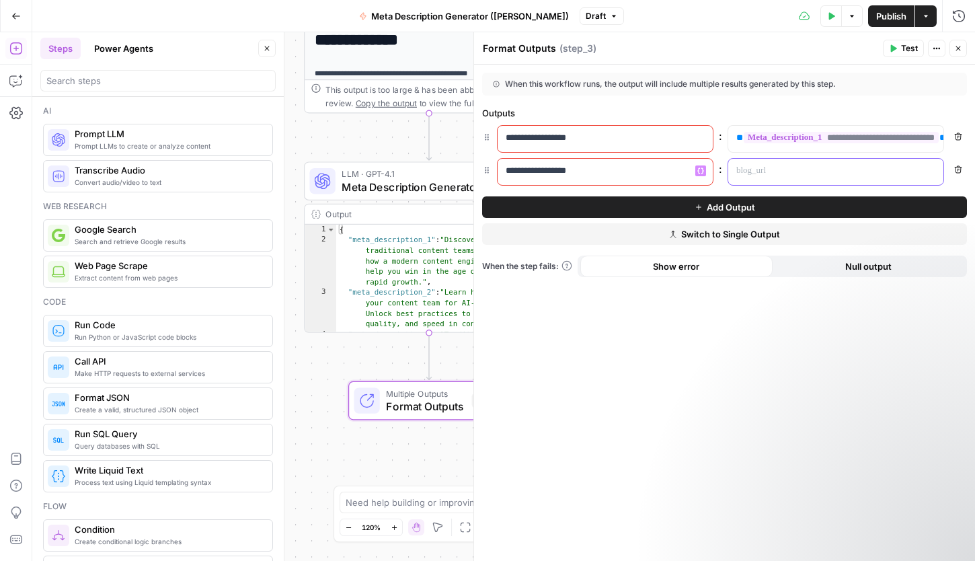
click at [833, 172] on p at bounding box center [825, 170] width 178 height 13
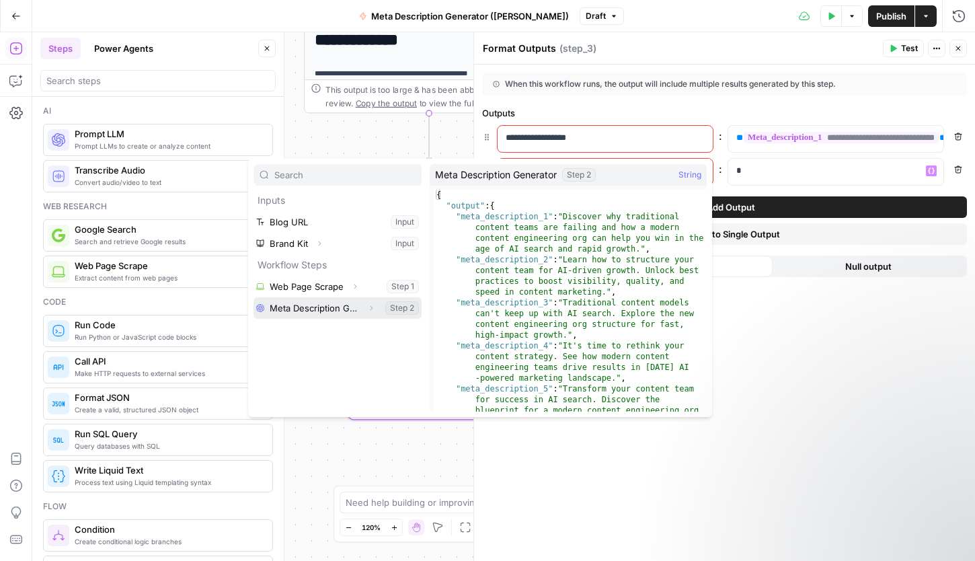
click at [370, 306] on icon "button" at bounding box center [371, 307] width 3 height 5
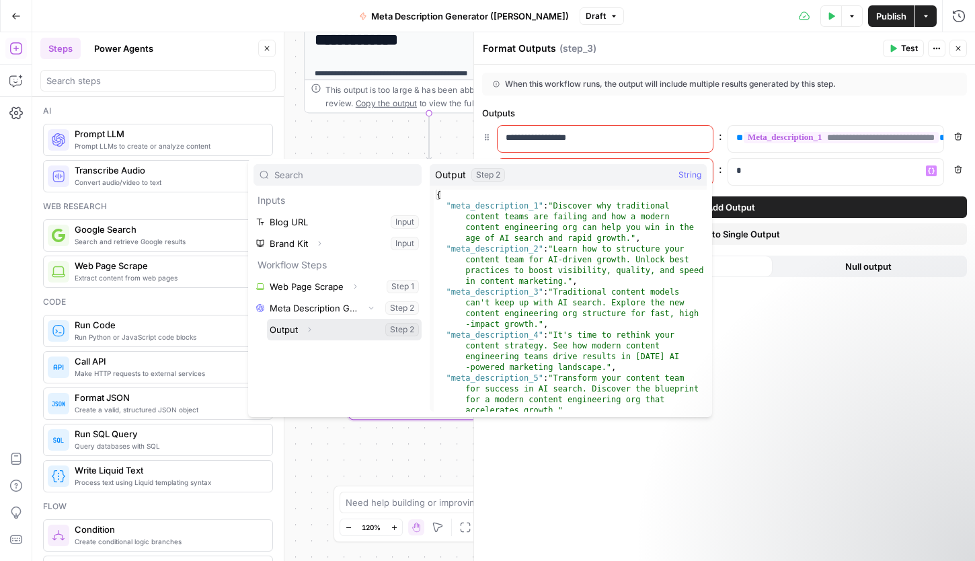
click at [309, 327] on icon "button" at bounding box center [309, 329] width 8 height 8
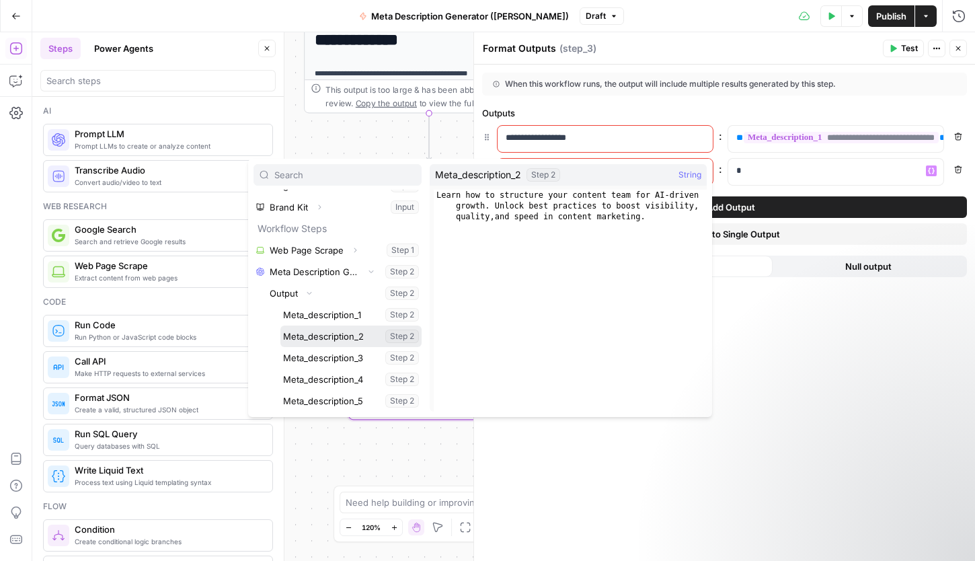
click at [316, 335] on button "Select variable Meta_description_2" at bounding box center [350, 336] width 141 height 22
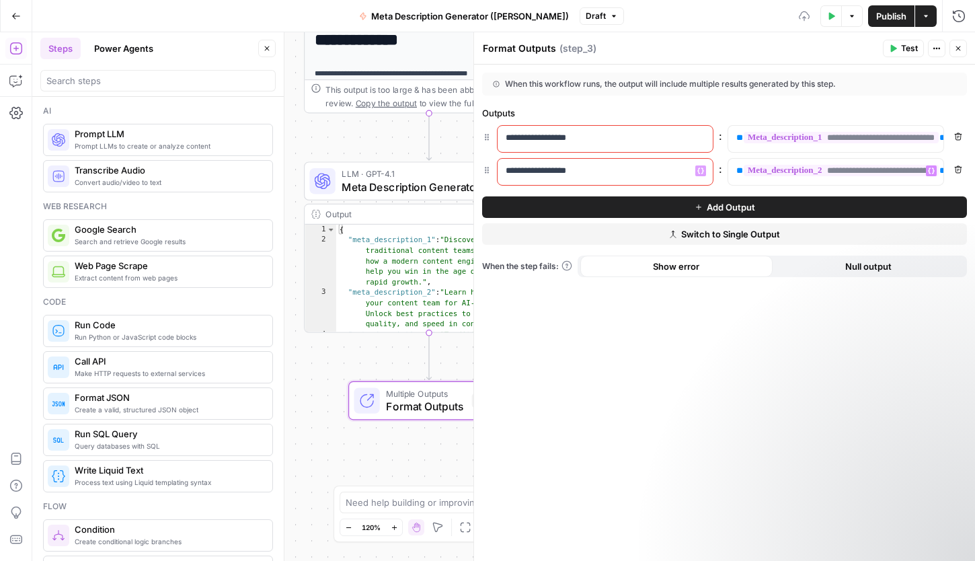
click at [594, 202] on button "Add Output" at bounding box center [724, 207] width 485 height 22
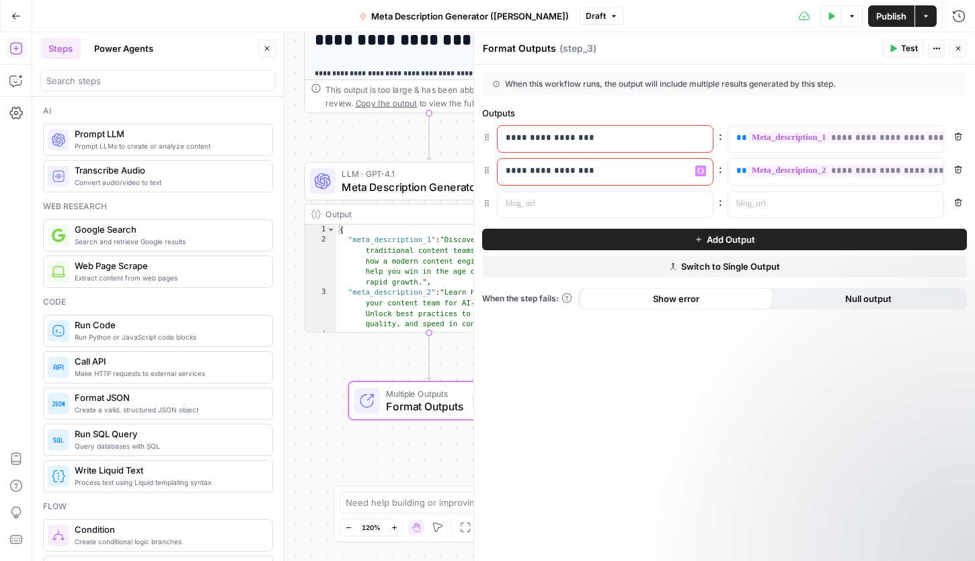
click at [605, 173] on p "**********" at bounding box center [595, 170] width 178 height 13
copy p "**********"
click at [597, 205] on p at bounding box center [595, 203] width 178 height 13
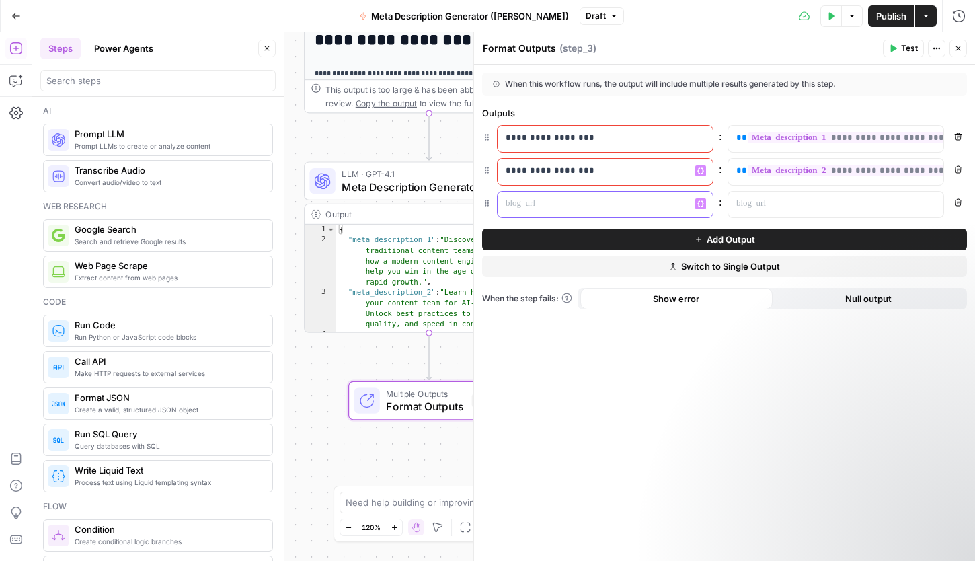
paste div
click at [615, 175] on p "**********" at bounding box center [595, 170] width 178 height 13
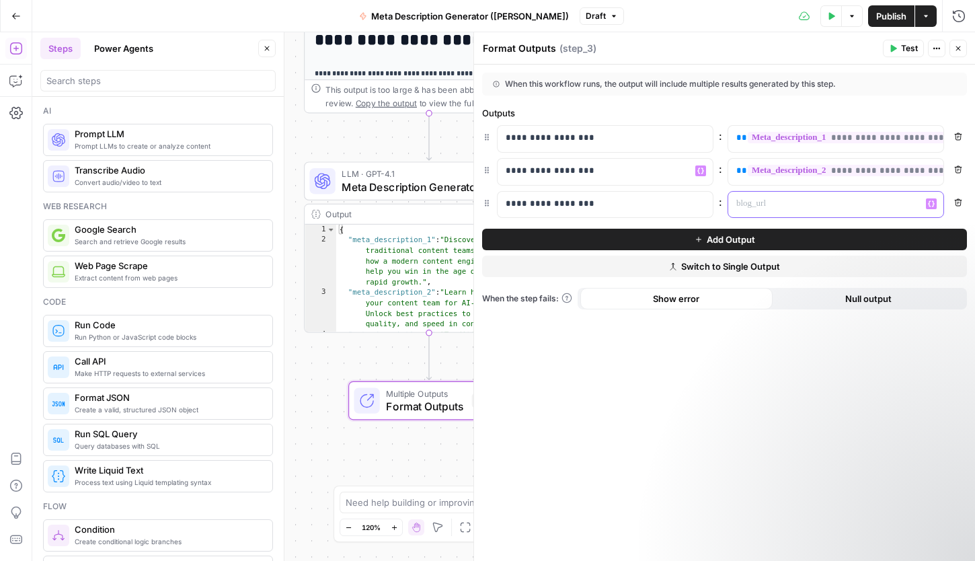
click at [833, 198] on button "Variables Menu" at bounding box center [931, 203] width 11 height 11
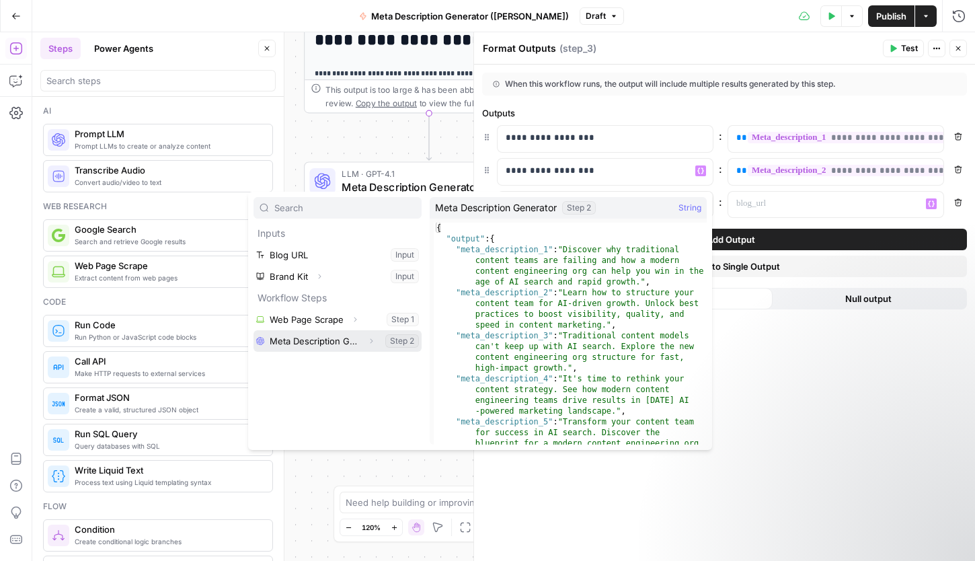
click at [368, 341] on icon "button" at bounding box center [371, 341] width 8 height 8
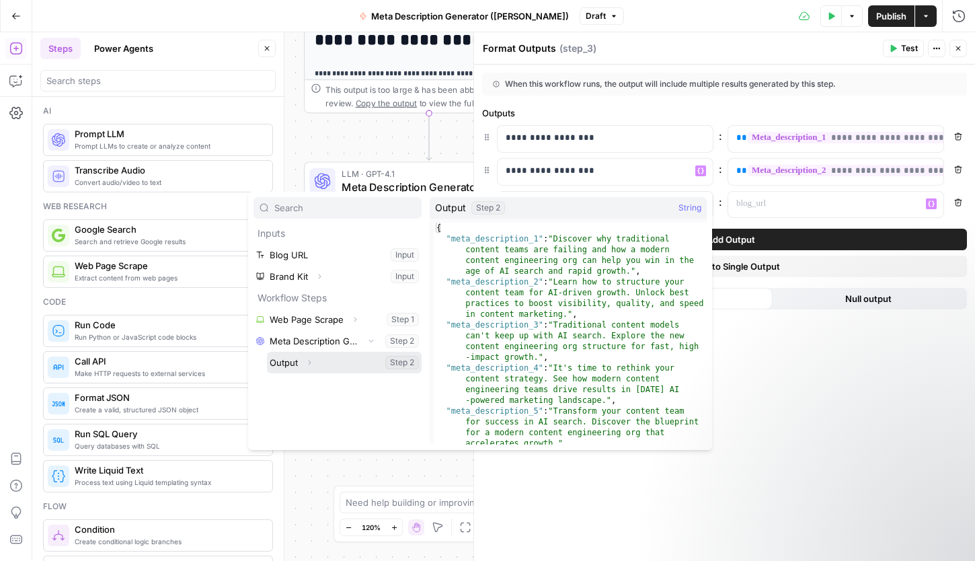
click at [307, 362] on icon "button" at bounding box center [309, 362] width 8 height 8
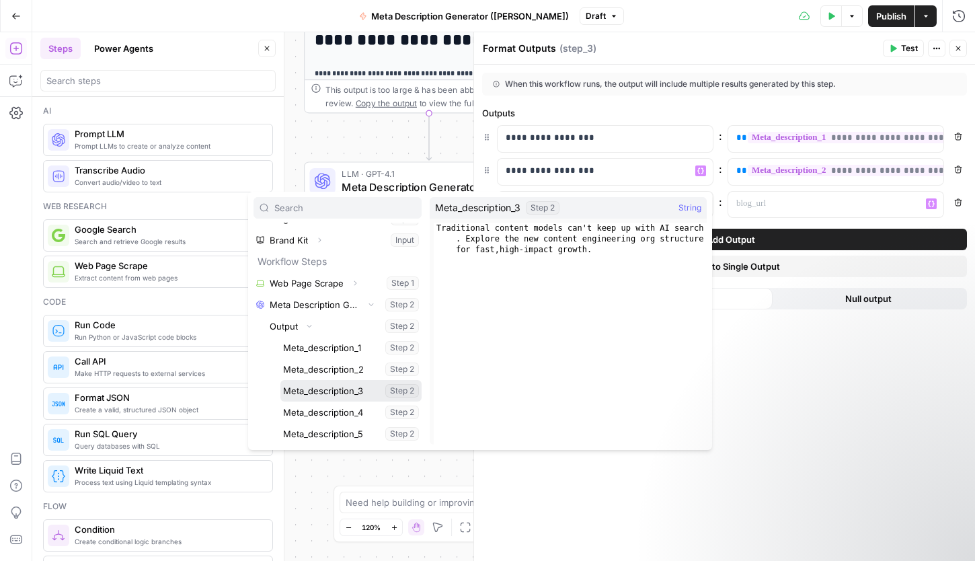
click at [319, 395] on button "Select variable Meta_description_3" at bounding box center [350, 391] width 141 height 22
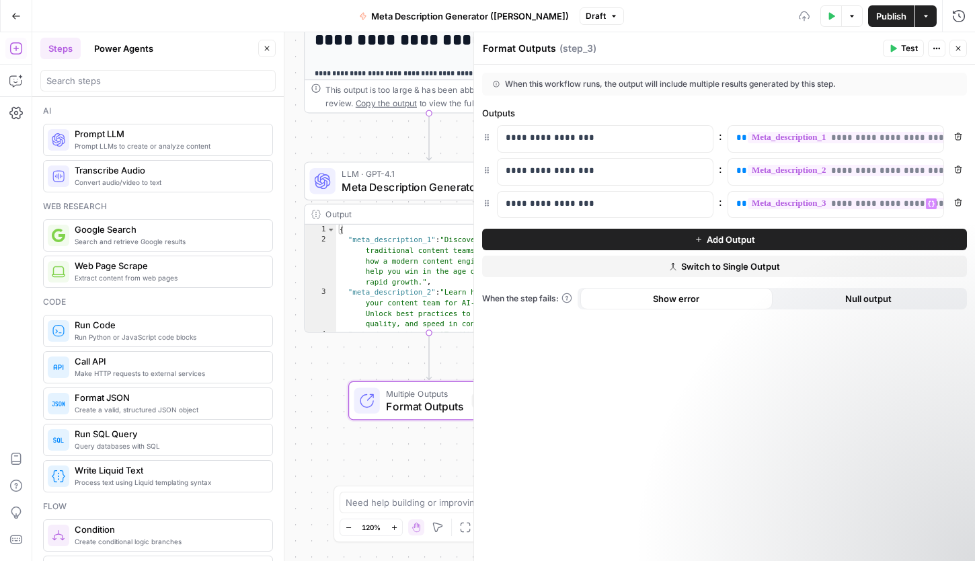
click at [723, 329] on div "**********" at bounding box center [724, 313] width 501 height 496
drag, startPoint x: 964, startPoint y: 47, endPoint x: 900, endPoint y: 48, distance: 63.9
click at [833, 48] on div "Test Actions Close" at bounding box center [925, 48] width 84 height 17
click at [833, 48] on button "Test" at bounding box center [903, 48] width 41 height 17
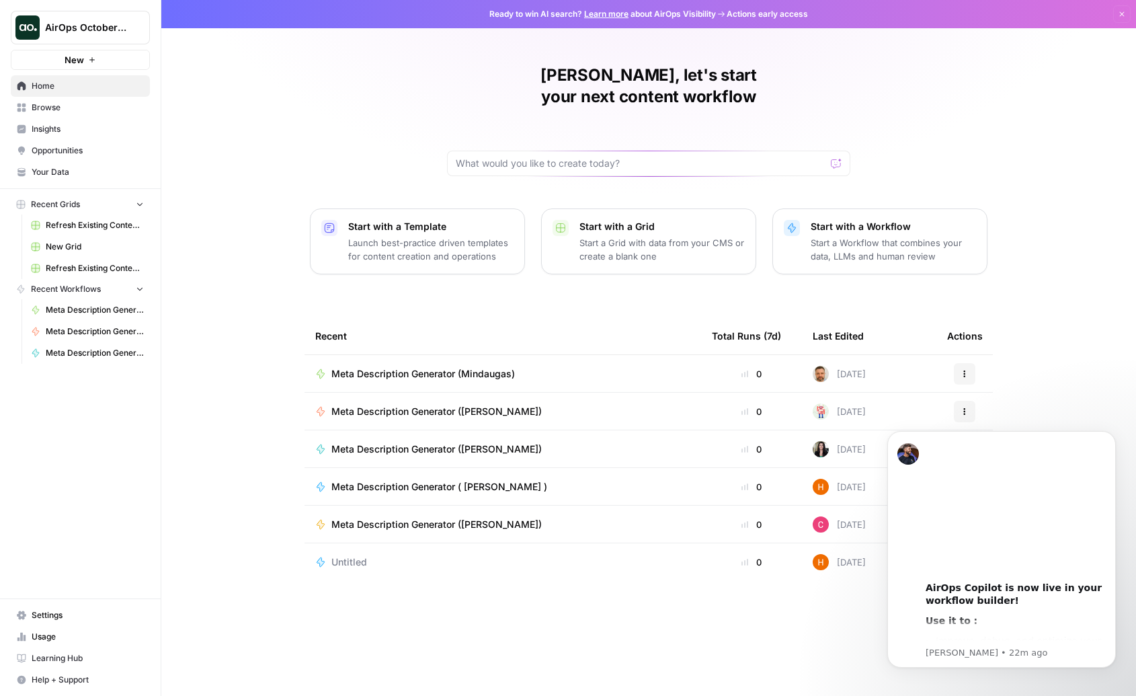
click at [113, 34] on button "AirOps October Cohort" at bounding box center [80, 28] width 139 height 34
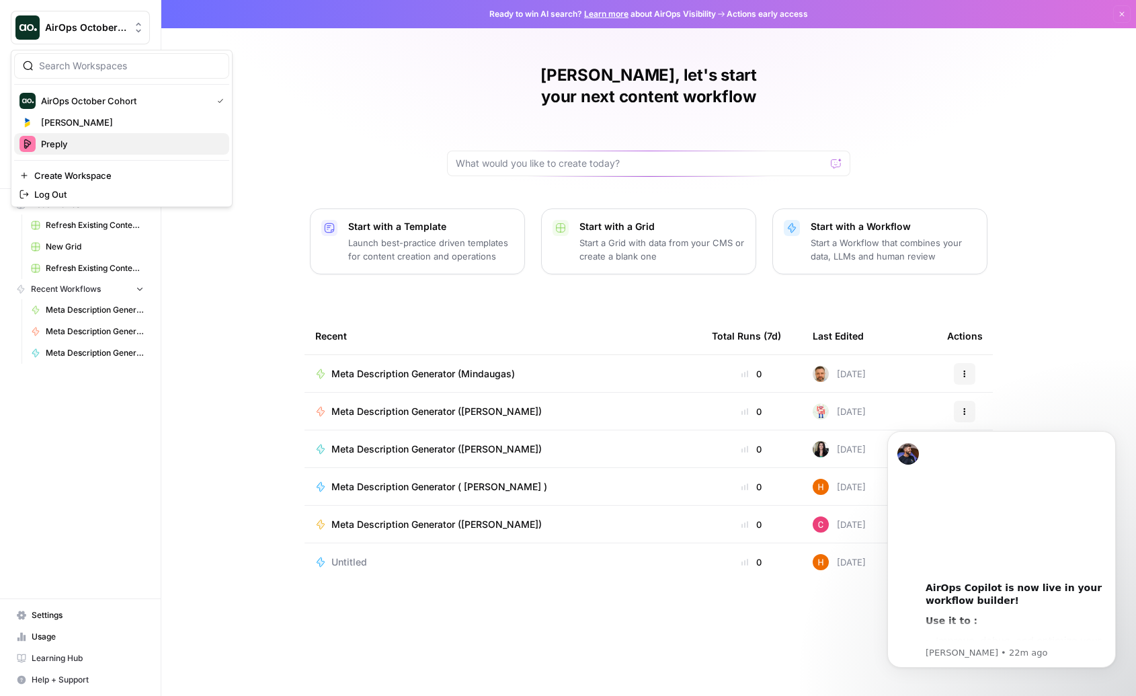
click at [104, 139] on span "Preply" at bounding box center [130, 143] width 178 height 13
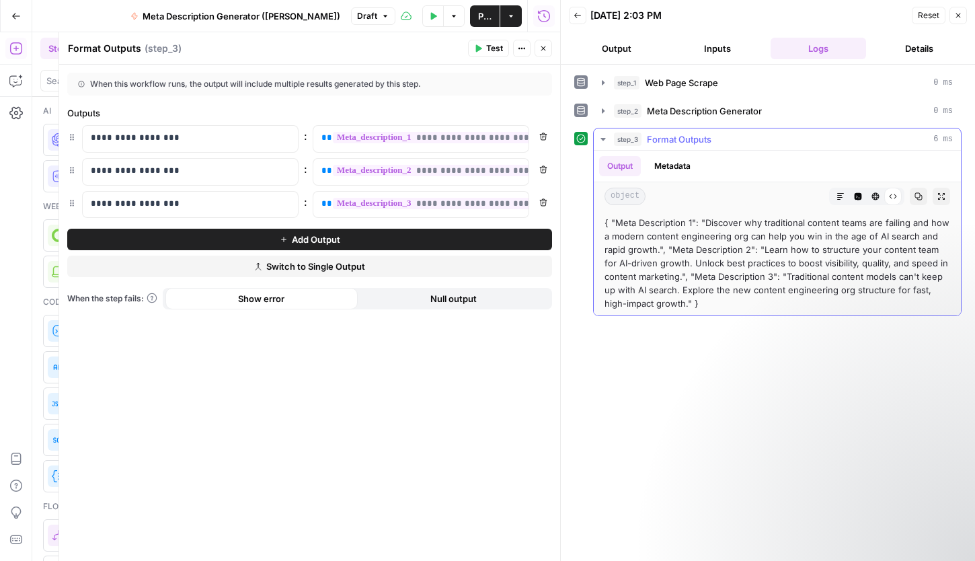
click at [663, 166] on button "Metadata" at bounding box center [672, 166] width 52 height 20
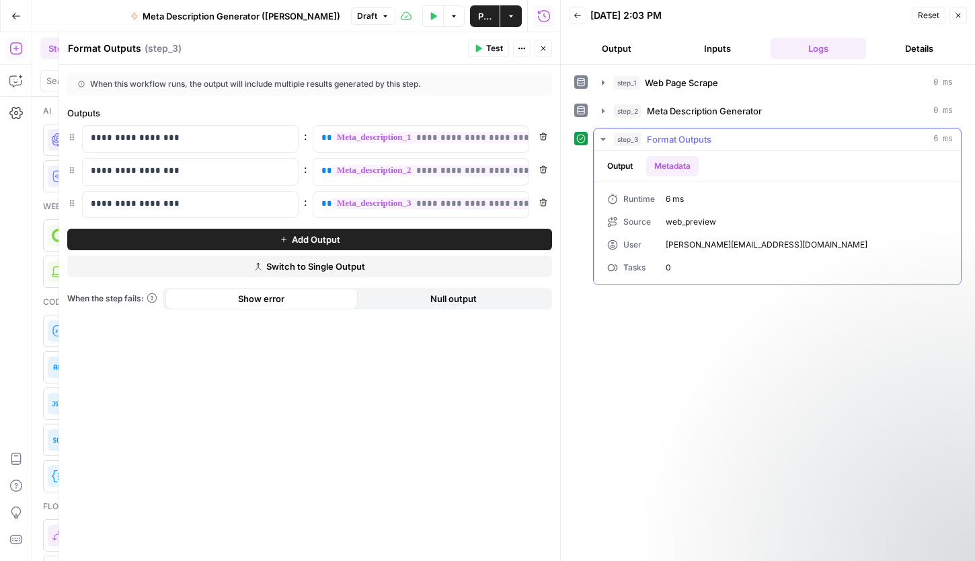
click at [603, 167] on button "Output" at bounding box center [620, 166] width 42 height 20
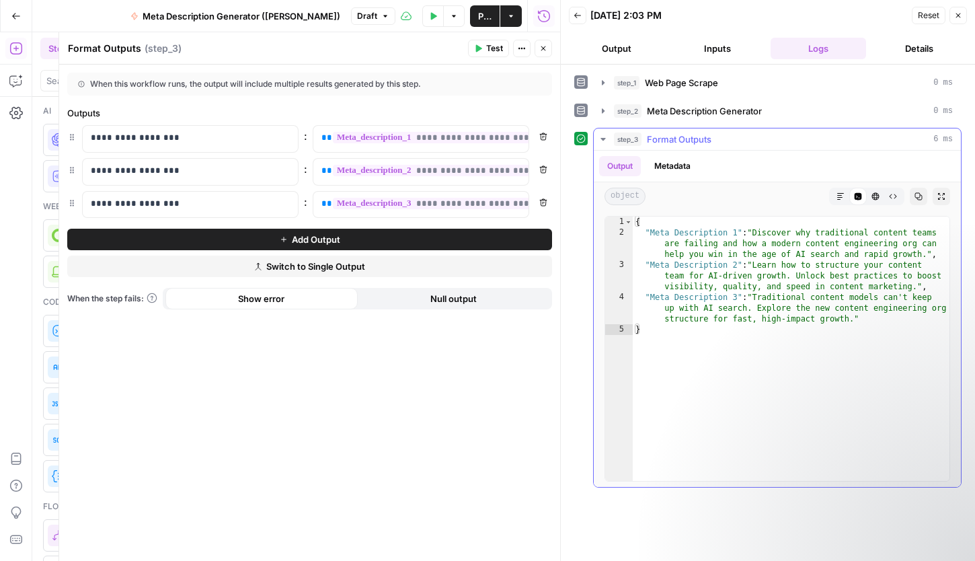
click at [892, 194] on icon "button" at bounding box center [893, 196] width 8 height 8
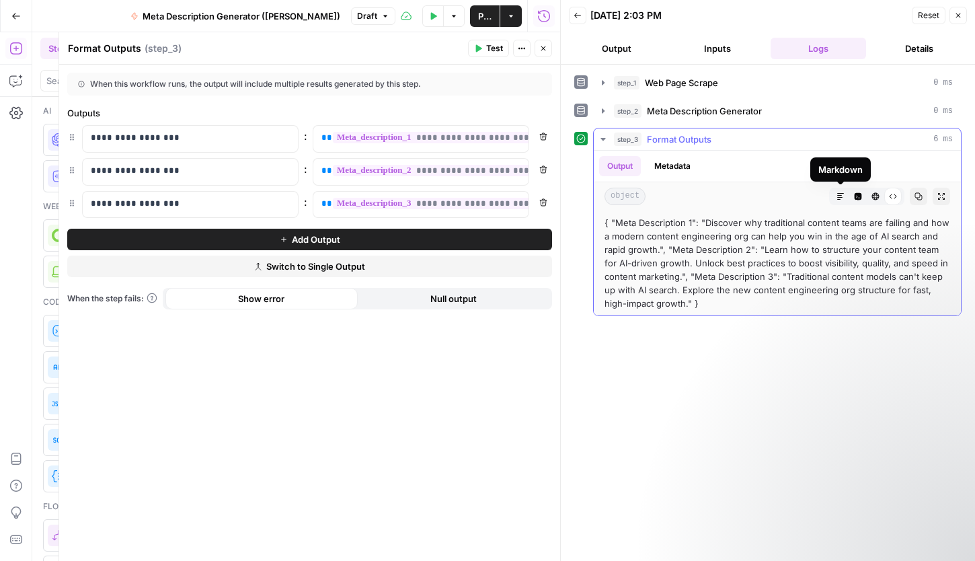
click at [846, 192] on button "Markdown" at bounding box center [840, 196] width 17 height 17
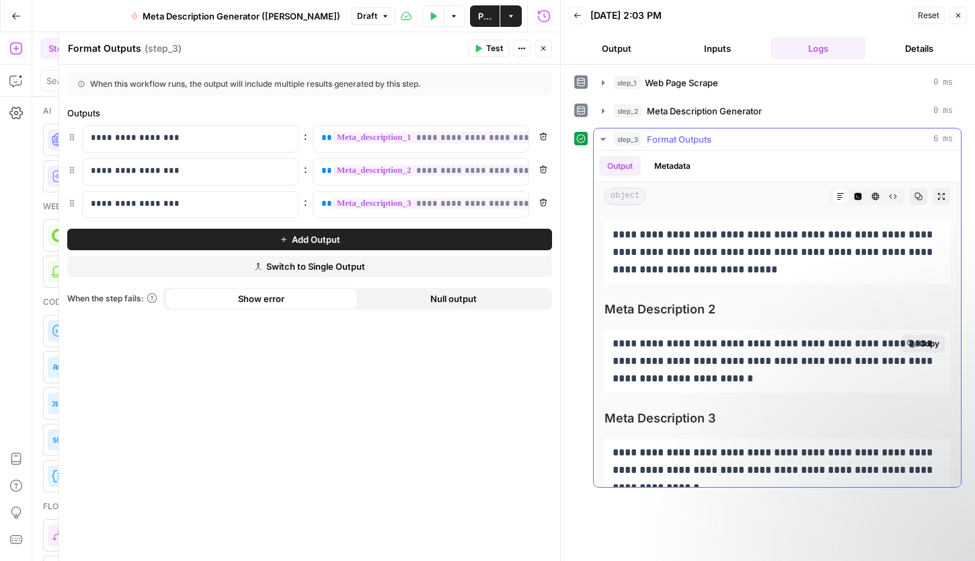
scroll to position [13, 0]
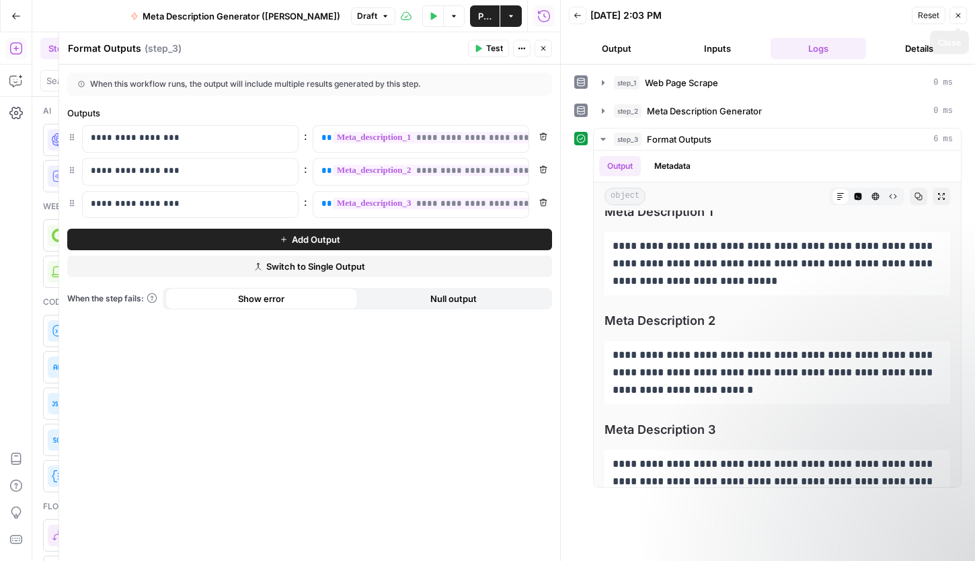
click at [963, 16] on button "Close" at bounding box center [957, 15] width 17 height 17
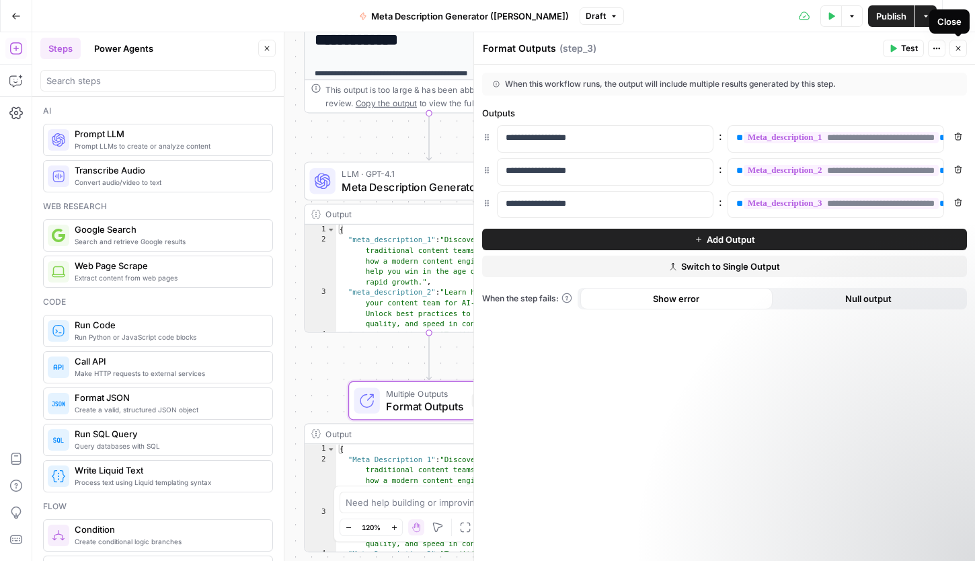
click at [961, 50] on icon "button" at bounding box center [958, 48] width 8 height 8
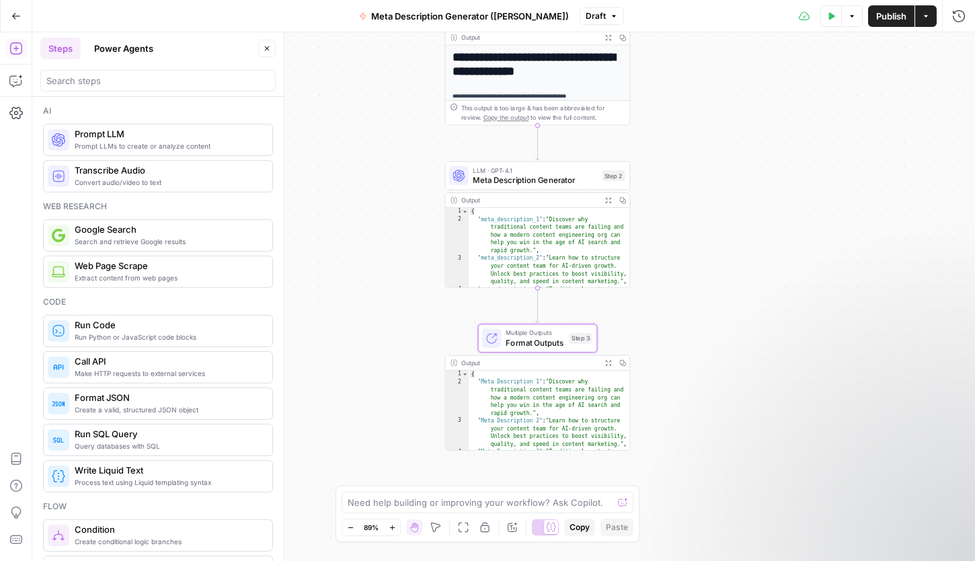
click at [896, 11] on span "Publish" at bounding box center [891, 15] width 30 height 13
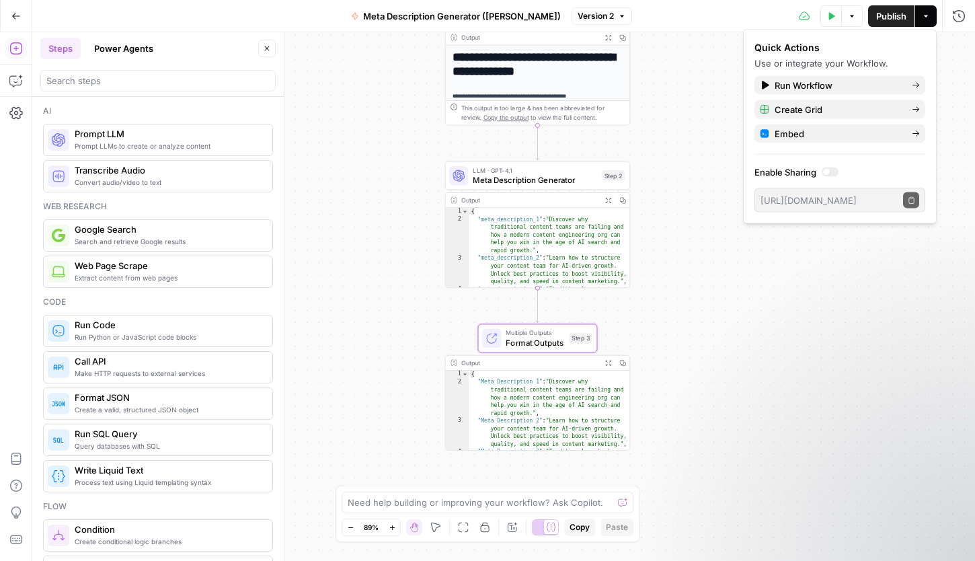
click at [827, 176] on div at bounding box center [830, 171] width 17 height 9
click at [913, 200] on icon "button" at bounding box center [910, 199] width 5 height 7
click at [876, 282] on div "**********" at bounding box center [503, 296] width 943 height 529
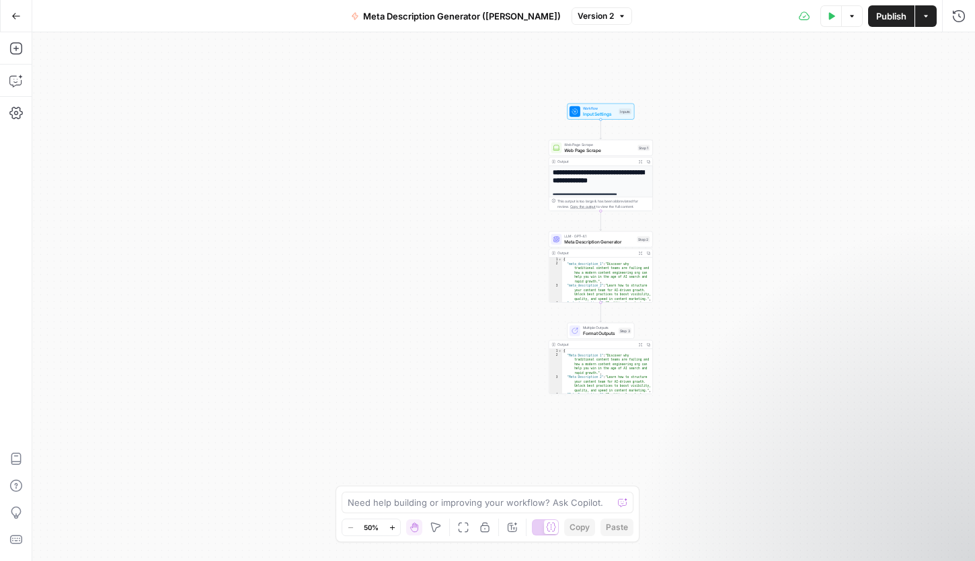
click at [12, 20] on icon "button" at bounding box center [15, 15] width 9 height 9
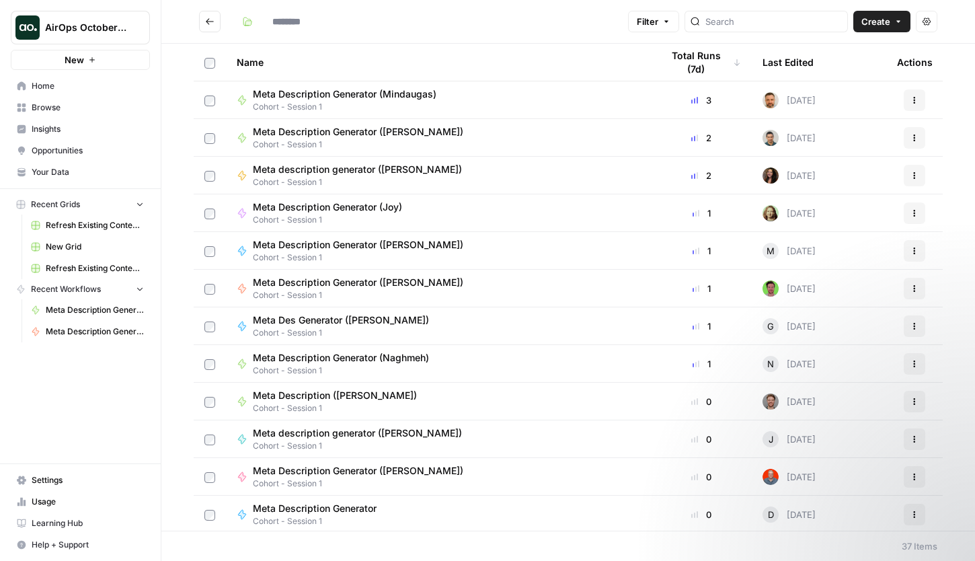
type input "**********"
click at [919, 15] on button "Actions" at bounding box center [927, 22] width 22 height 22
click at [429, 32] on div "**********" at bounding box center [430, 22] width 386 height 22
click at [73, 480] on span "Settings" at bounding box center [88, 480] width 112 height 12
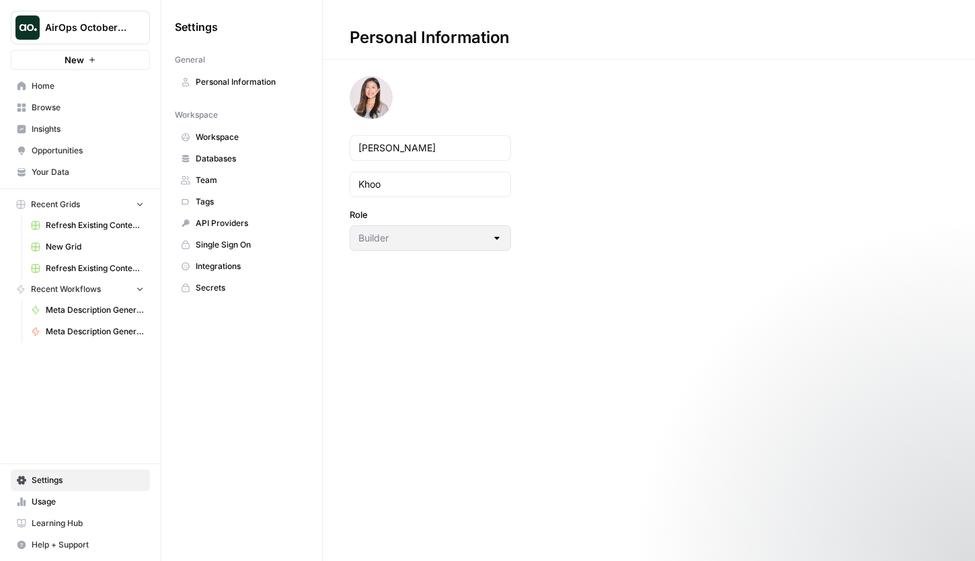
click at [221, 167] on link "Databases" at bounding box center [242, 159] width 134 height 22
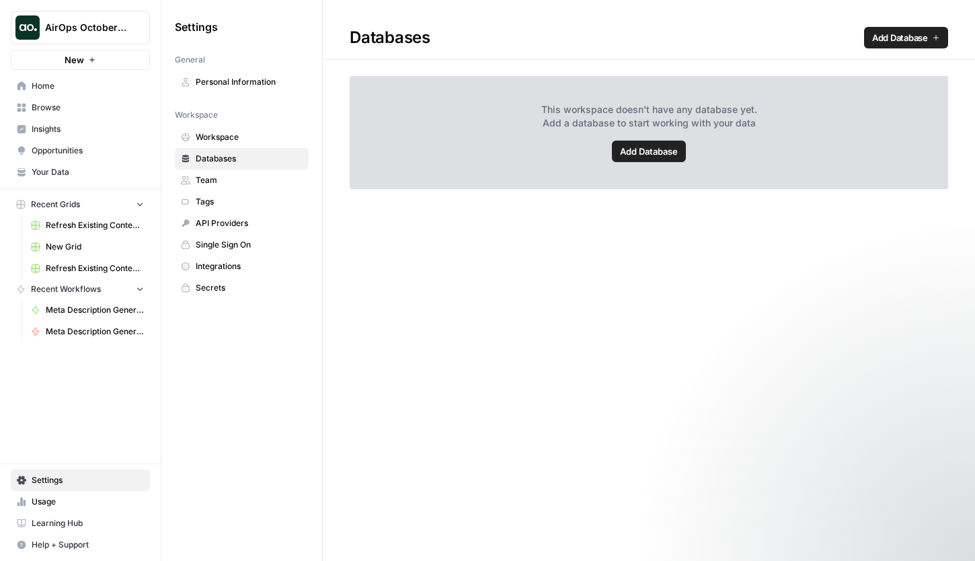
click at [243, 180] on span "Team" at bounding box center [249, 180] width 107 height 12
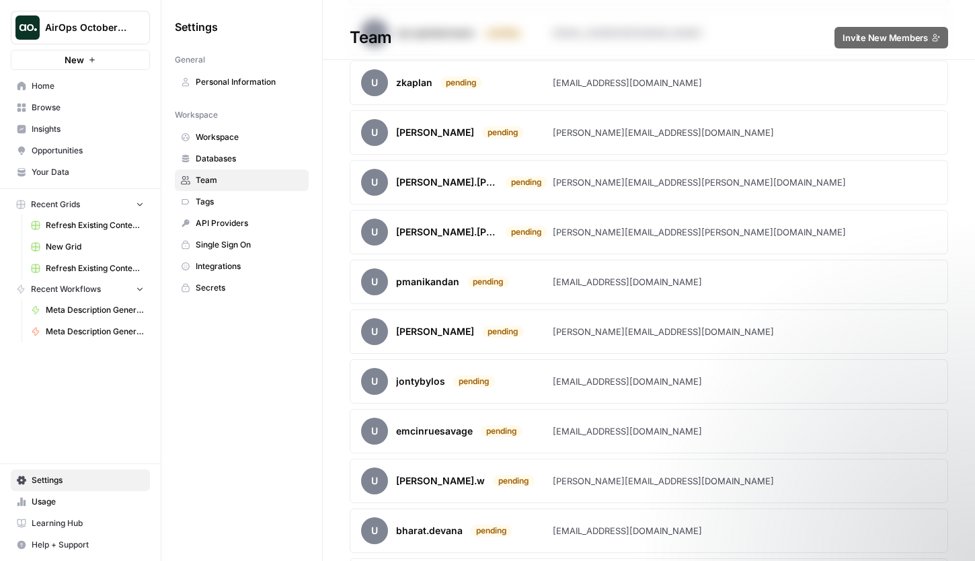
scroll to position [5726, 0]
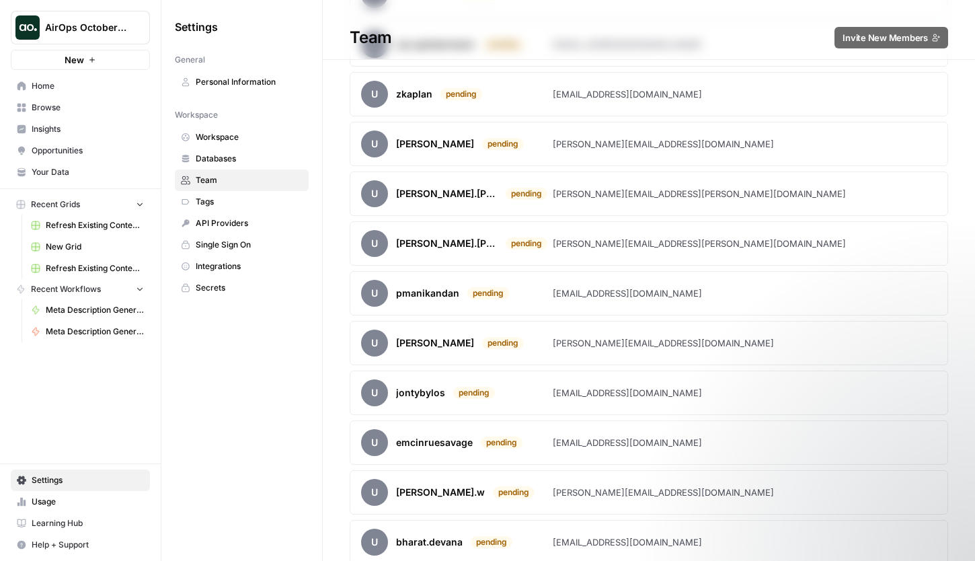
click at [549, 287] on div "u pmanikandan pending" at bounding box center [457, 293] width 192 height 27
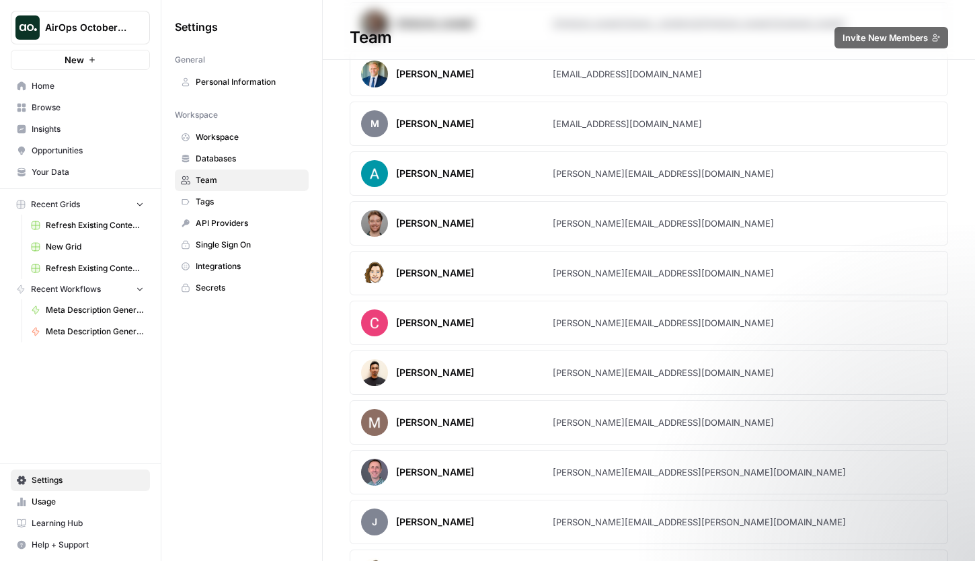
scroll to position [1756, 0]
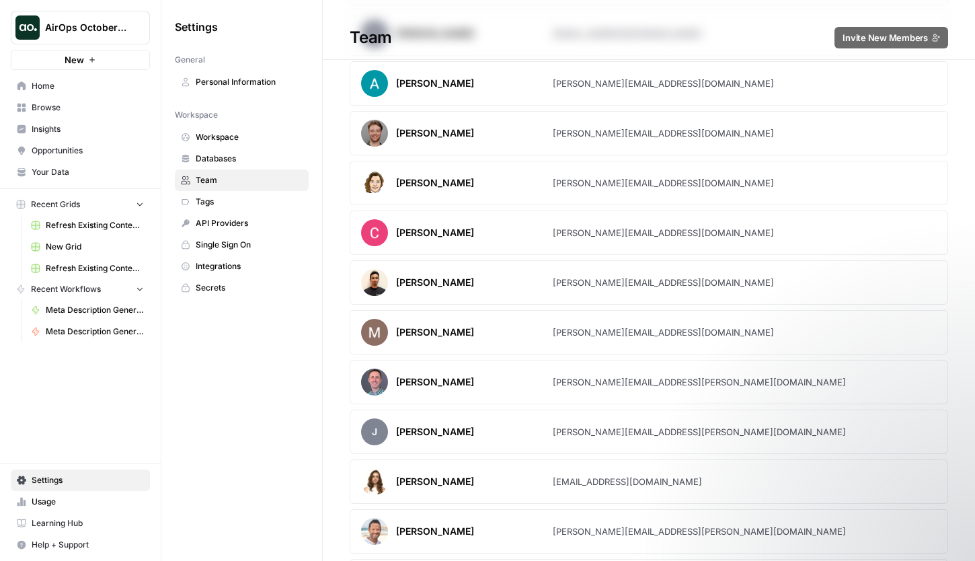
click at [249, 208] on link "Tags" at bounding box center [242, 202] width 134 height 22
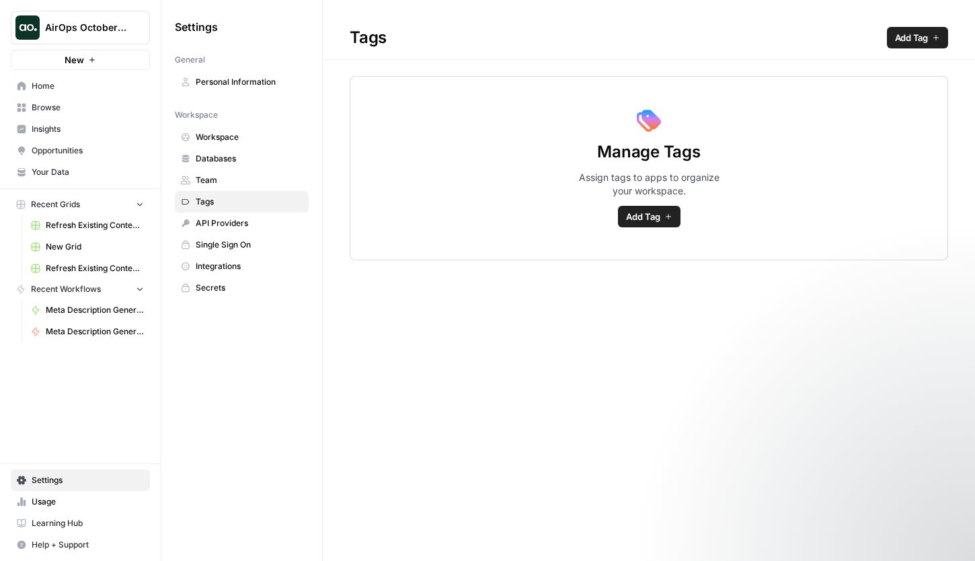
click at [247, 216] on link "API Providers" at bounding box center [242, 223] width 134 height 22
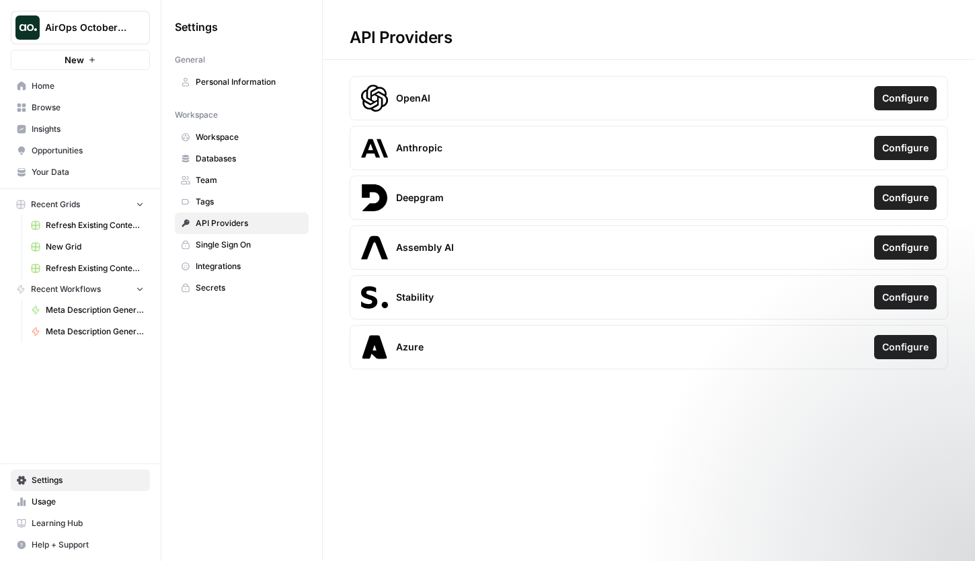
click at [237, 258] on link "Integrations" at bounding box center [242, 267] width 134 height 22
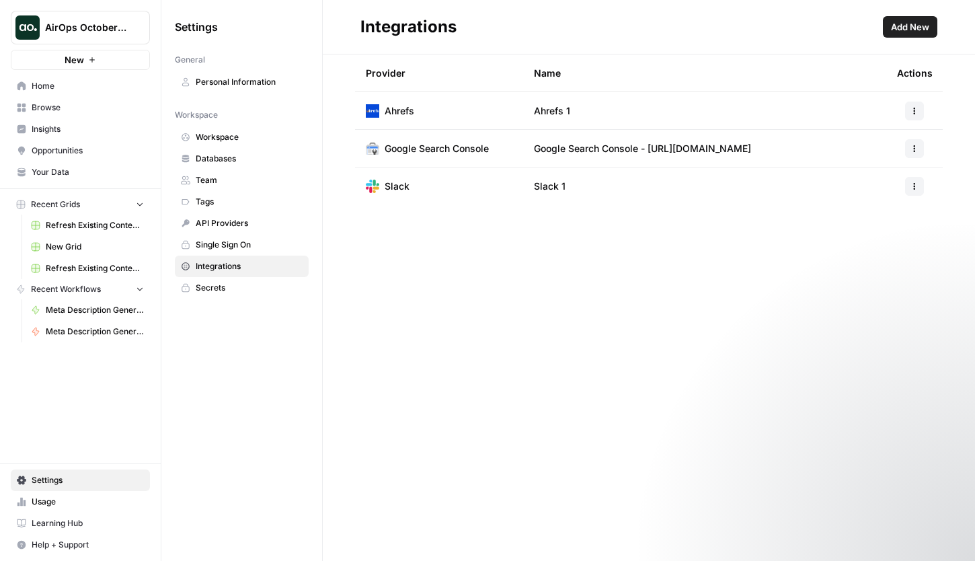
click at [229, 243] on span "Single Sign On" at bounding box center [249, 245] width 107 height 12
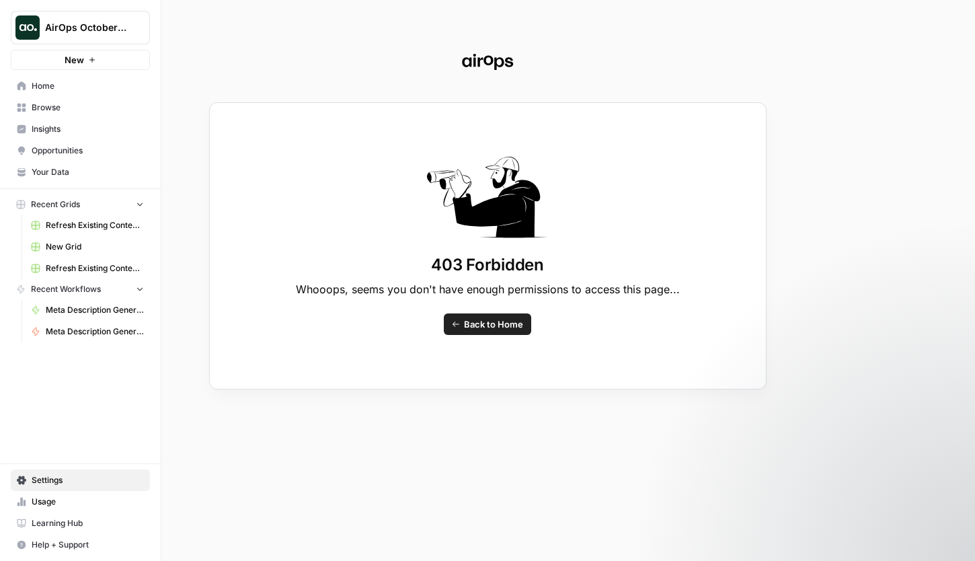
click at [39, 483] on div "403 Forbidden Whooops, seems you don't have enough permissions to access this p…" at bounding box center [487, 280] width 975 height 561
click at [19, 483] on div "403 Forbidden Whooops, seems you don't have enough permissions to access this p…" at bounding box center [487, 280] width 975 height 561
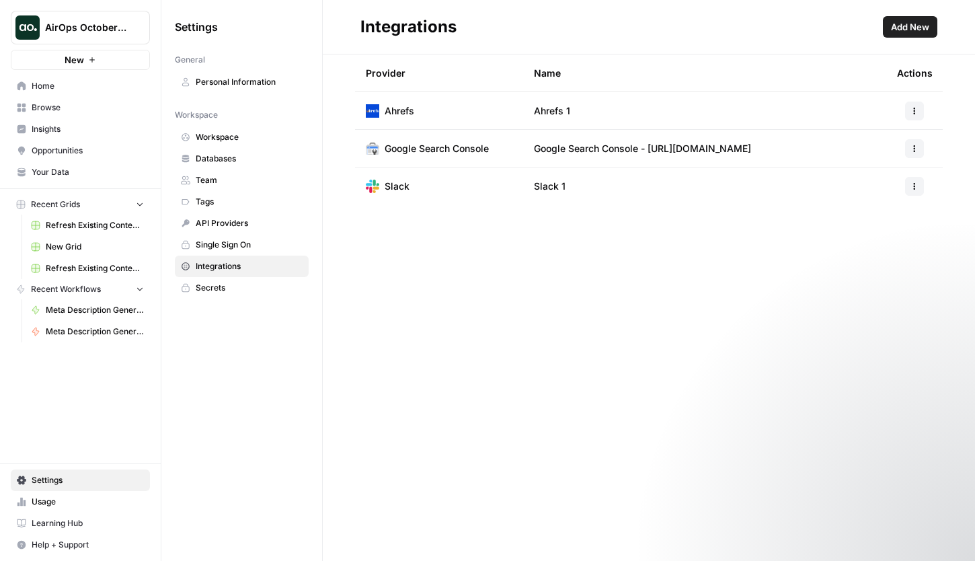
click at [248, 132] on span "Workspace" at bounding box center [249, 137] width 107 height 12
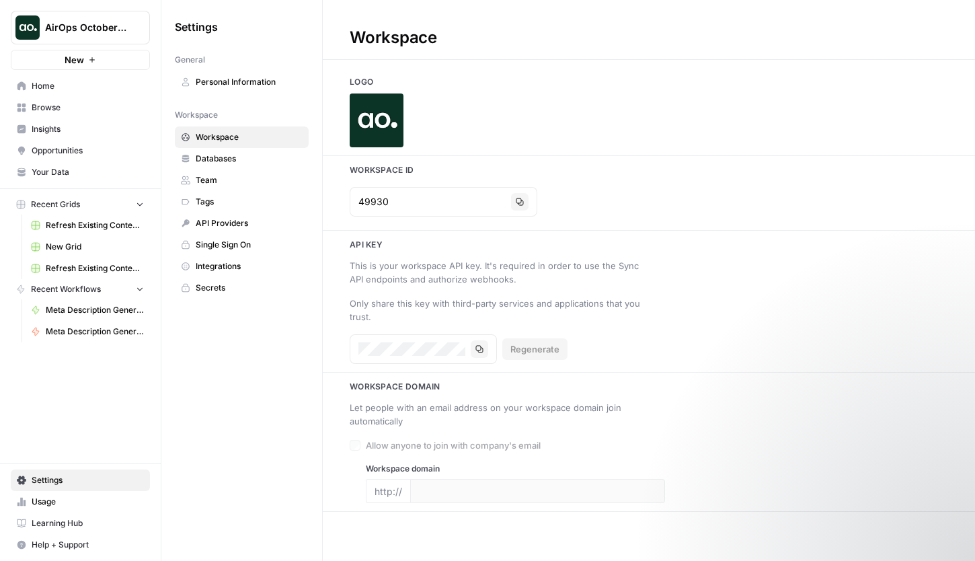
type input "airops.com"
click at [245, 167] on link "Databases" at bounding box center [242, 159] width 134 height 22
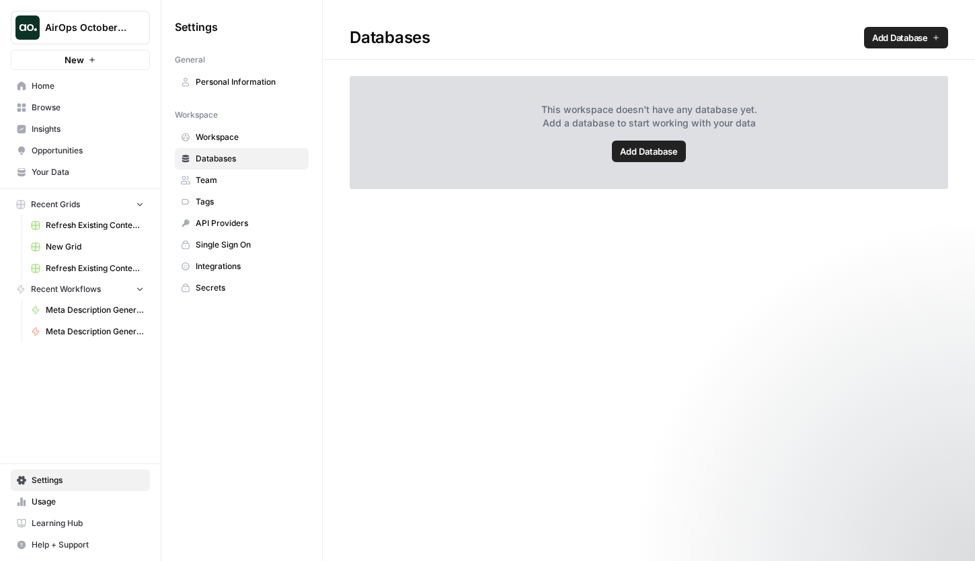
click at [239, 181] on span "Team" at bounding box center [249, 180] width 107 height 12
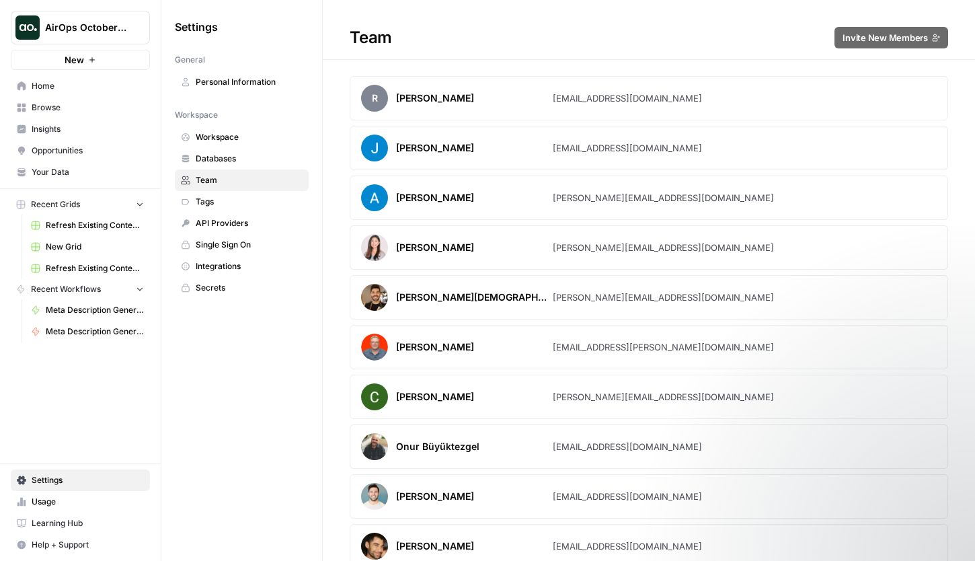
click at [237, 160] on span "Databases" at bounding box center [249, 159] width 107 height 12
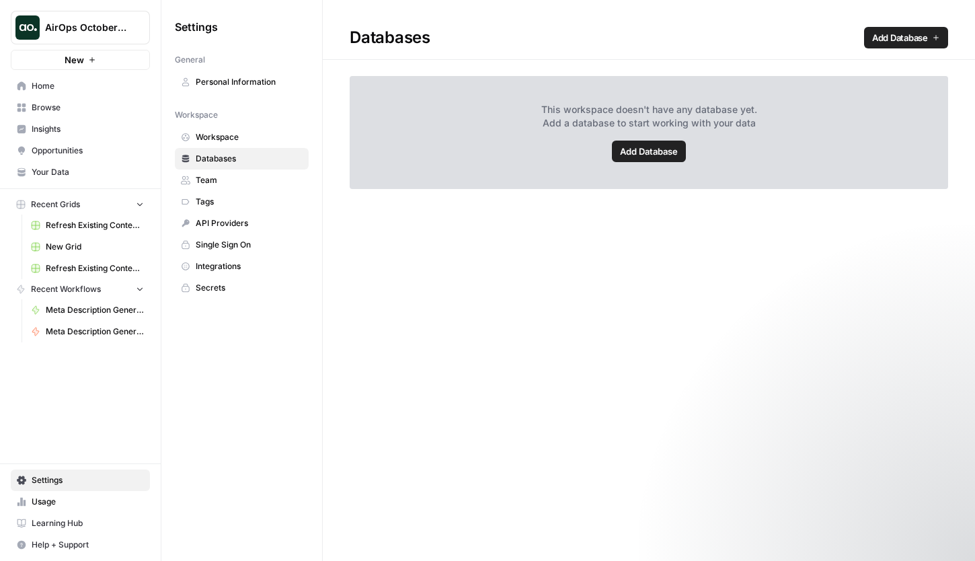
click at [649, 150] on span "Add Database" at bounding box center [649, 151] width 58 height 13
click at [56, 143] on link "Opportunities" at bounding box center [80, 151] width 139 height 22
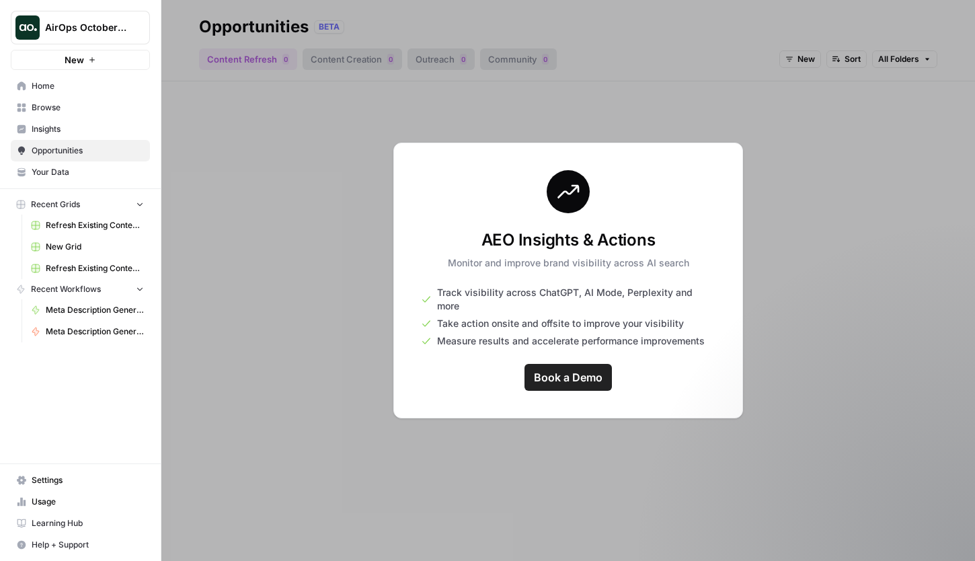
click at [58, 167] on span "Your Data" at bounding box center [88, 172] width 112 height 12
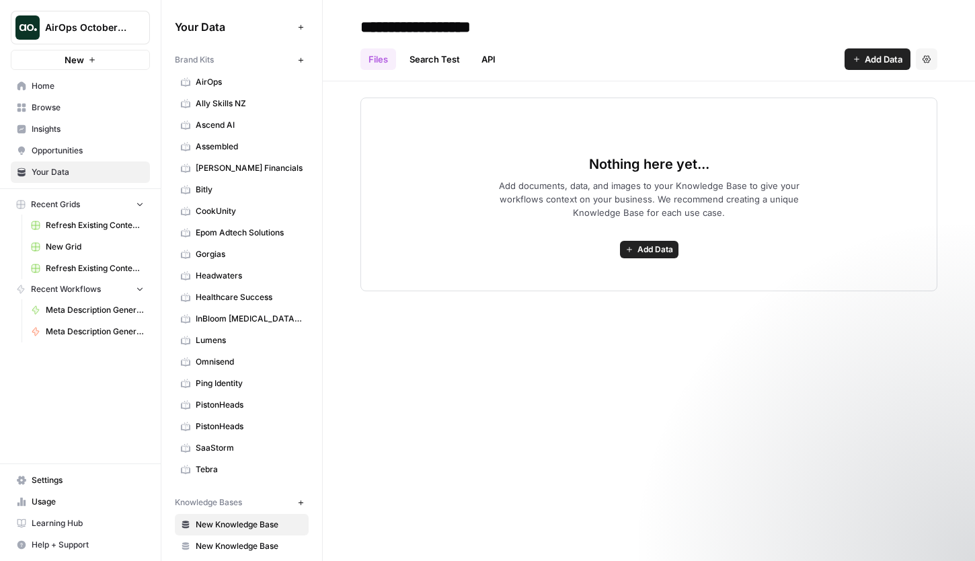
click at [299, 57] on icon "button" at bounding box center [300, 59] width 7 height 7
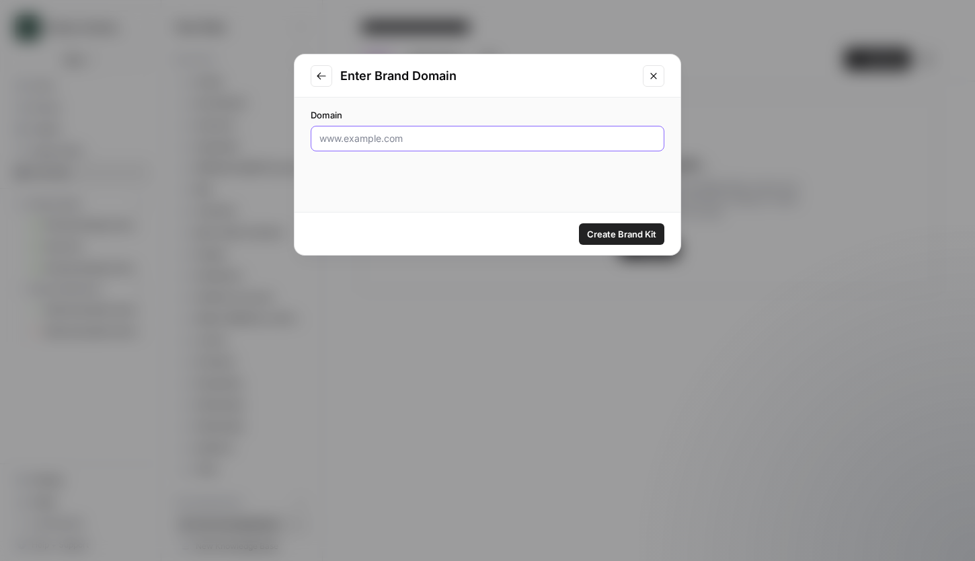
click at [416, 141] on input "Domain" at bounding box center [487, 138] width 336 height 13
type input "preply.com"
click at [607, 237] on span "Create Brand Kit" at bounding box center [621, 233] width 69 height 13
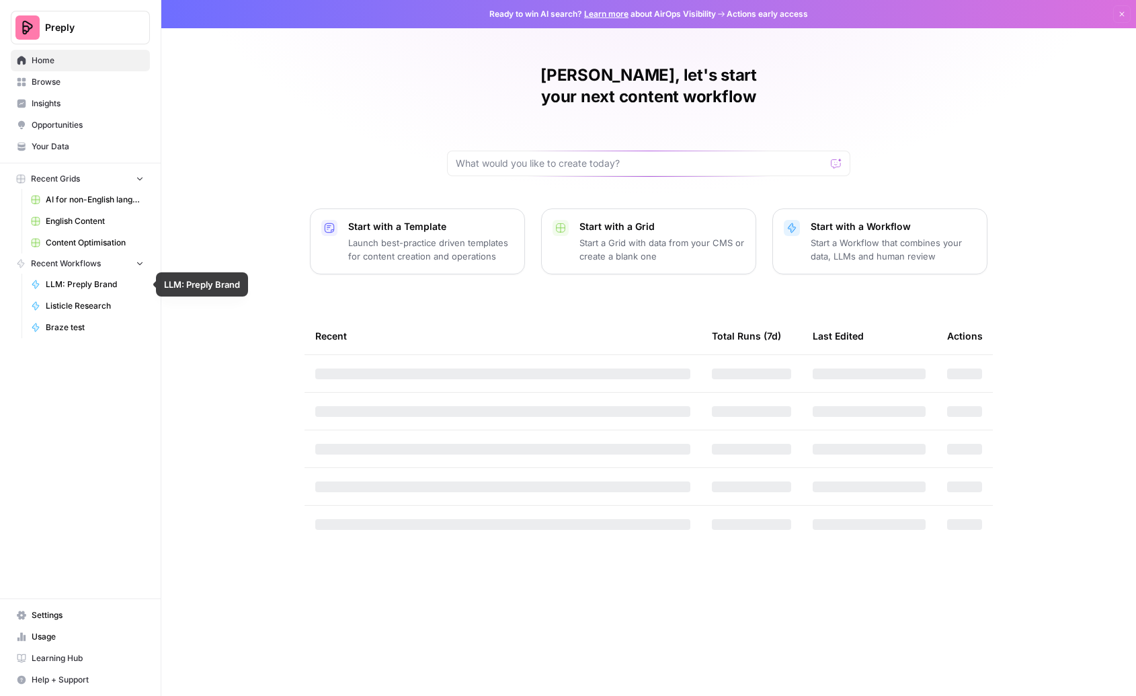
click at [88, 194] on span "AI for non-English languages" at bounding box center [95, 200] width 98 height 12
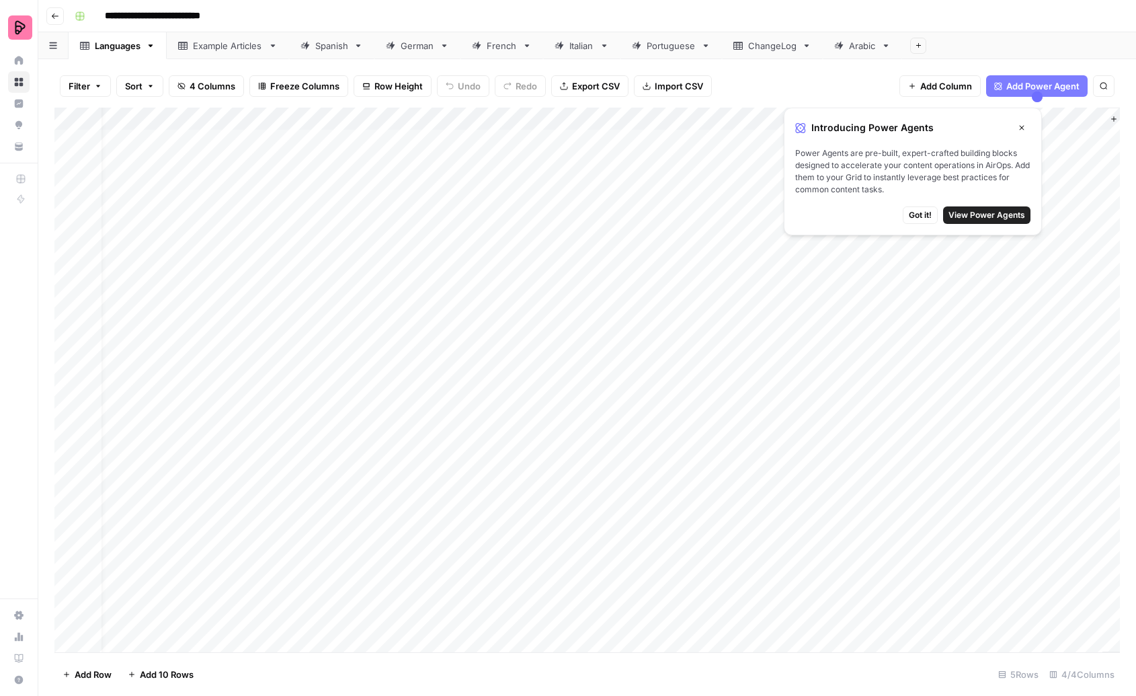
scroll to position [0, 76]
click at [52, 17] on icon "button" at bounding box center [55, 16] width 8 height 8
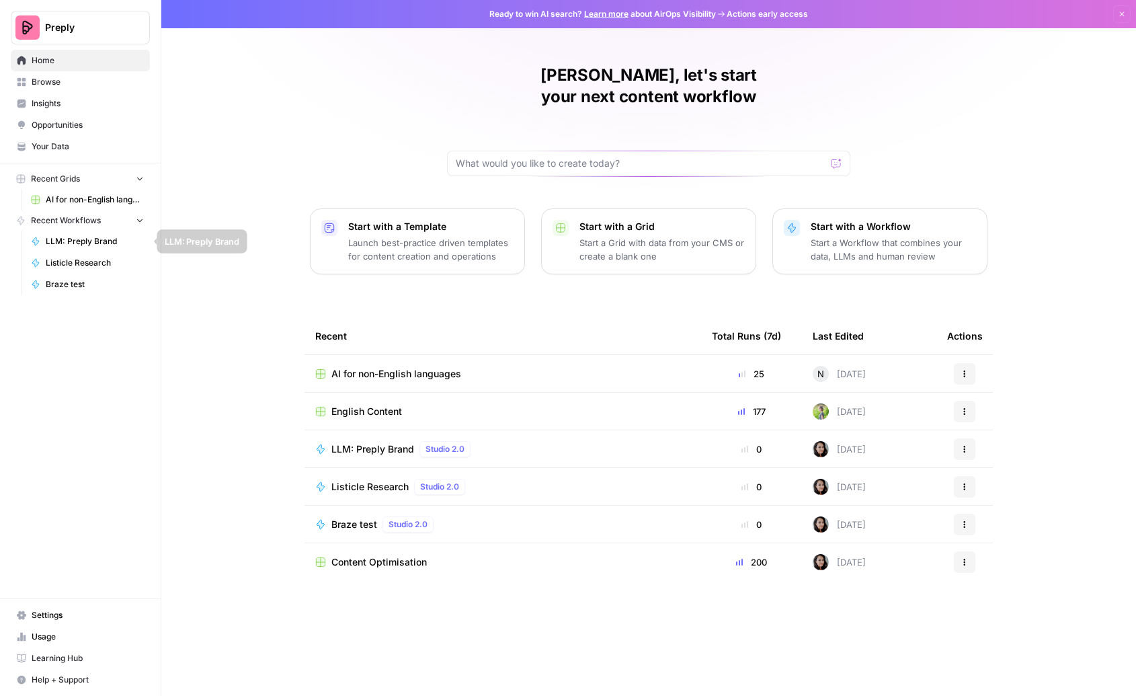
click at [80, 243] on span "LLM: Preply Brand" at bounding box center [95, 241] width 98 height 12
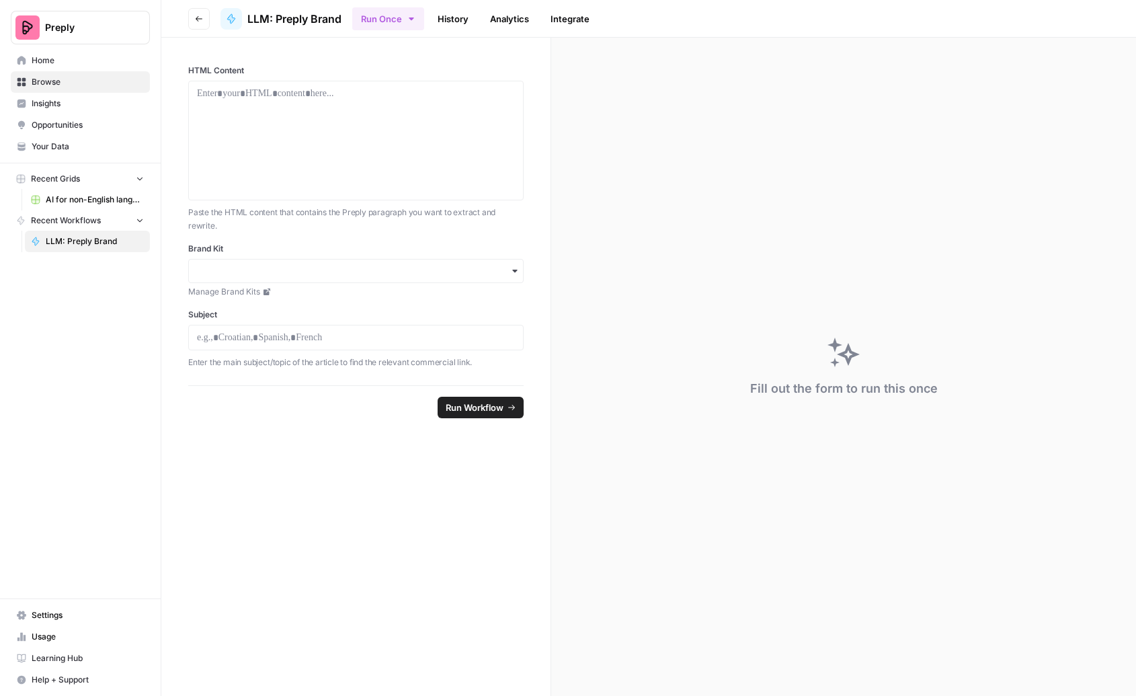
click at [58, 221] on span "Recent Workflows" at bounding box center [66, 220] width 70 height 12
click at [81, 76] on span "Browse" at bounding box center [88, 82] width 112 height 12
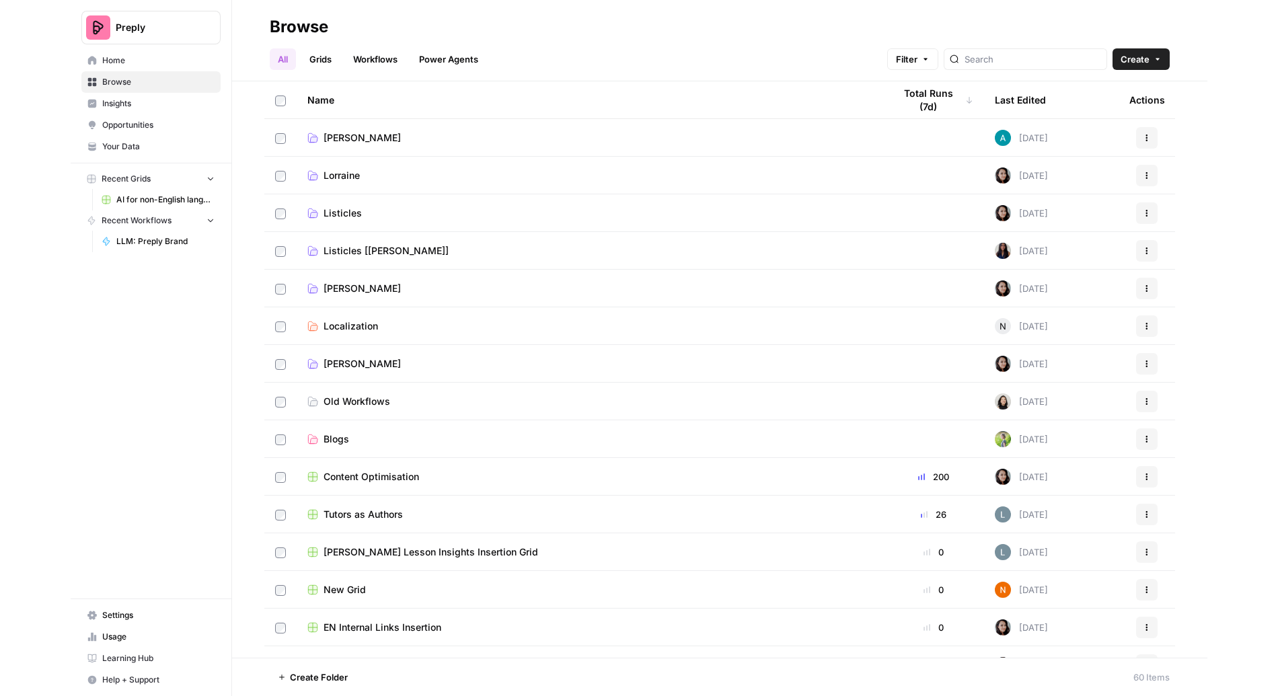
scroll to position [112, 0]
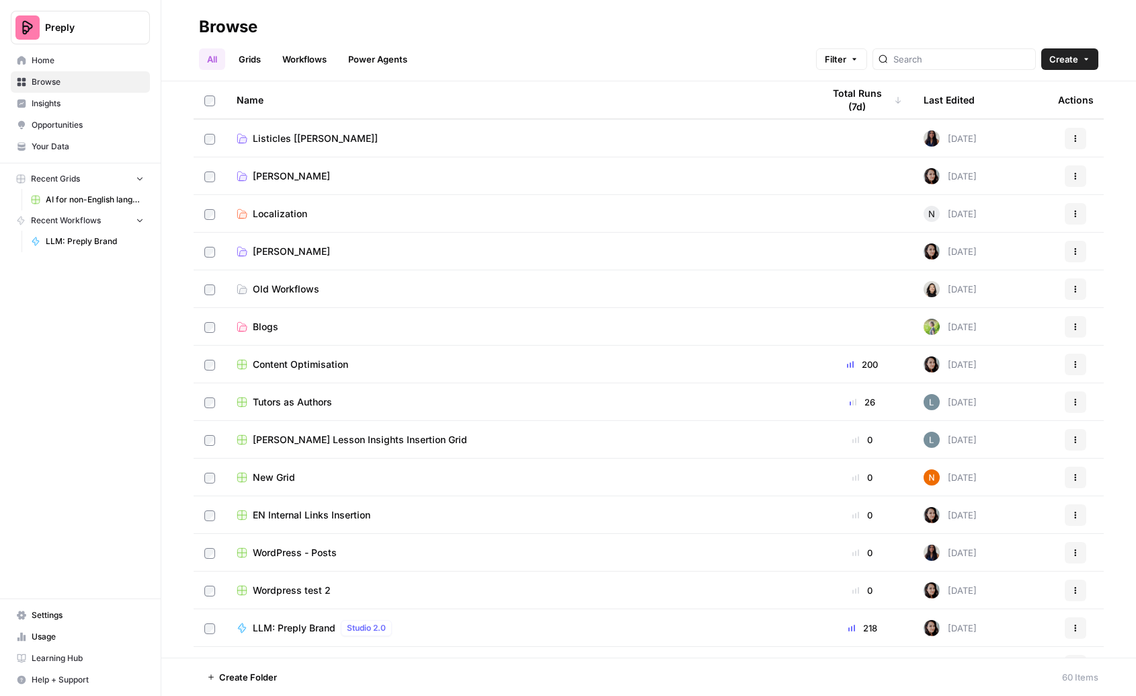
click at [249, 251] on link "[PERSON_NAME]" at bounding box center [519, 251] width 565 height 13
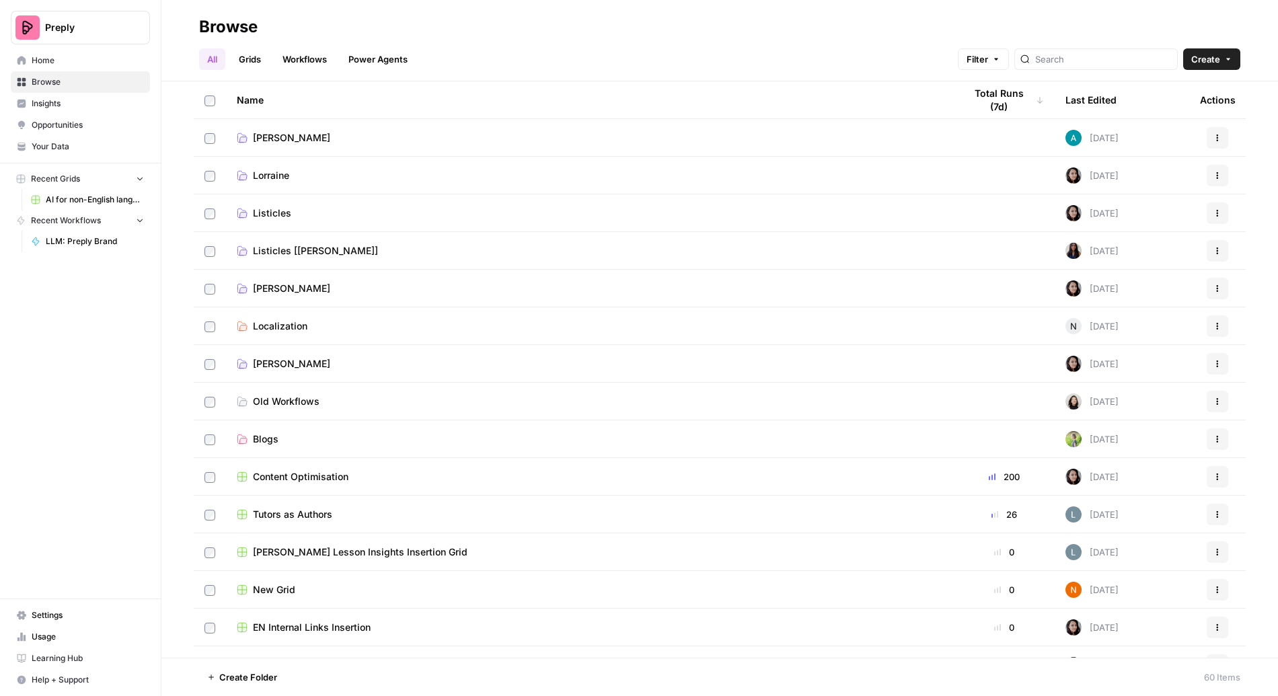
click at [93, 81] on span "Browse" at bounding box center [88, 82] width 112 height 12
click at [54, 637] on span "Usage" at bounding box center [88, 637] width 112 height 12
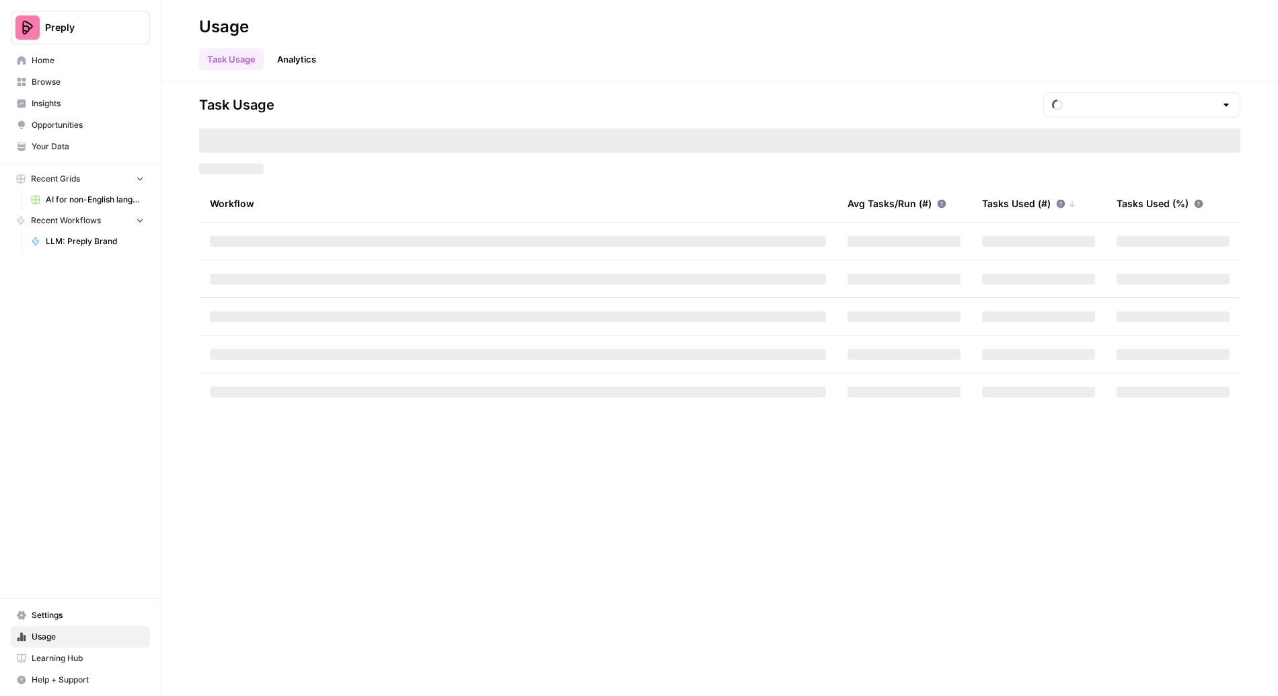
type input "October Tasks"
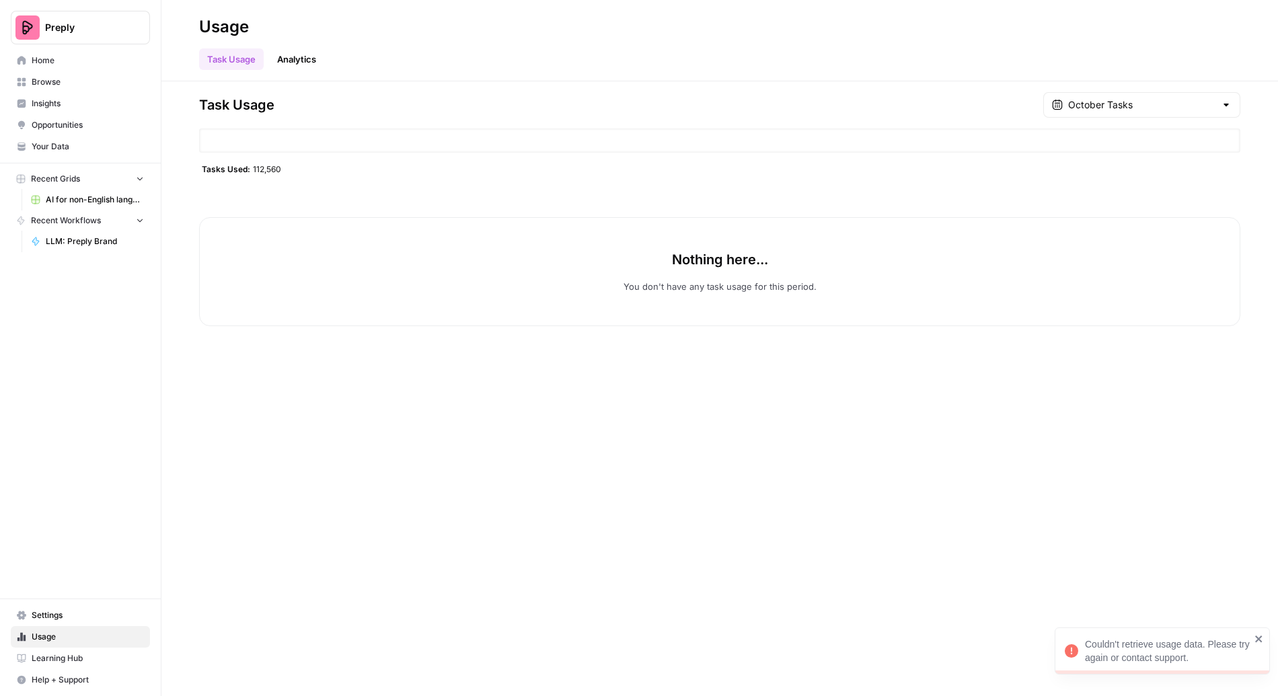
click at [278, 62] on link "Analytics" at bounding box center [296, 59] width 55 height 22
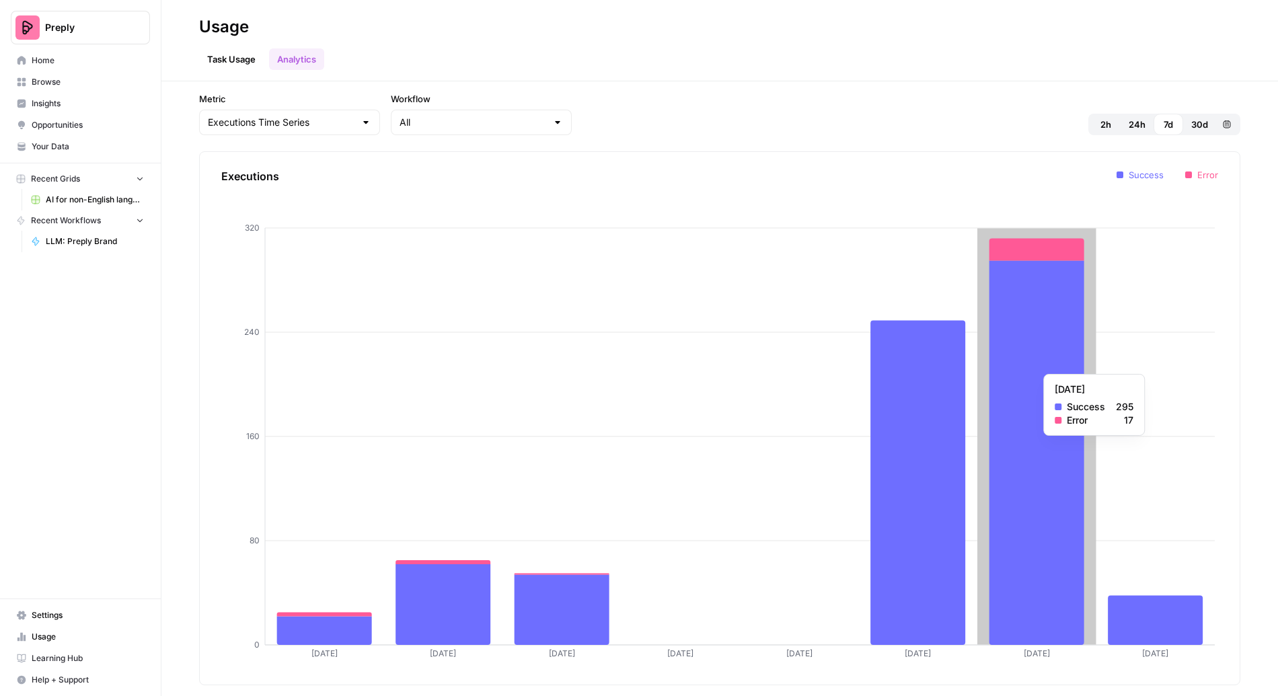
click at [1084, 367] on icon "08 Oct 09 Oct 10 Oct 11 Oct 12 Oct 13 Oct 14 Oct 15 Oct 0 80 160 240 320" at bounding box center [719, 418] width 997 height 500
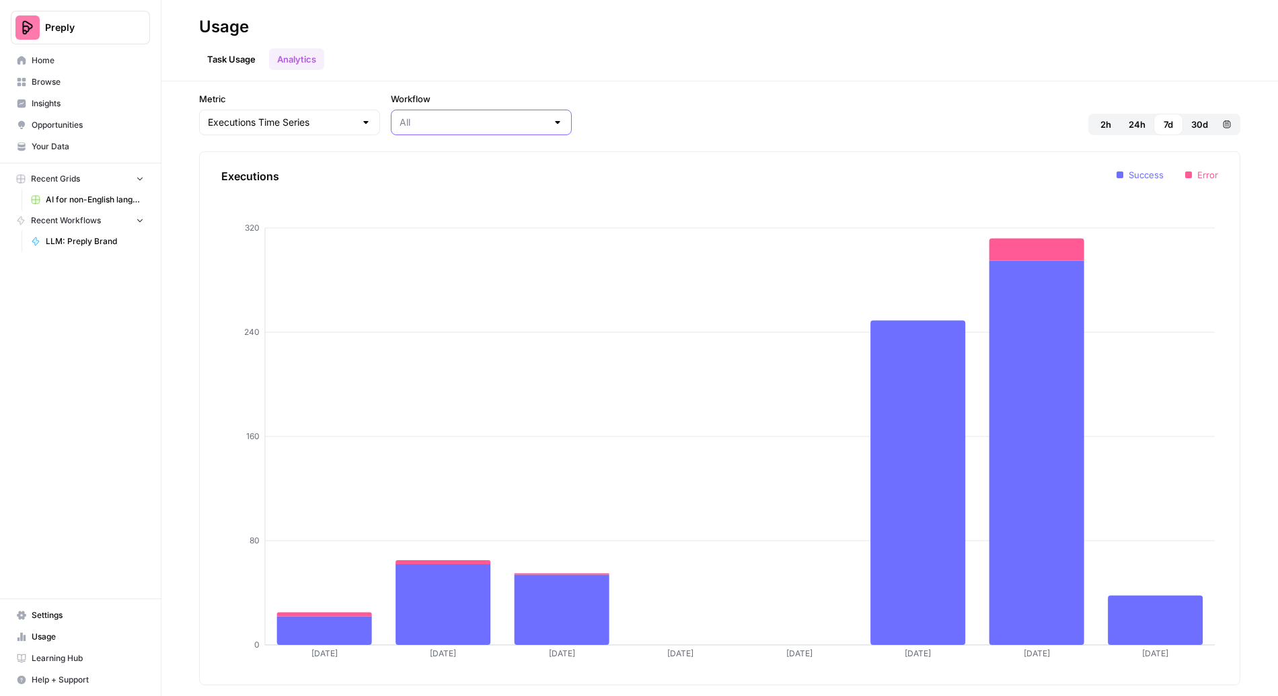
click at [399, 126] on input "Workflow" at bounding box center [472, 122] width 147 height 13
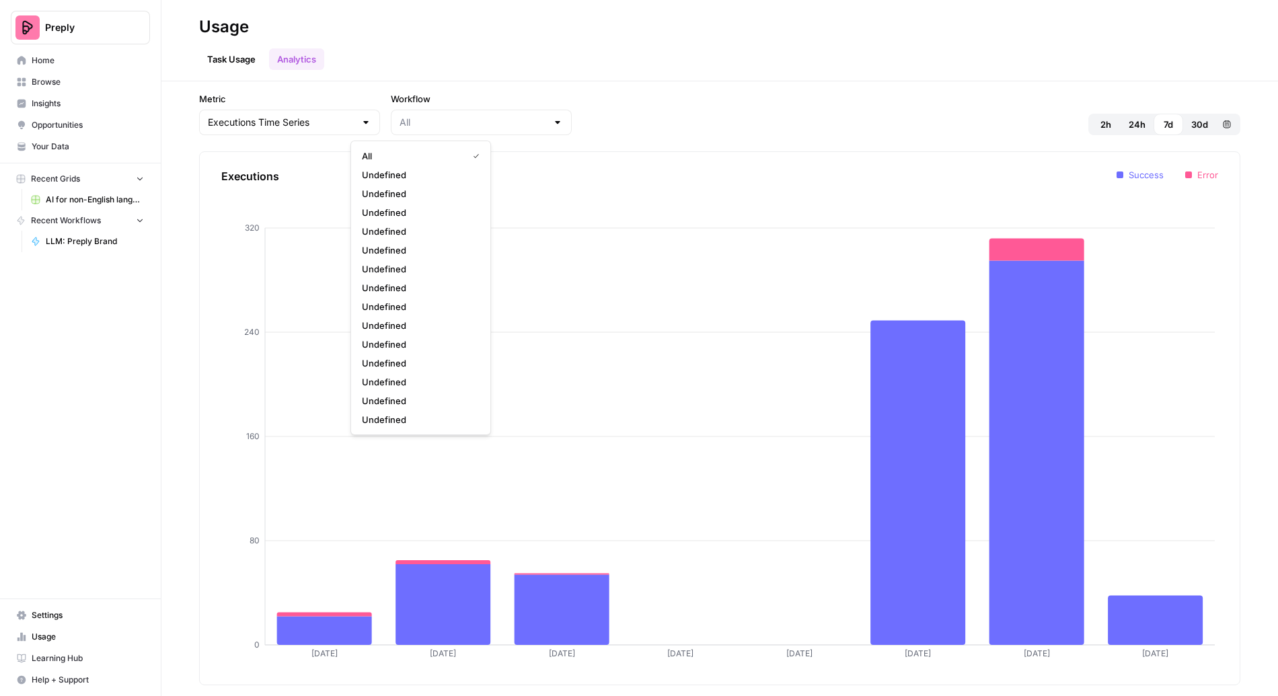
type input "All"
click at [250, 54] on link "Task Usage" at bounding box center [231, 59] width 65 height 22
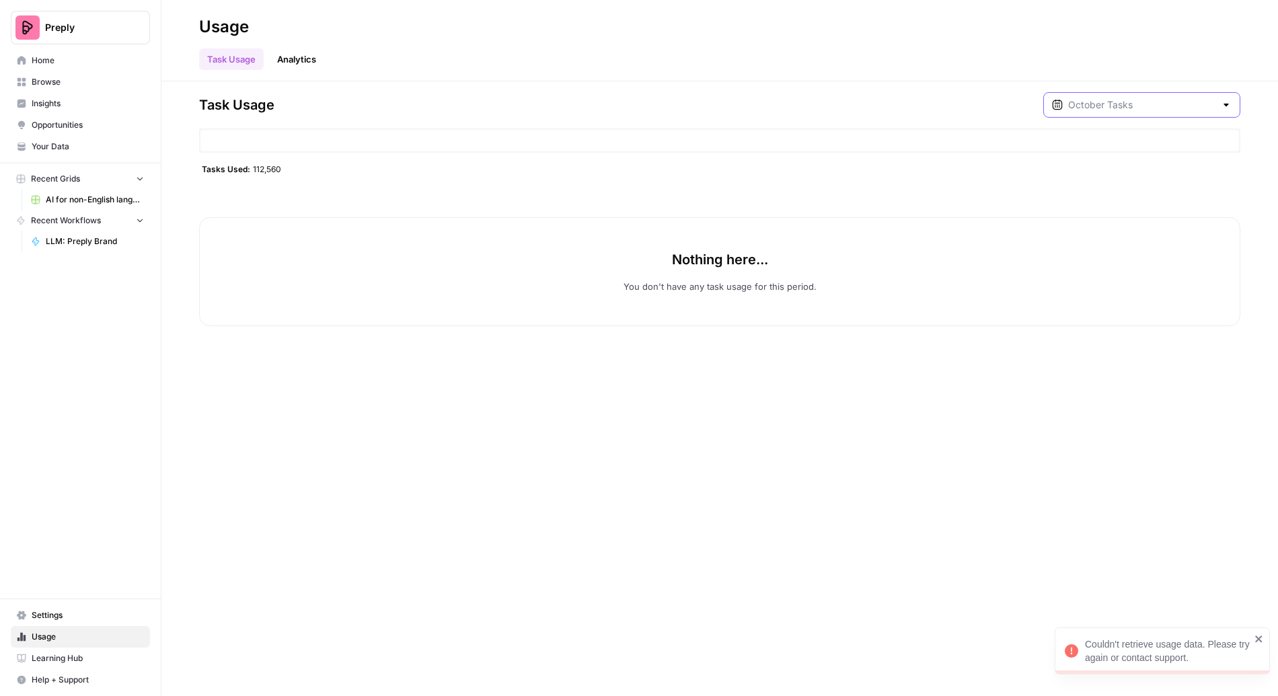
click at [1136, 108] on input "text" at bounding box center [1141, 104] width 147 height 13
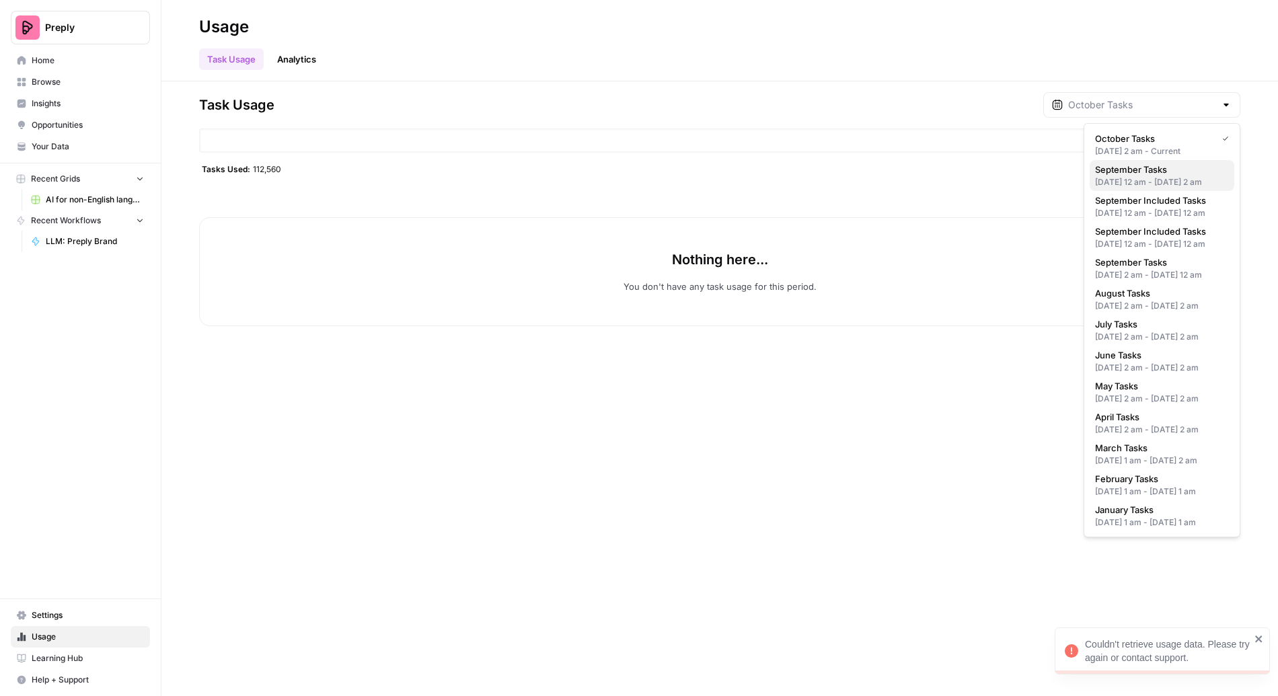
click at [1136, 180] on div "[DATE] 12 am - [DATE] 2 am" at bounding box center [1162, 182] width 134 height 12
type input "September Tasks"
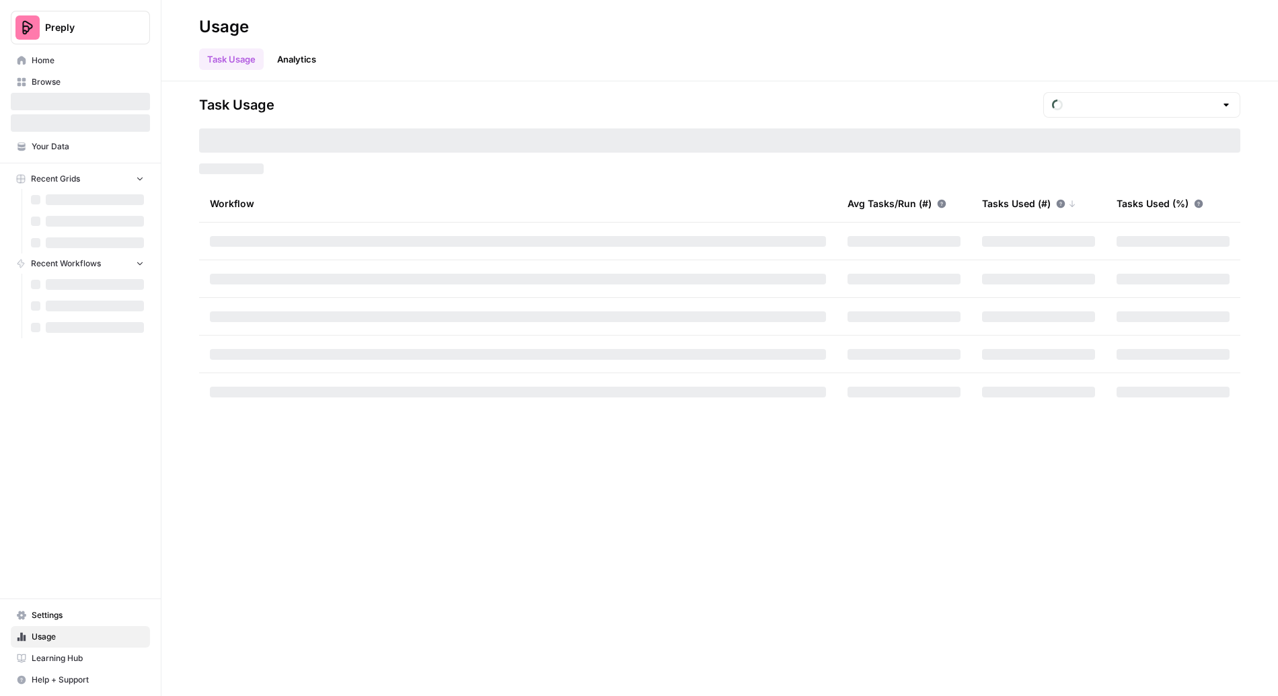
type input "October Tasks"
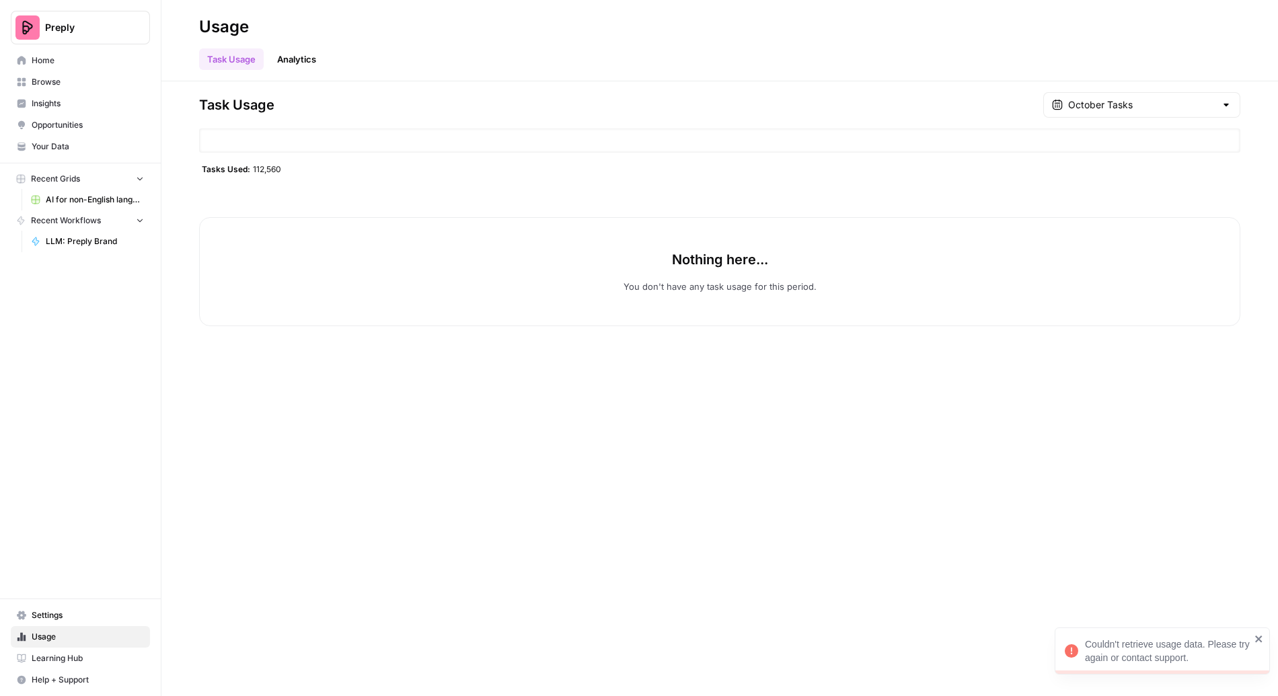
click at [446, 586] on div "Task Usage October Tasks Tasks Used: 112,560 Nothing here... You don't have any…" at bounding box center [719, 388] width 1116 height 615
click at [93, 173] on button "Recent Grids" at bounding box center [80, 179] width 139 height 20
click at [48, 58] on span "Home" at bounding box center [88, 60] width 112 height 12
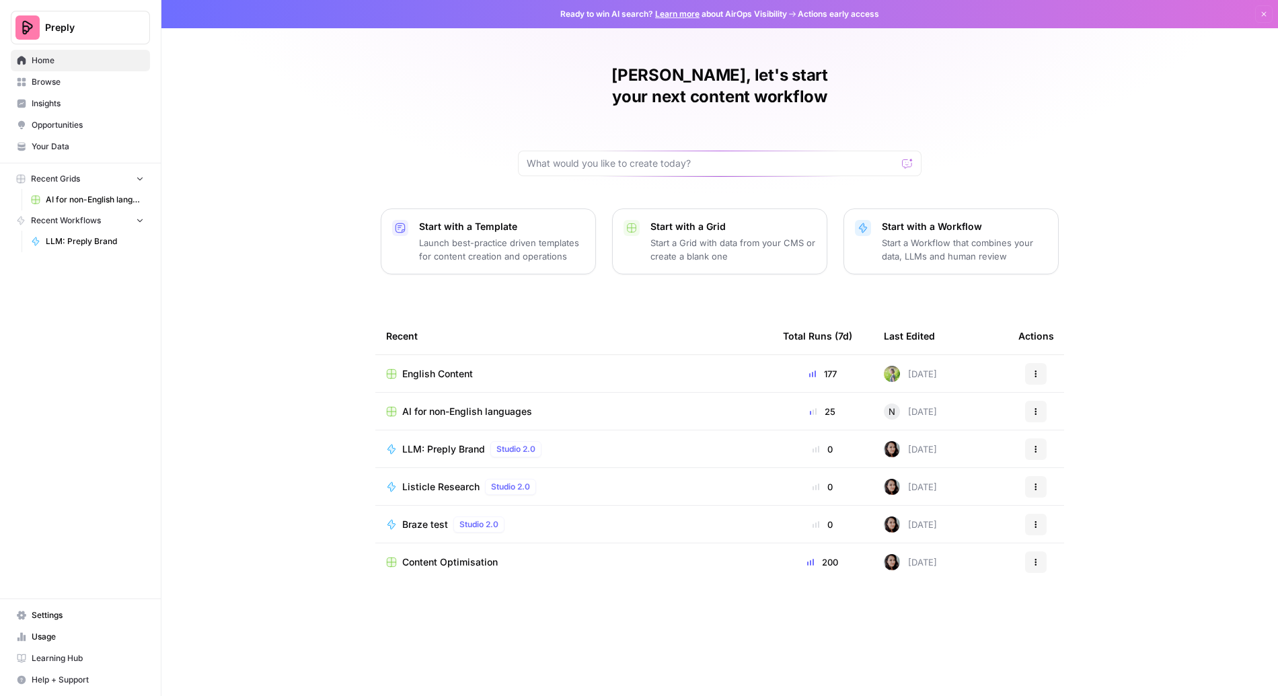
click at [133, 178] on button "Recent Grids" at bounding box center [80, 179] width 139 height 20
click at [67, 77] on span "Browse" at bounding box center [88, 82] width 112 height 12
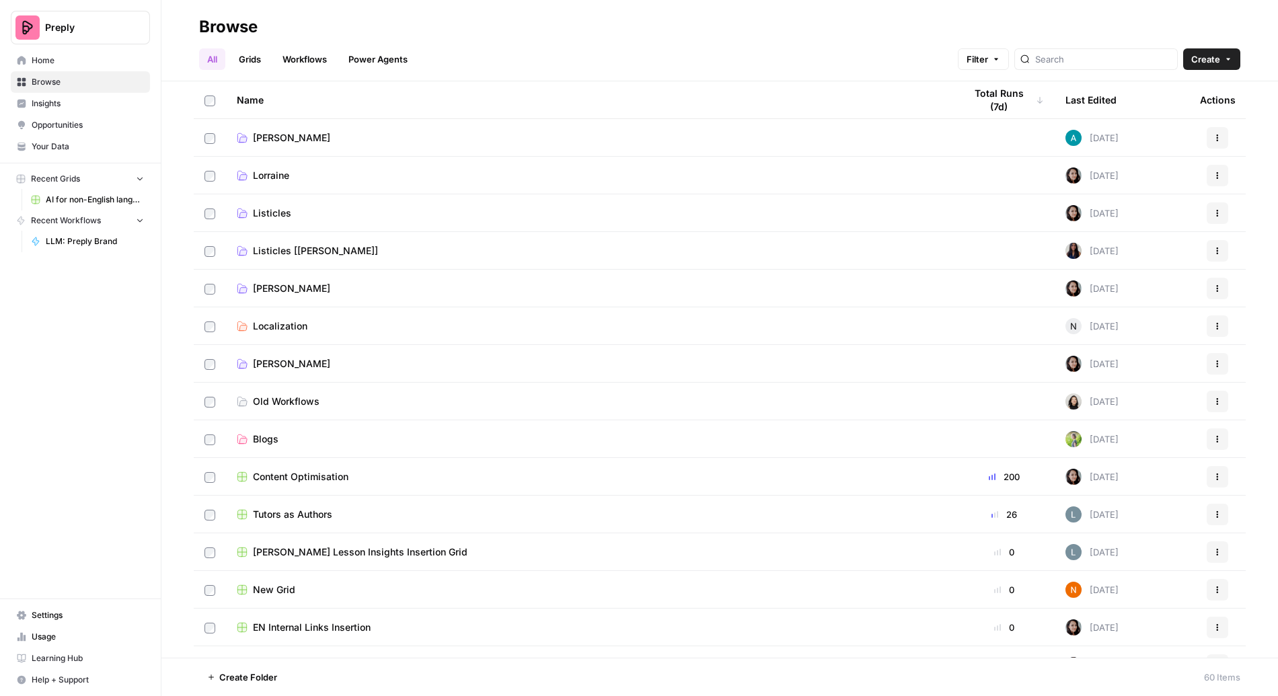
click at [61, 641] on span "Usage" at bounding box center [88, 637] width 112 height 12
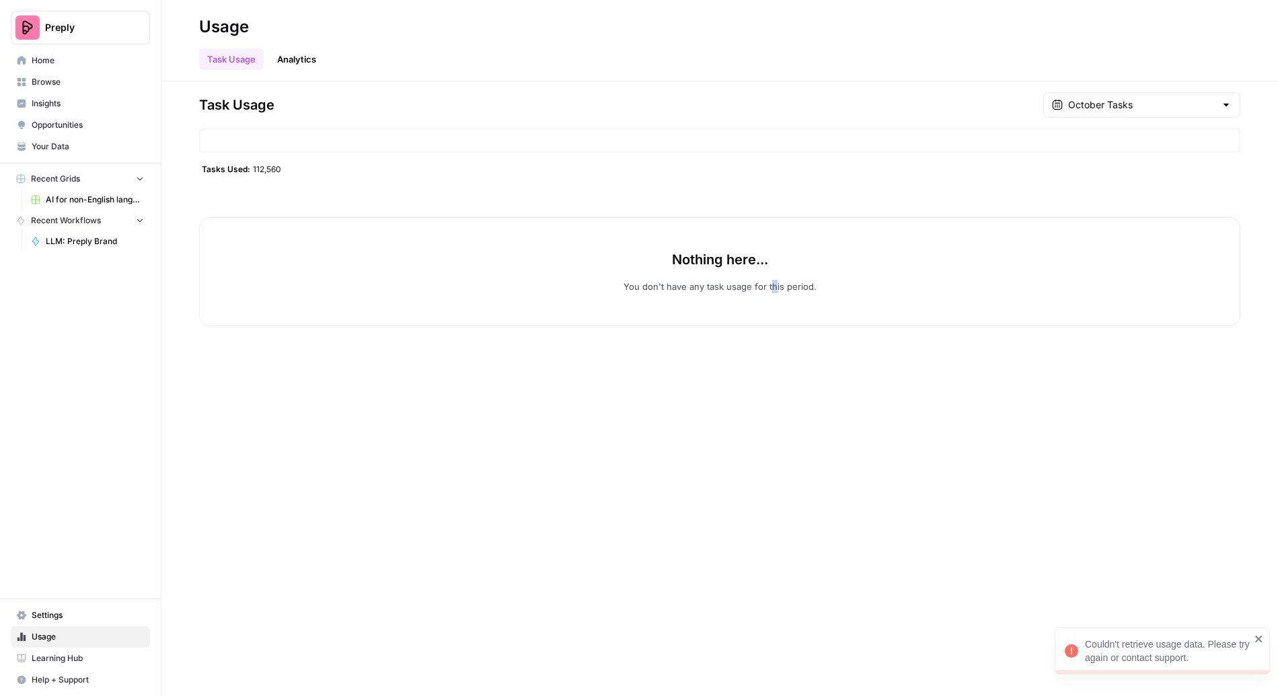
click at [773, 292] on p "You don't have any task usage for this period." at bounding box center [719, 286] width 193 height 13
click at [293, 65] on link "Analytics" at bounding box center [296, 59] width 55 height 22
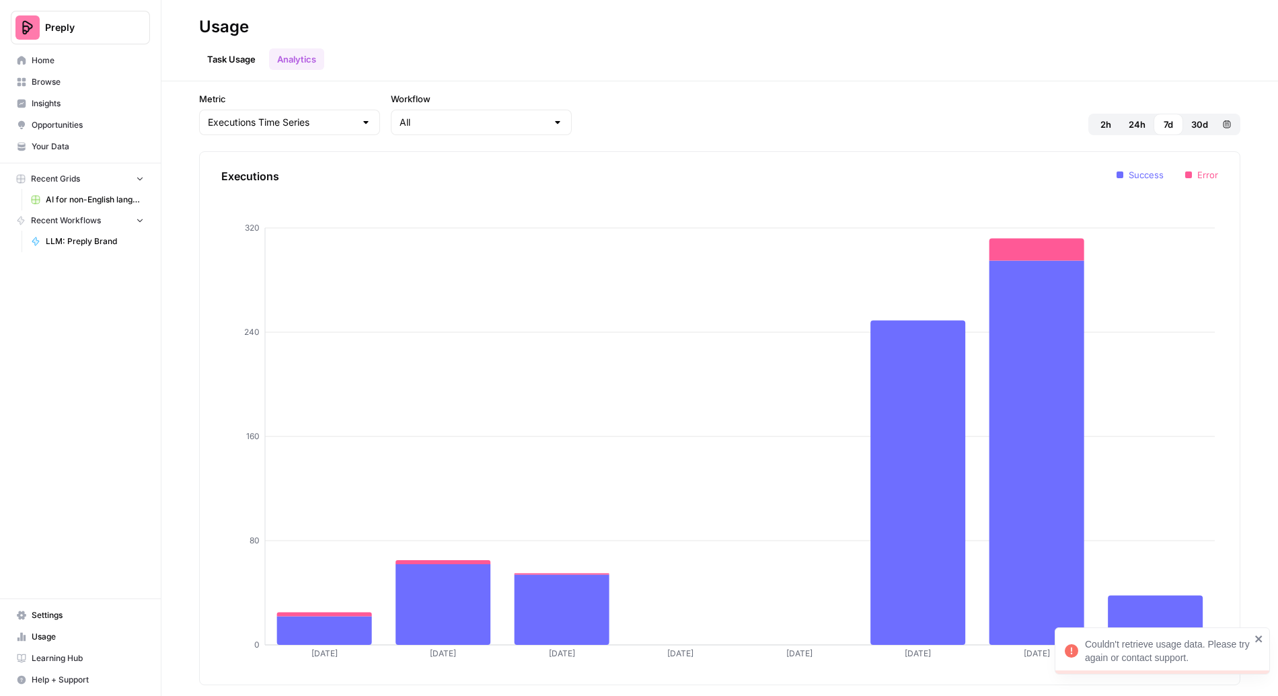
click at [418, 160] on div "Executions [DATE] Oct [DATE] Oct [DATE] Oct [DATE] Oct 0 80 160 240 320 Success…" at bounding box center [719, 418] width 1041 height 534
click at [416, 132] on div "All" at bounding box center [481, 123] width 181 height 26
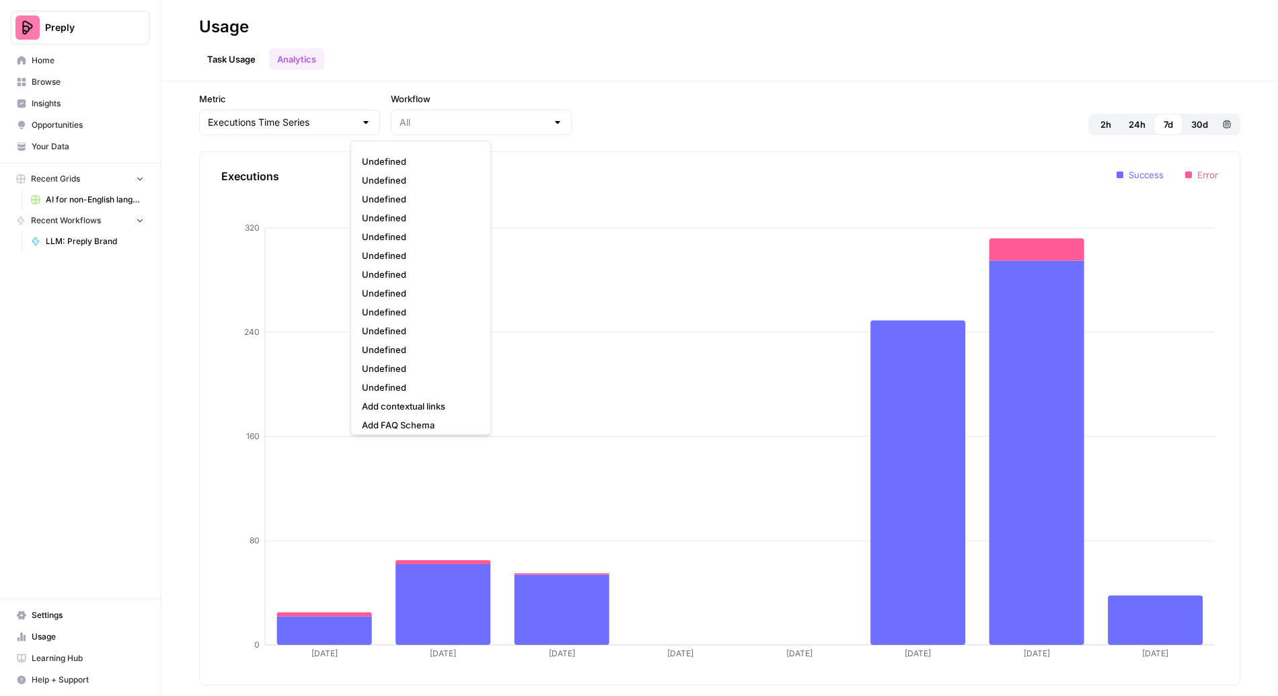
scroll to position [122, 0]
click at [415, 240] on span "Undefined" at bounding box center [418, 241] width 112 height 13
type input "Undefined"
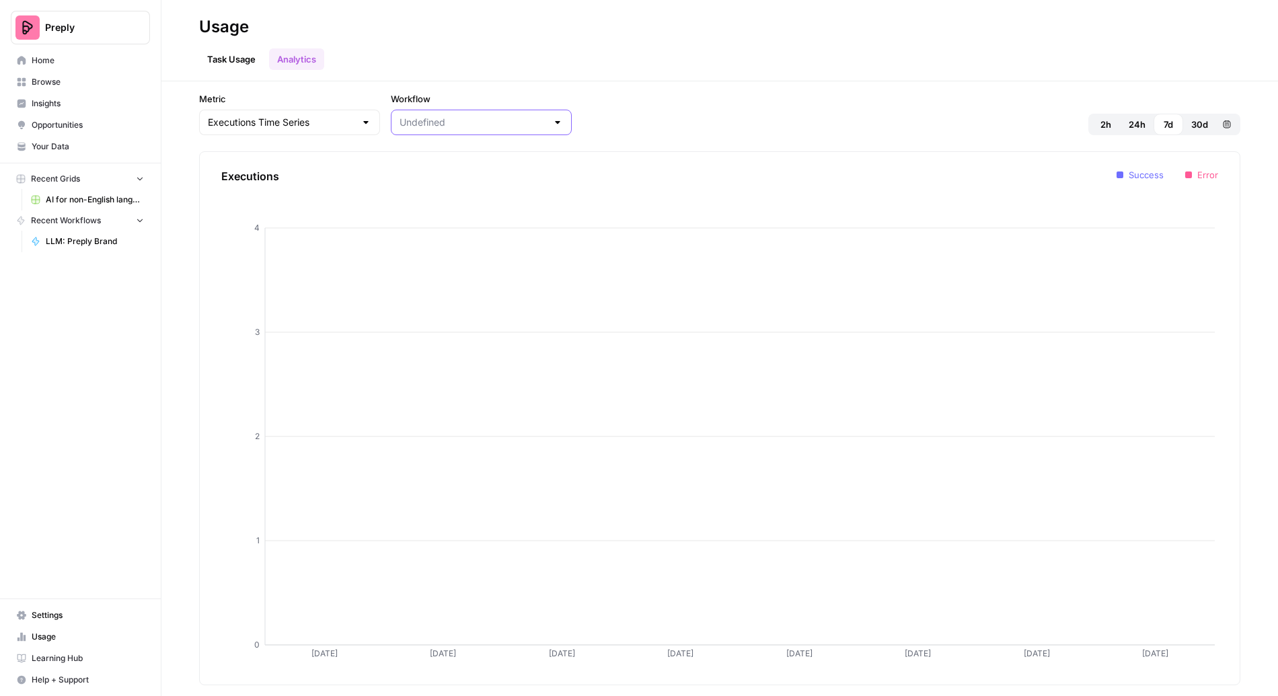
click at [413, 118] on input "Workflow" at bounding box center [472, 122] width 147 height 13
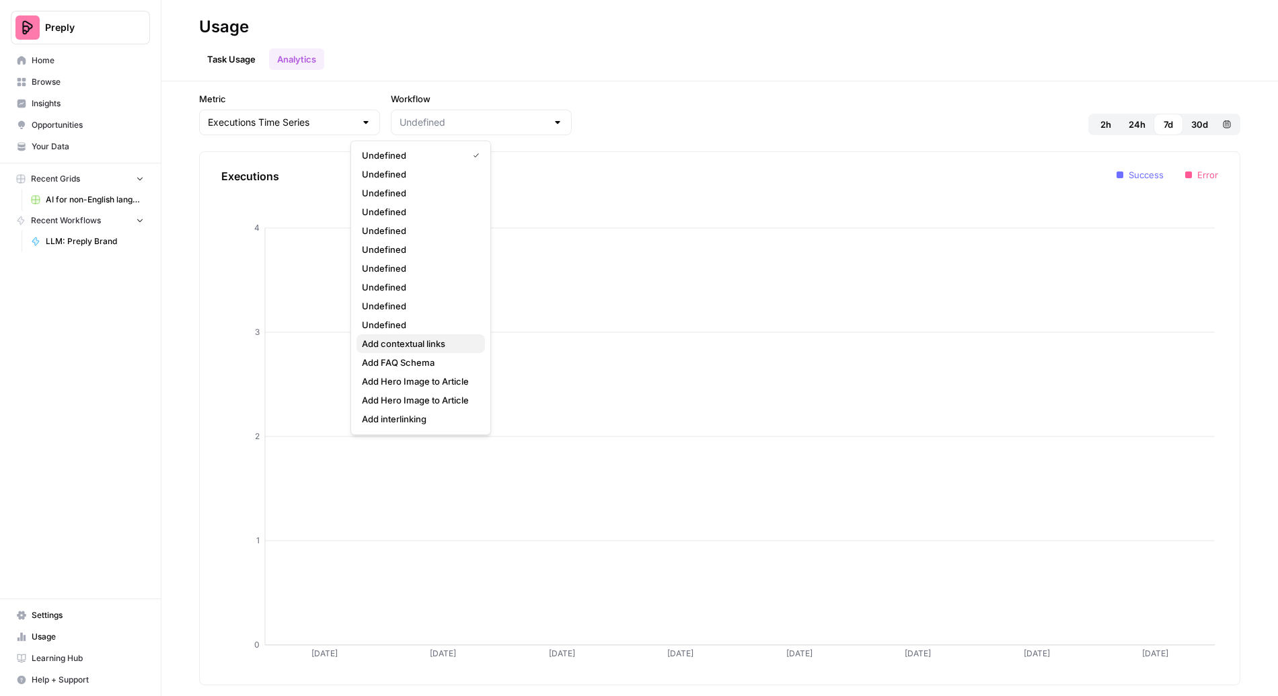
scroll to position [215, 0]
click at [407, 337] on span "Add contextual links" at bounding box center [418, 335] width 112 height 13
type input "Add contextual links"
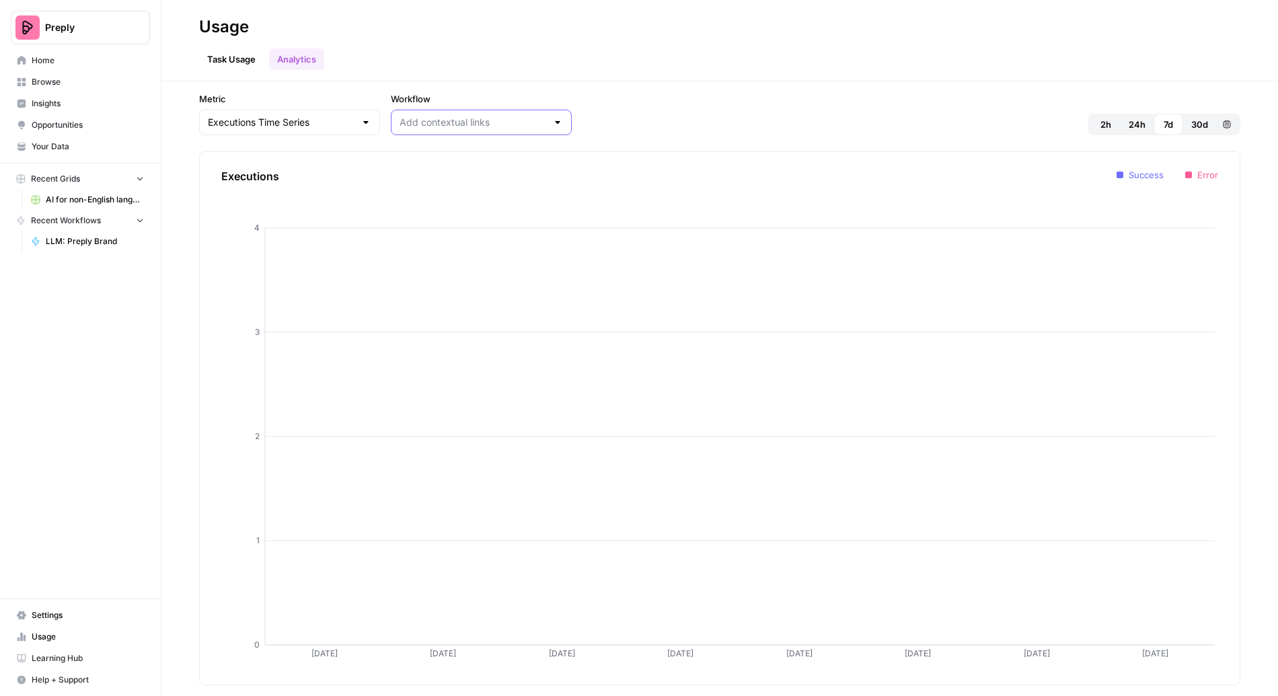
click at [416, 123] on input "Workflow" at bounding box center [472, 122] width 147 height 13
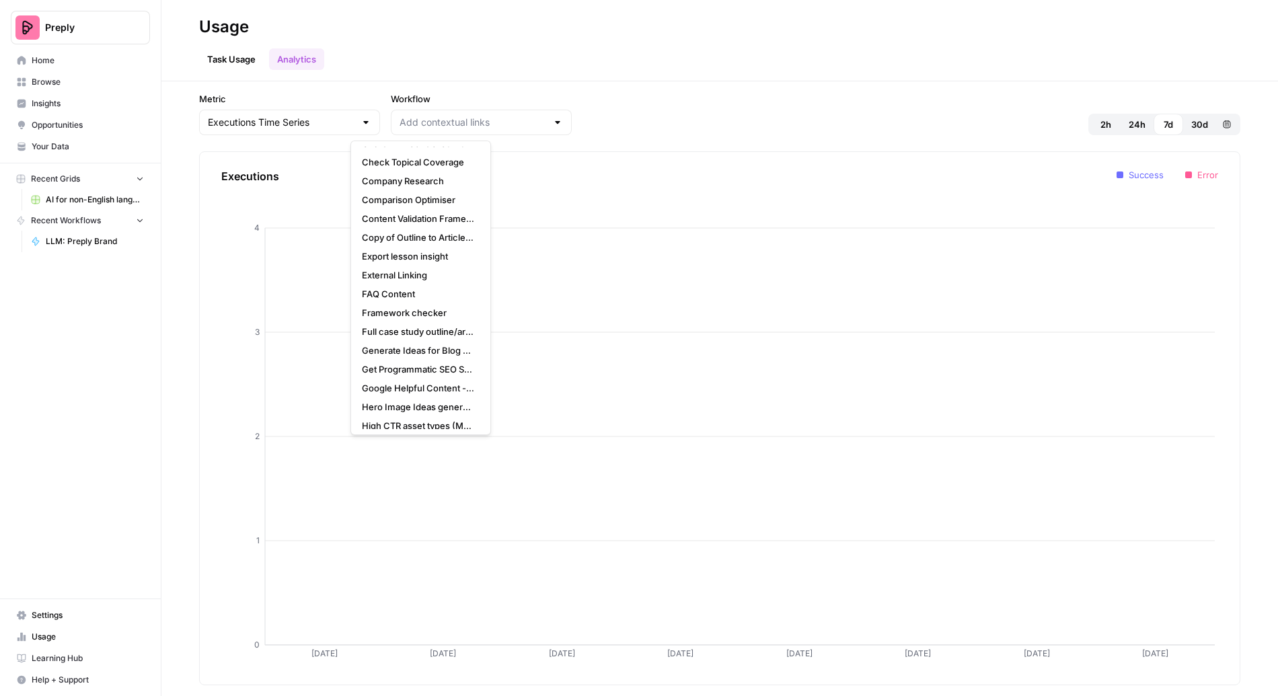
scroll to position [711, 0]
click at [421, 303] on button "Framework checker" at bounding box center [420, 311] width 128 height 19
type input "Framework checker"
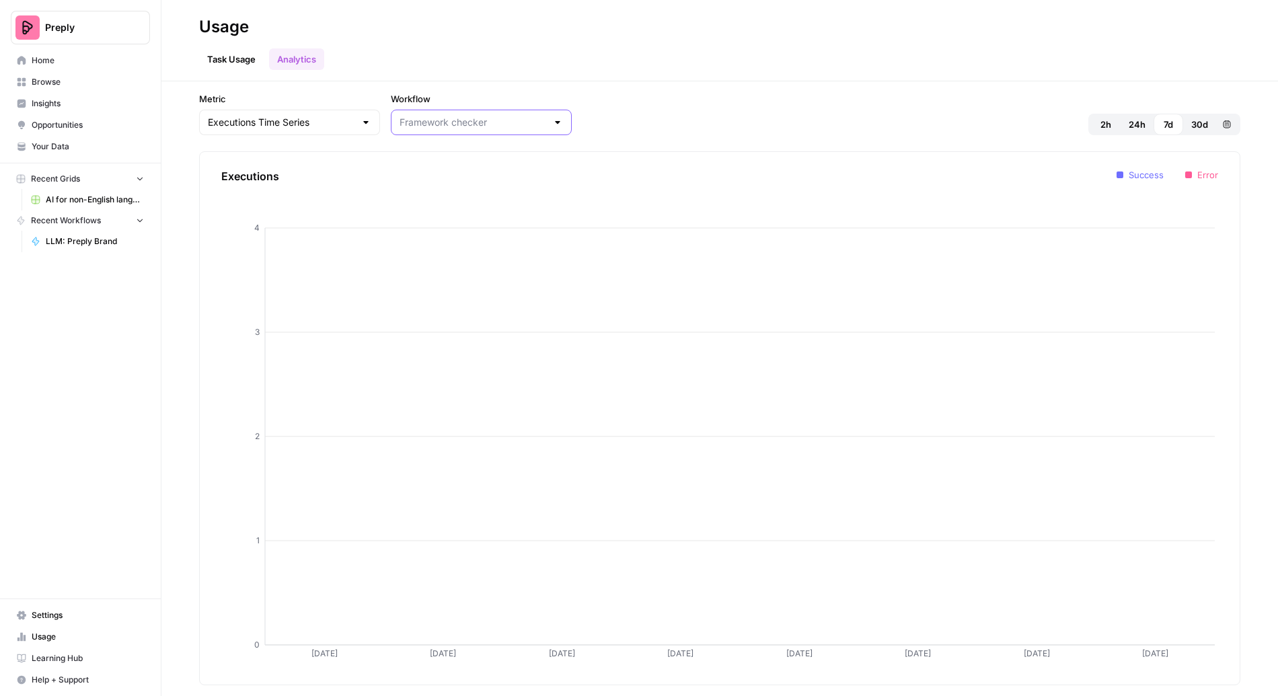
click at [412, 118] on input "Workflow" at bounding box center [472, 122] width 147 height 13
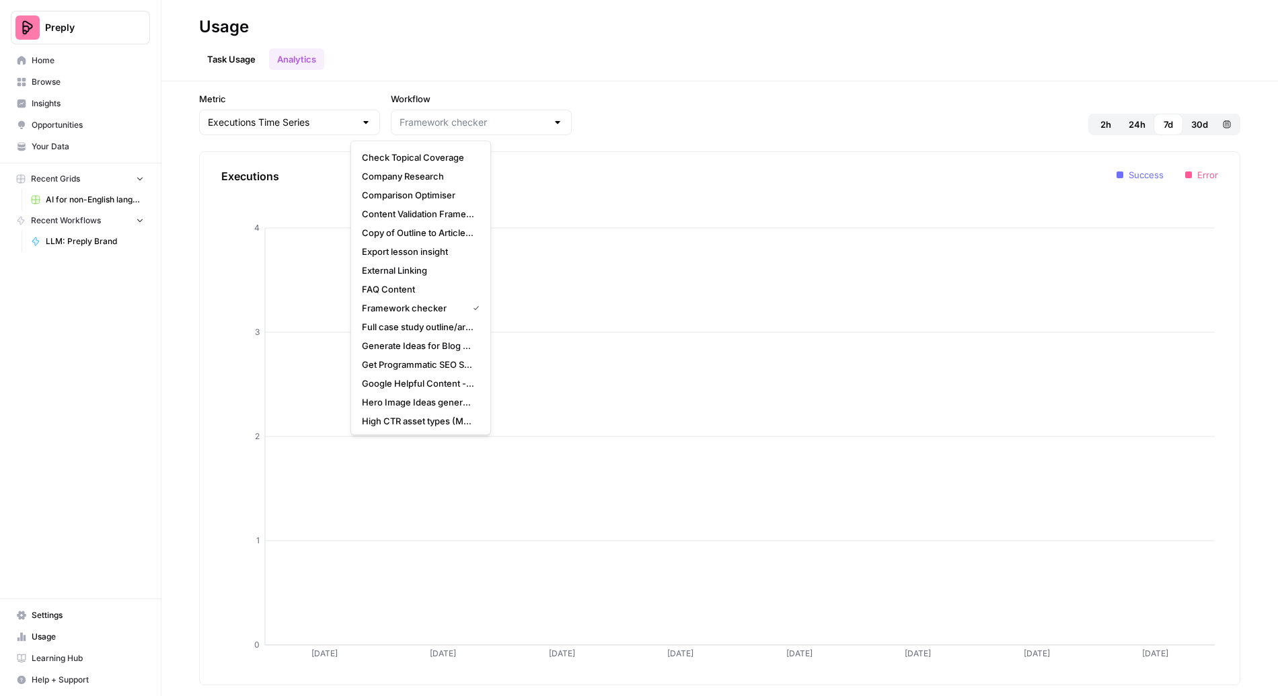
scroll to position [700, 0]
click at [412, 305] on span "FAQ Content" at bounding box center [418, 303] width 112 height 13
type input "FAQ Content"
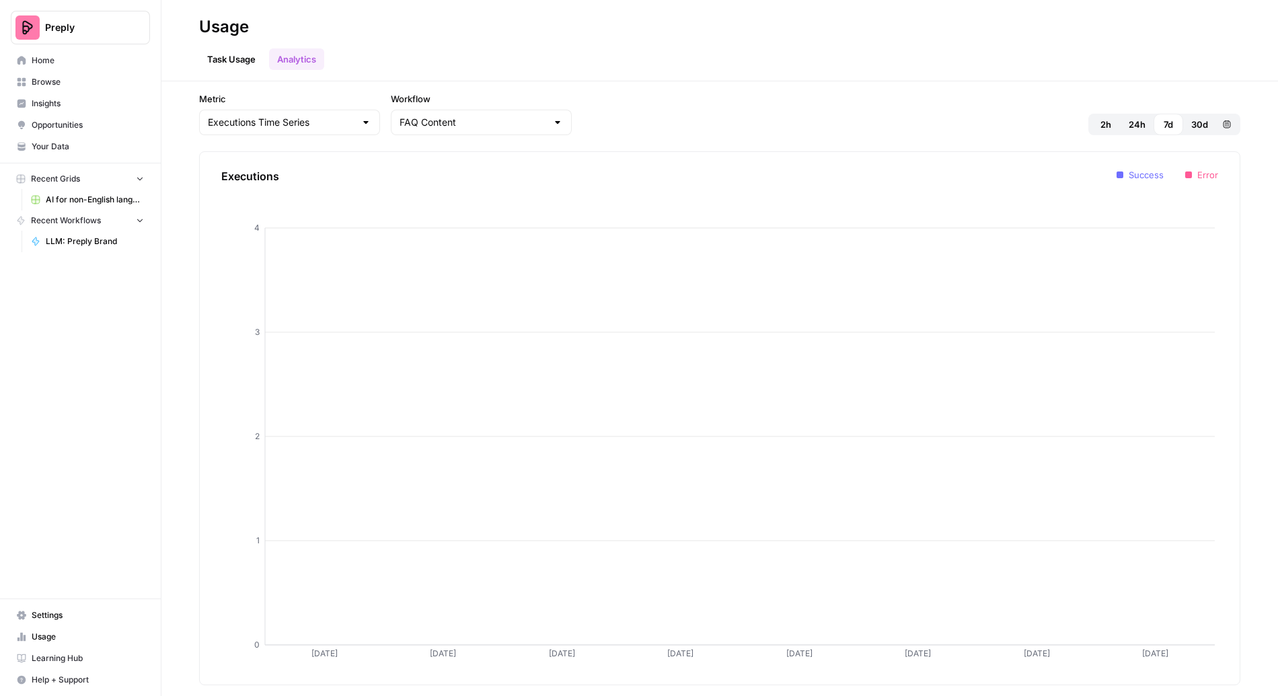
click at [280, 132] on div "Executions Time Series" at bounding box center [289, 123] width 181 height 26
click at [247, 63] on link "Task Usage" at bounding box center [231, 59] width 65 height 22
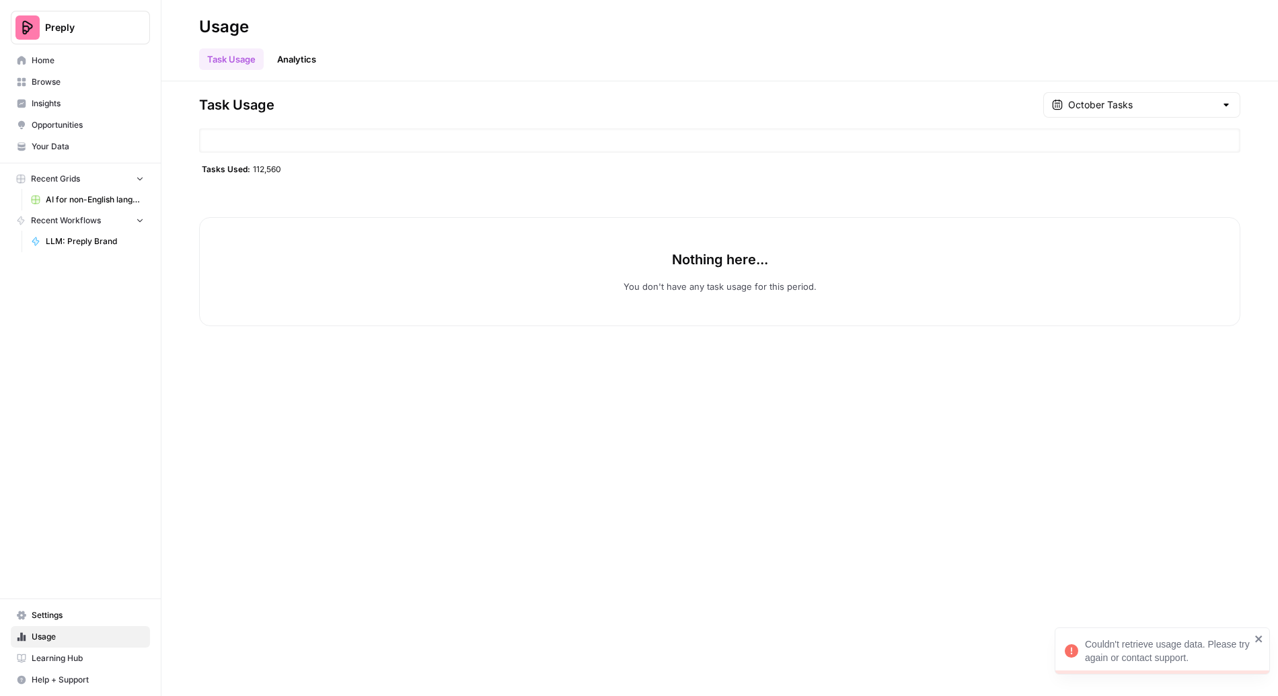
click at [262, 167] on span "112,560" at bounding box center [267, 168] width 28 height 11
click at [362, 195] on div "Nothing here... You don't have any task usage for this period." at bounding box center [719, 255] width 1041 height 141
click at [1160, 104] on input "text" at bounding box center [1141, 104] width 147 height 13
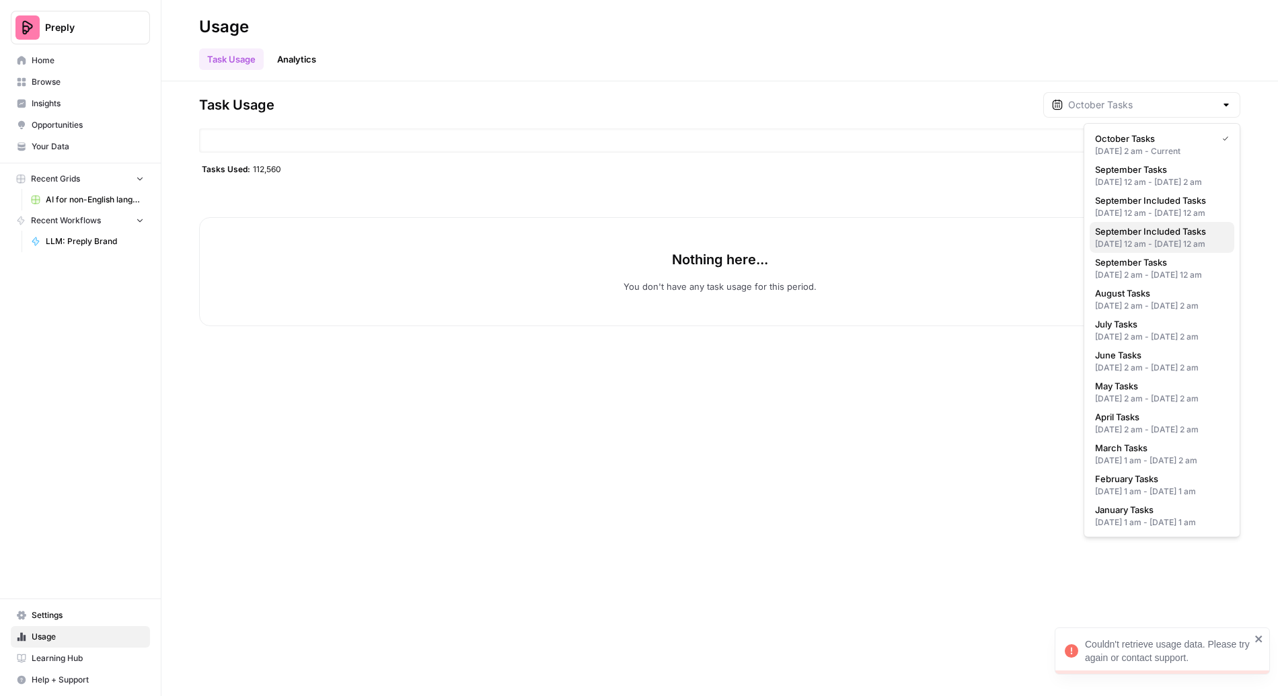
click at [1142, 238] on span "September Included Tasks" at bounding box center [1159, 231] width 128 height 13
type input "September Included Tasks"
